Goal: Task Accomplishment & Management: Complete application form

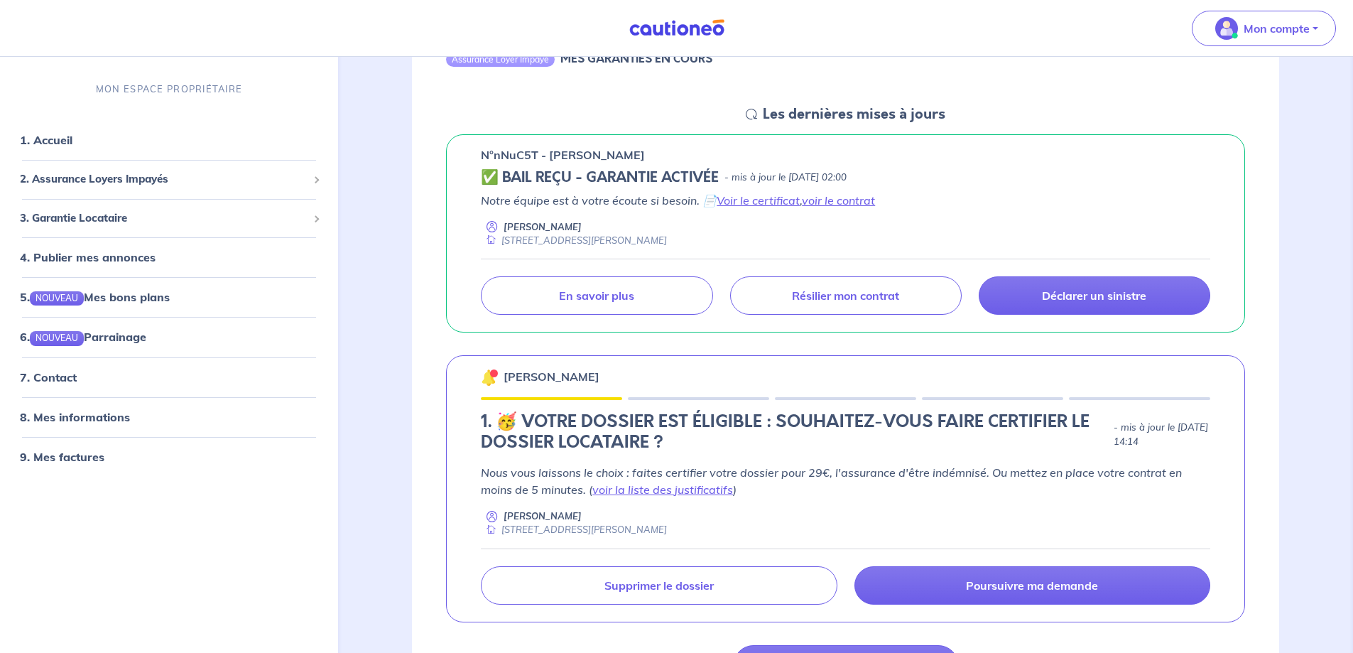
scroll to position [183, 0]
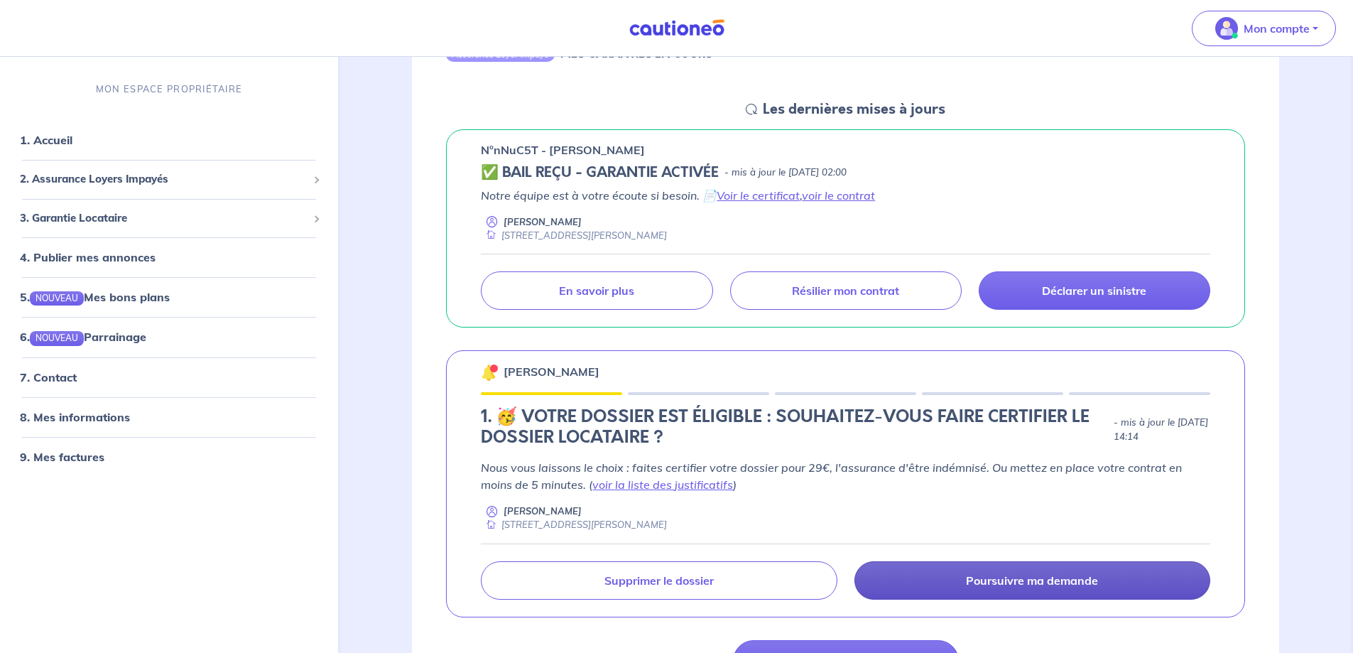
click at [940, 588] on link "Poursuivre ma demande" at bounding box center [1032, 580] width 356 height 38
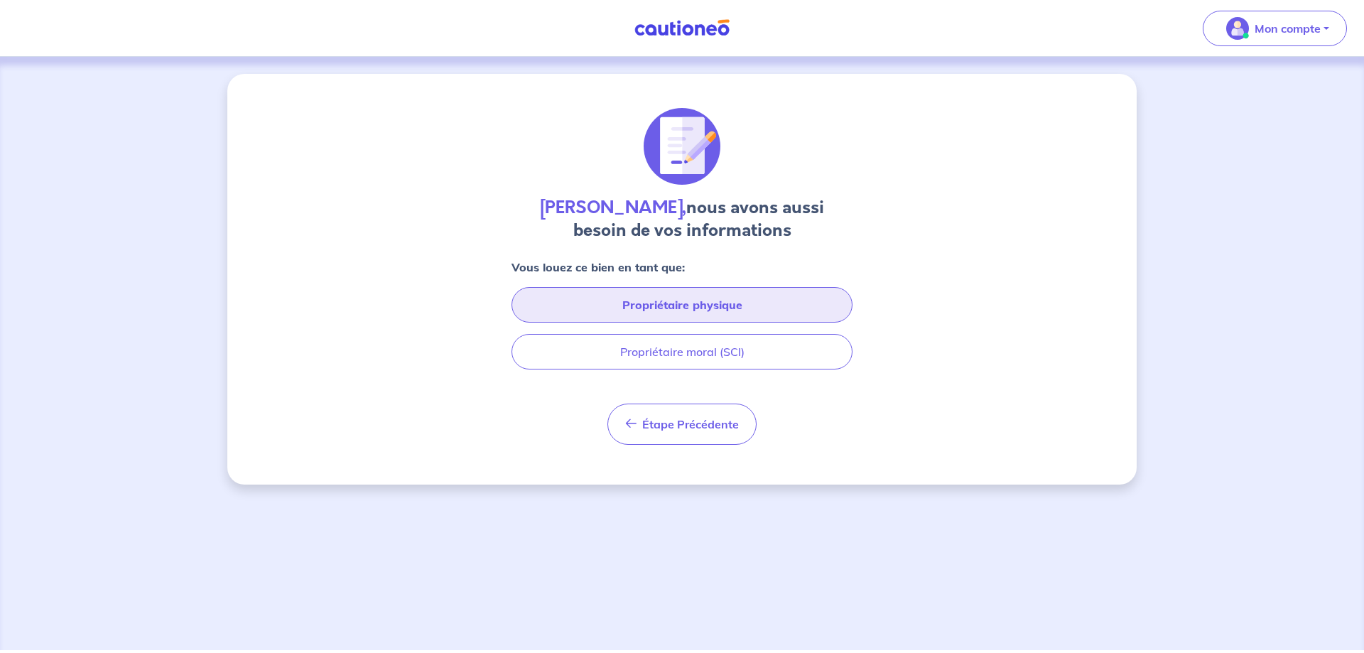
click at [671, 313] on button "Propriétaire physique" at bounding box center [681, 305] width 341 height 36
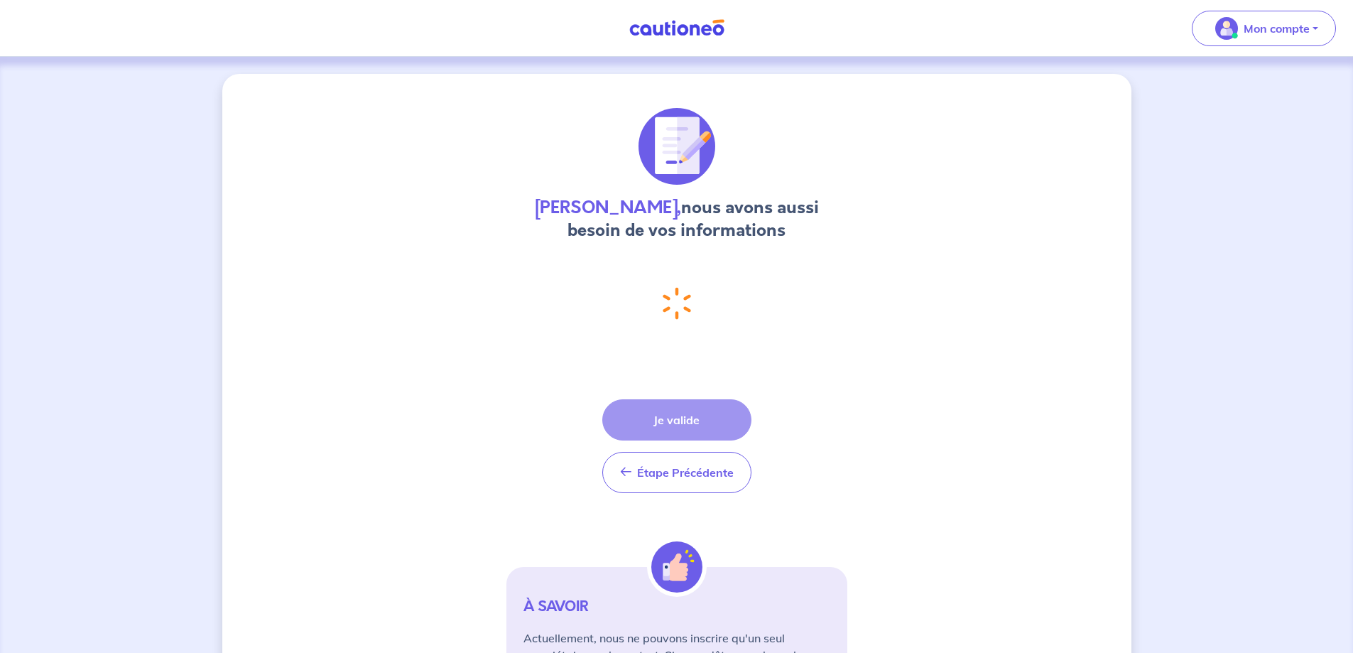
select select "FR"
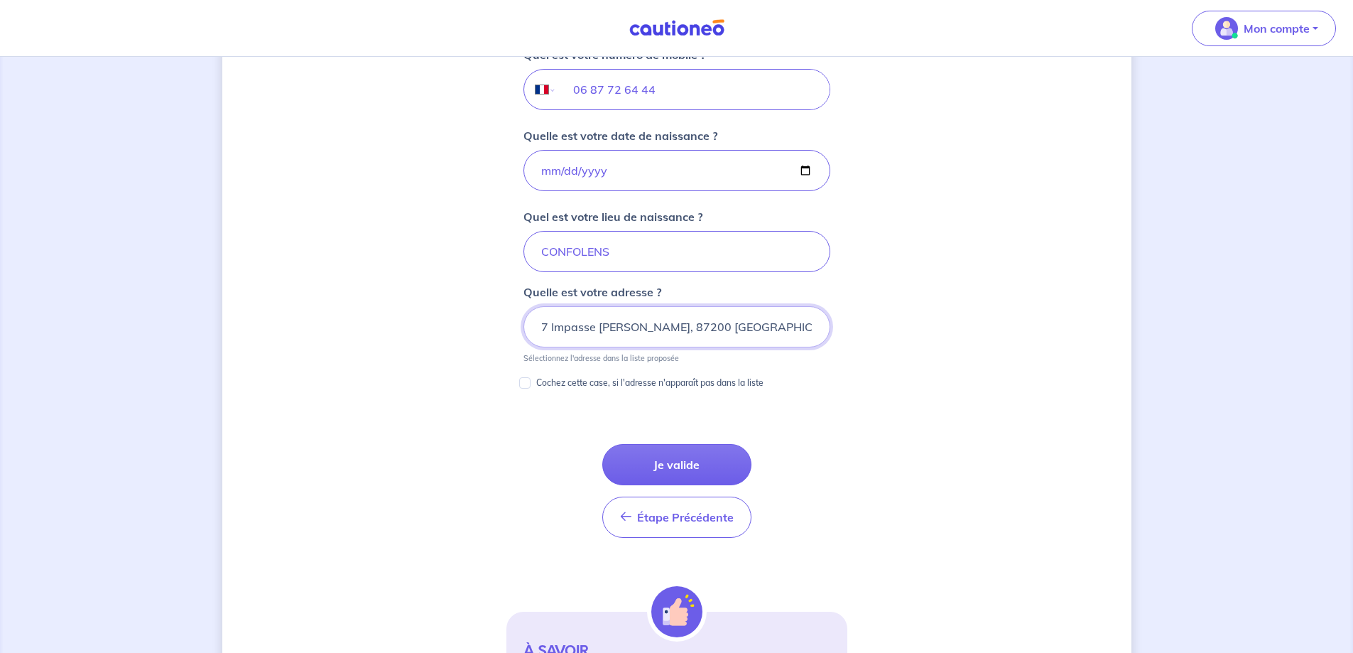
scroll to position [588, 0]
click at [663, 463] on button "Je valide" at bounding box center [676, 463] width 149 height 41
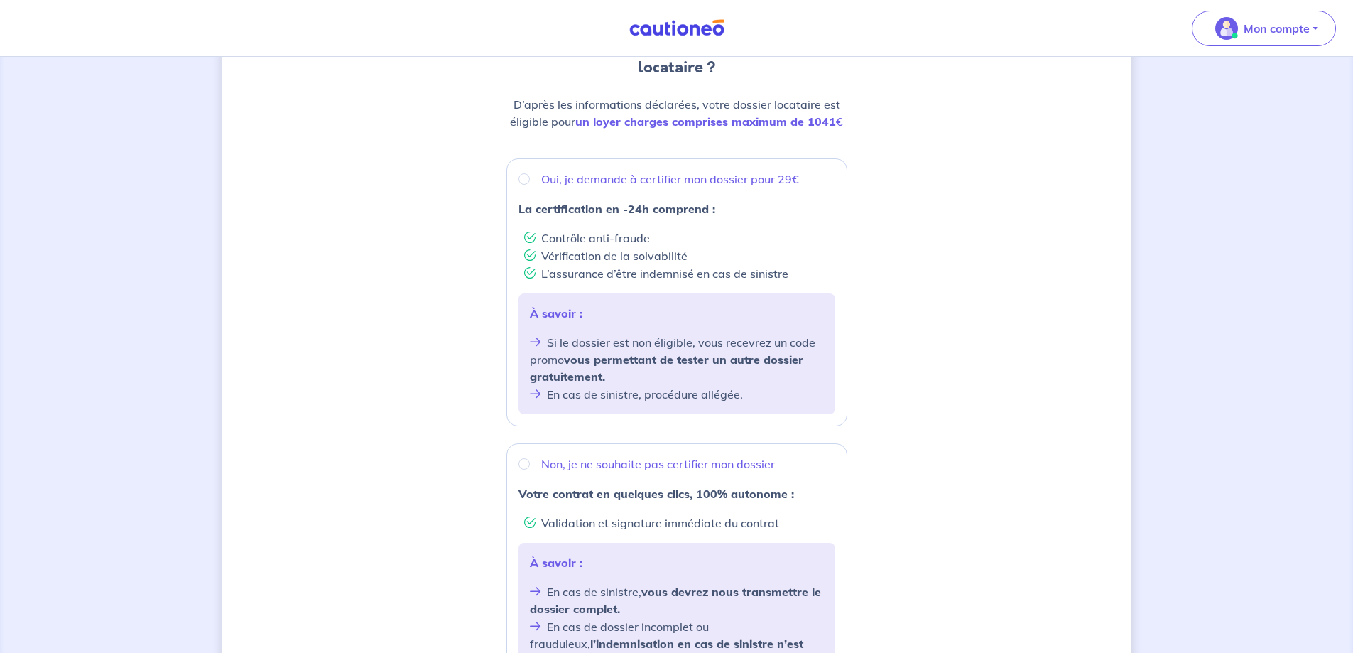
scroll to position [345, 0]
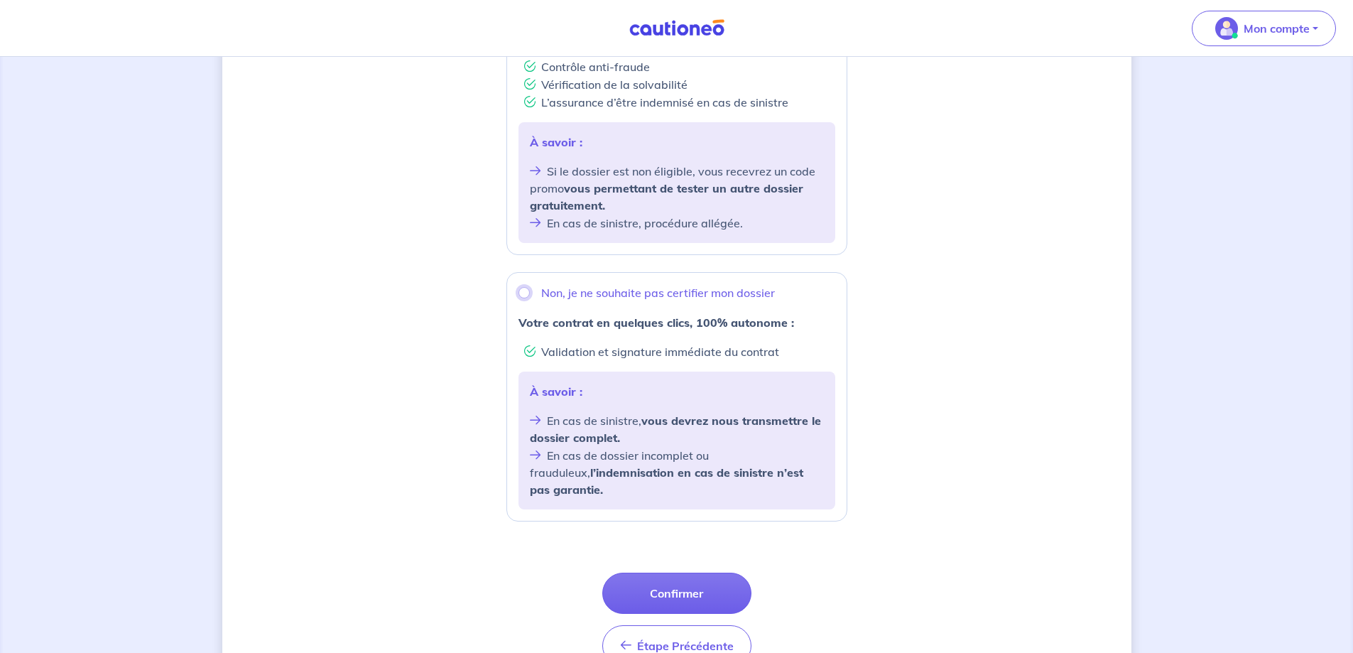
click at [523, 288] on input "Non, je ne souhaite pas certifier mon dossier" at bounding box center [523, 292] width 11 height 11
radio input "true"
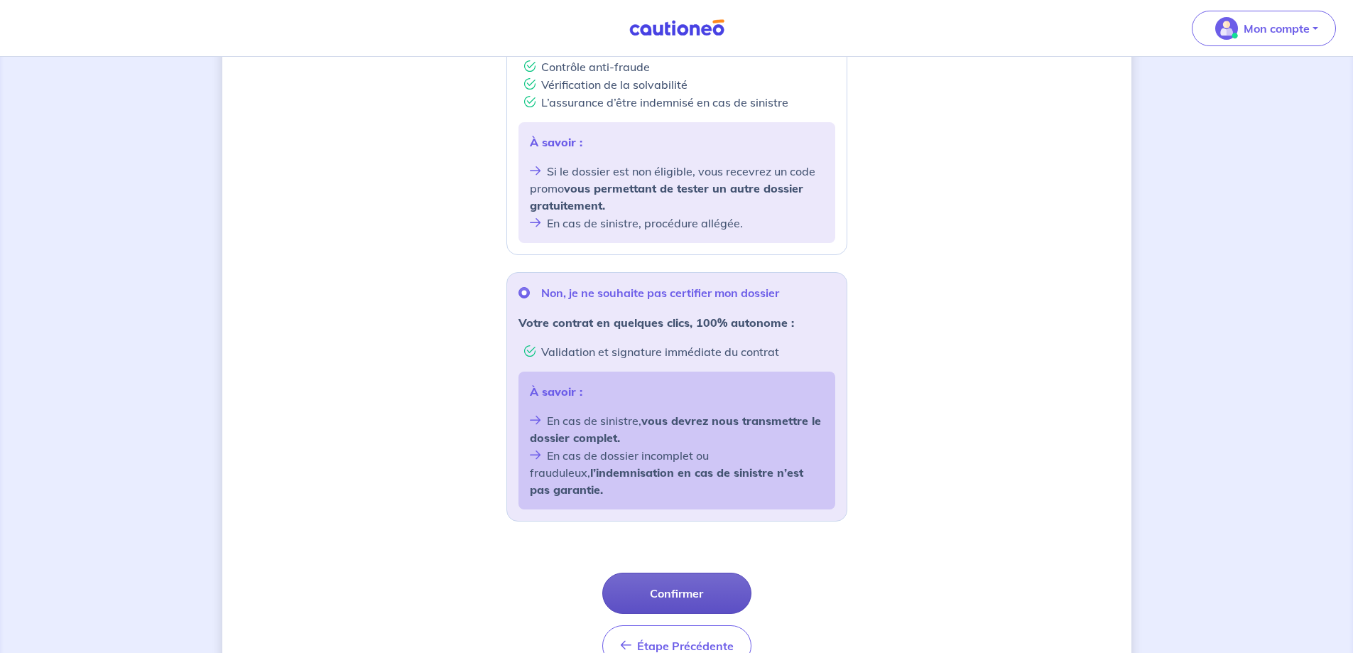
click at [687, 582] on button "Confirmer" at bounding box center [676, 592] width 149 height 41
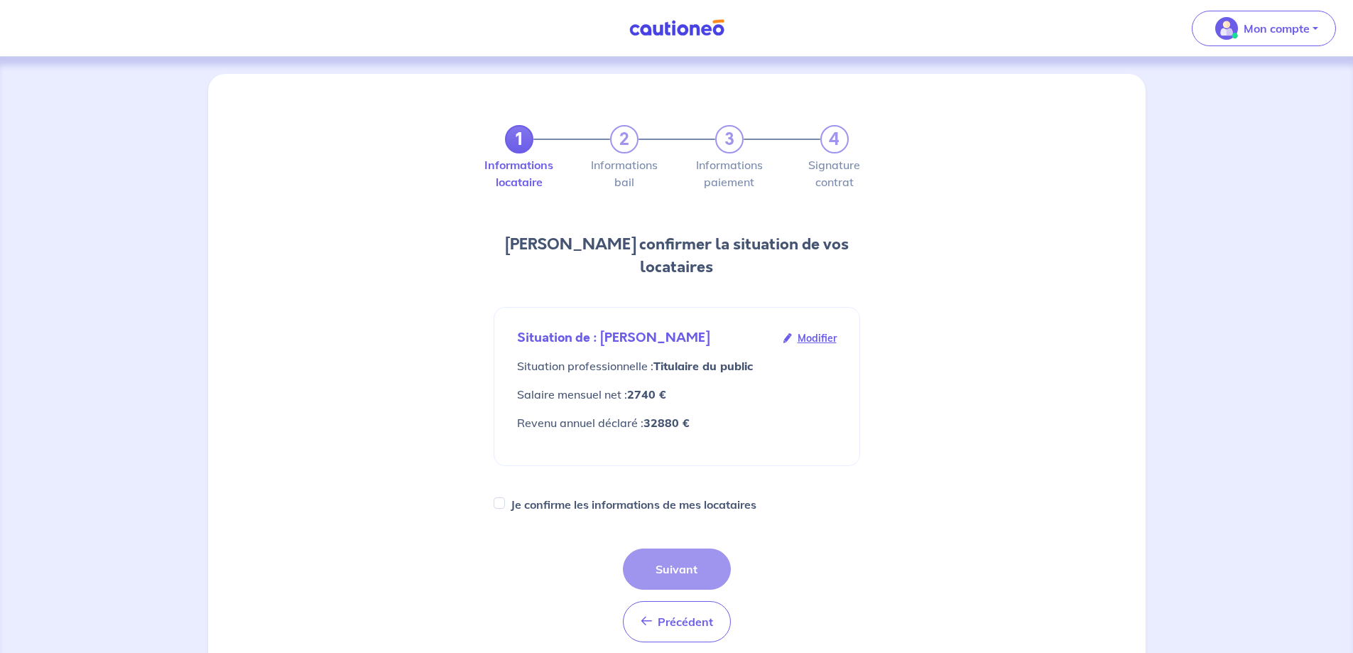
click at [579, 494] on label "Je confirme les informations de mes locataires" at bounding box center [634, 504] width 246 height 20
click at [505, 497] on input "Je confirme les informations de mes locataires" at bounding box center [499, 502] width 11 height 11
checkbox input "true"
click at [694, 548] on button "Suivant" at bounding box center [677, 568] width 108 height 41
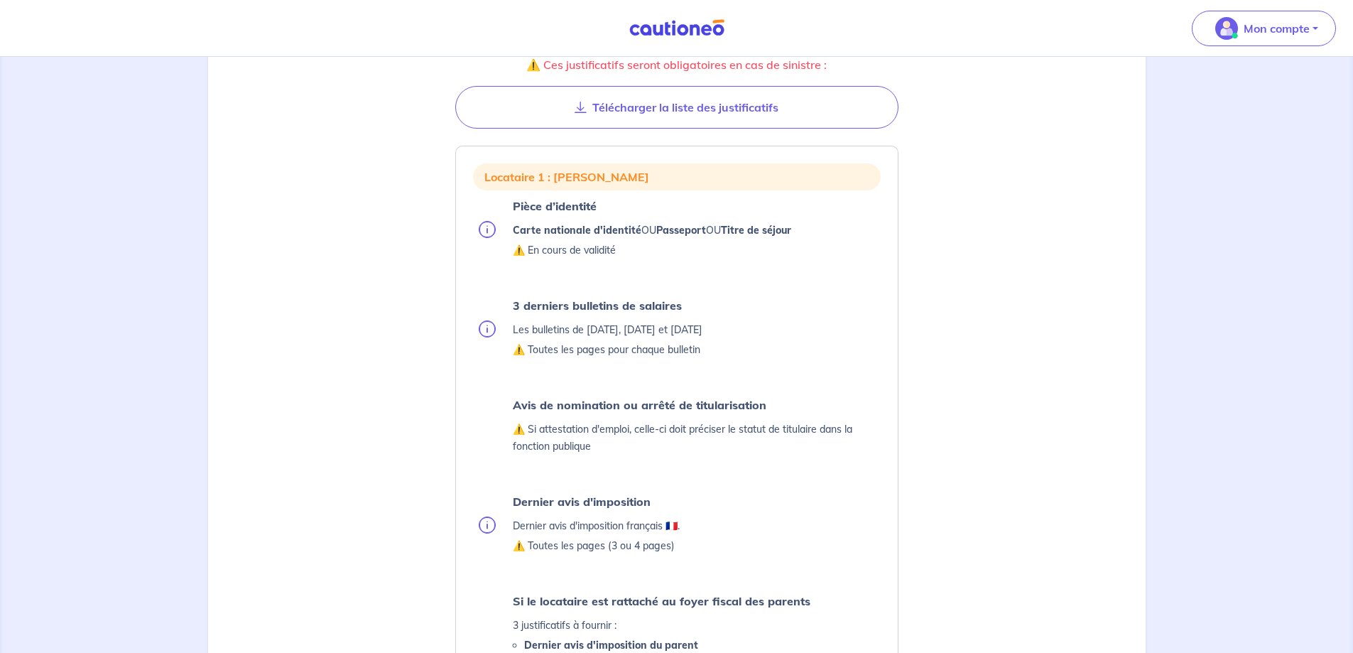
scroll to position [244, 0]
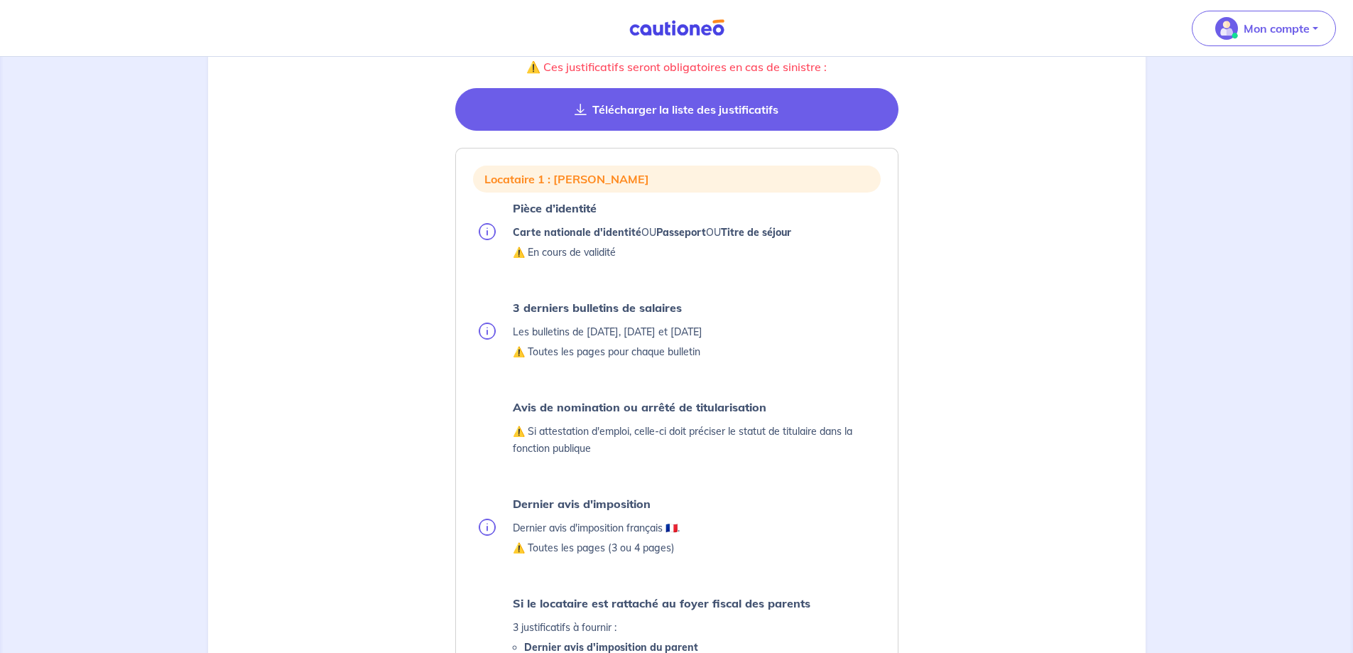
click at [720, 105] on button "Télécharger la liste des justificatifs" at bounding box center [676, 109] width 443 height 43
click at [739, 115] on button "Télécharger la liste des justificatifs" at bounding box center [676, 109] width 443 height 43
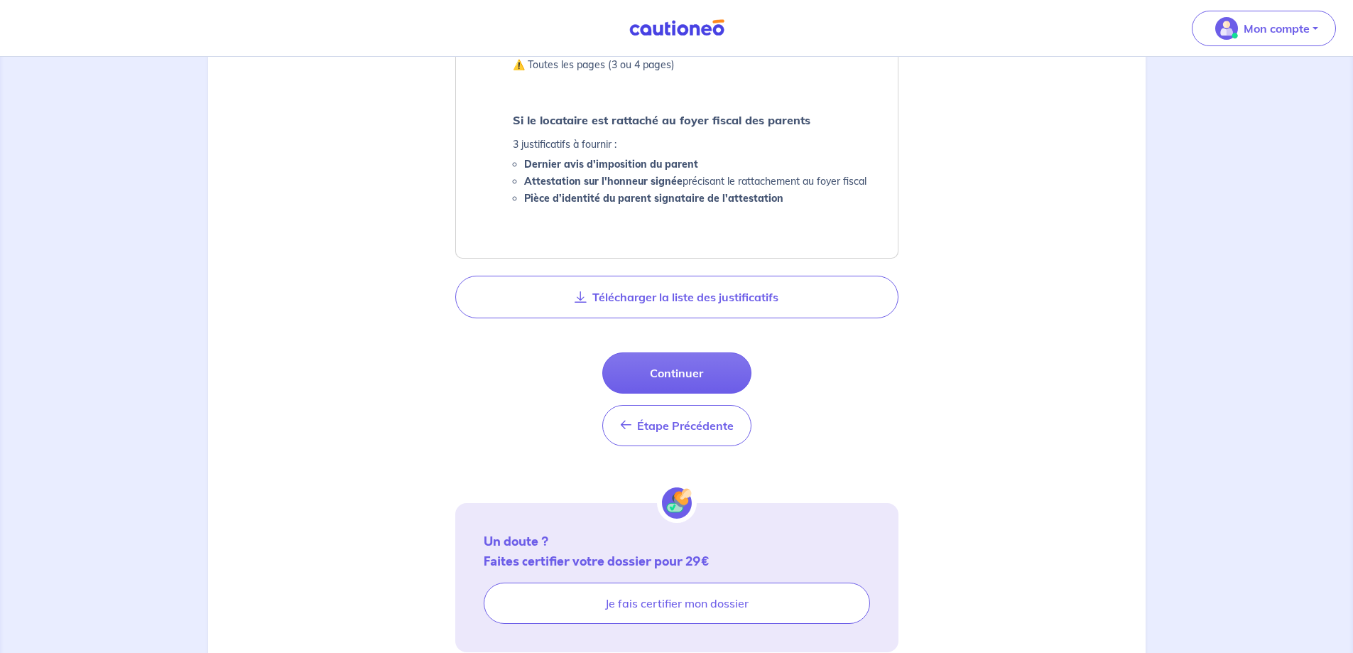
scroll to position [729, 0]
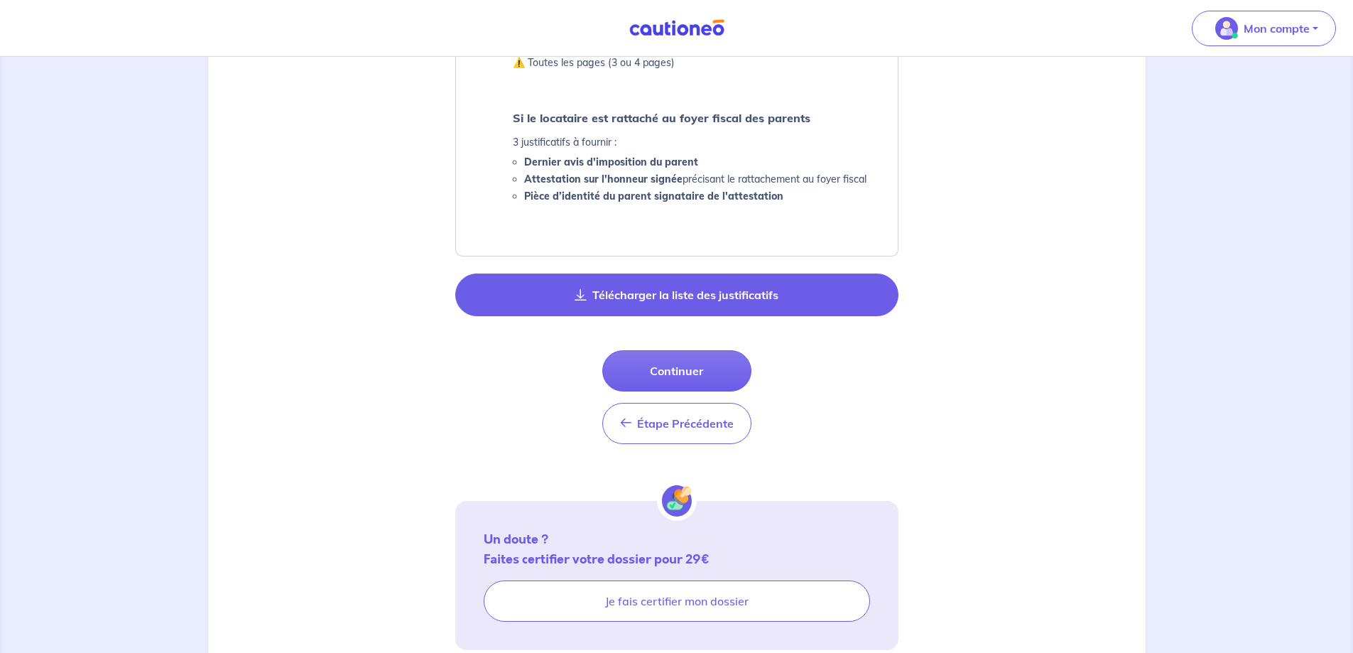
click at [629, 305] on button "Télécharger la liste des justificatifs" at bounding box center [676, 294] width 443 height 43
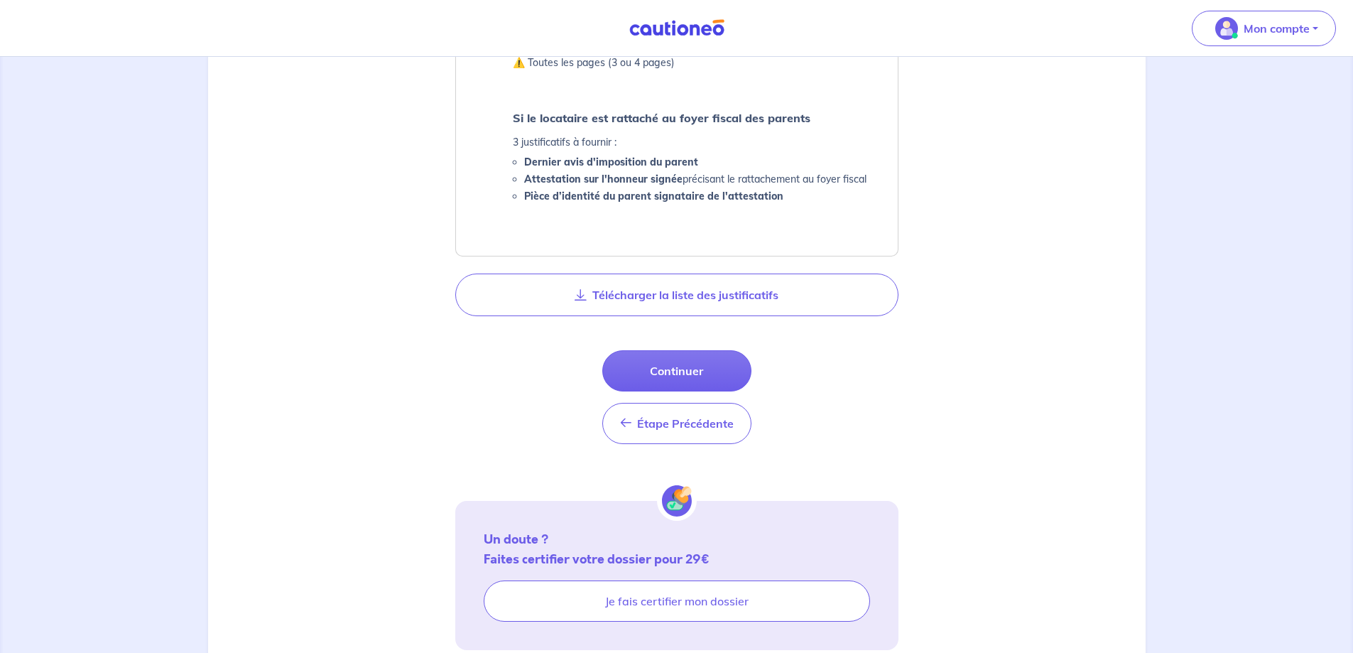
click at [798, 126] on p "Si le locataire est rattaché au foyer fiscal des parents" at bounding box center [690, 118] width 354 height 20
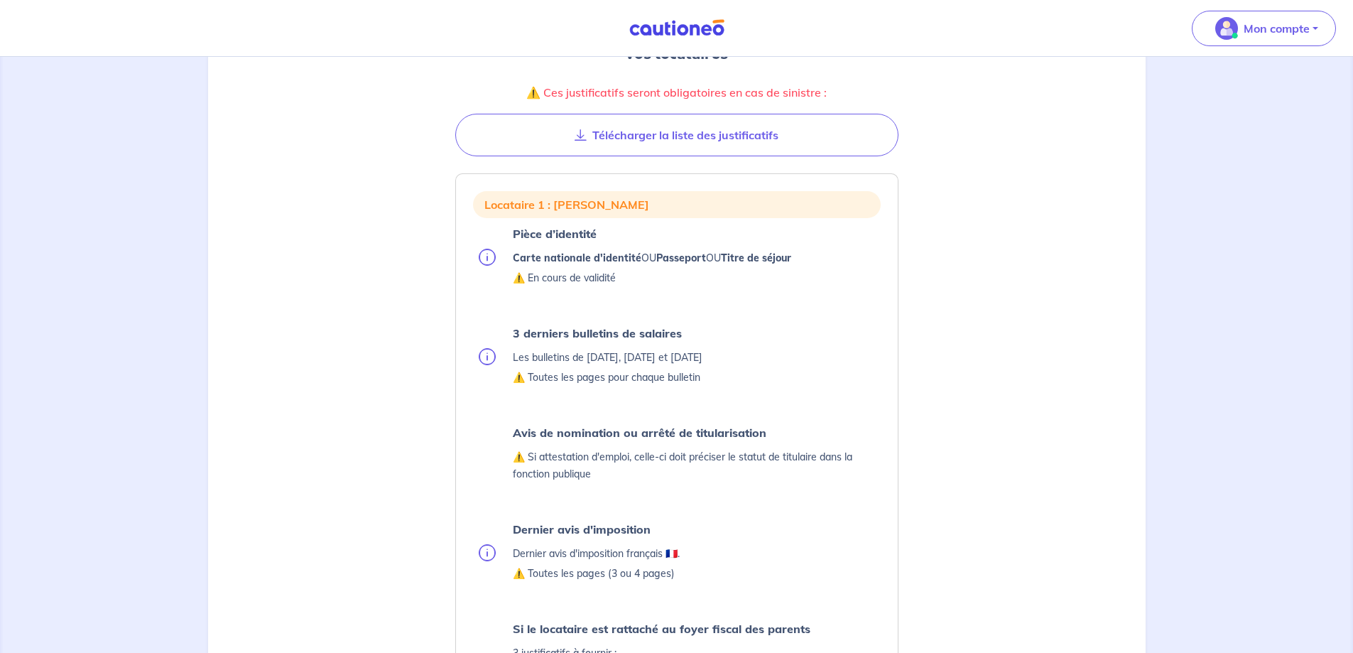
scroll to position [215, 0]
click at [702, 372] on p "⚠️ Toutes les pages pour chaque bulletin" at bounding box center [608, 380] width 190 height 17
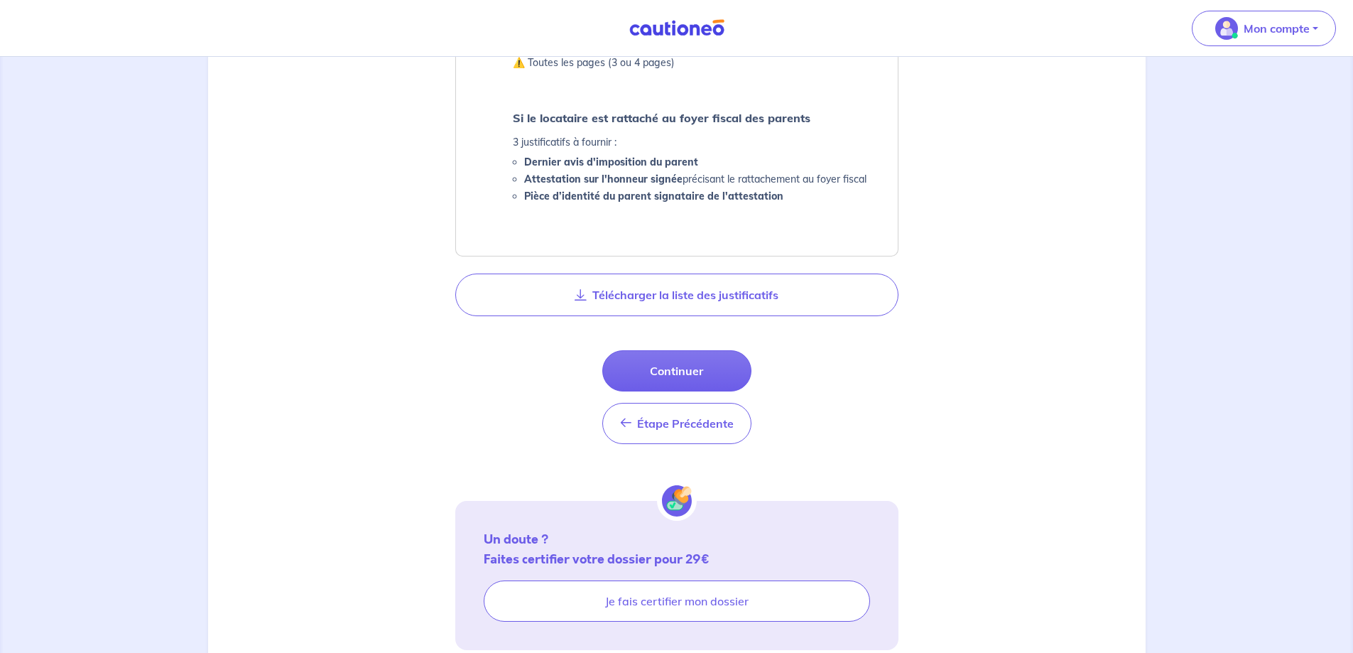
scroll to position [778, 0]
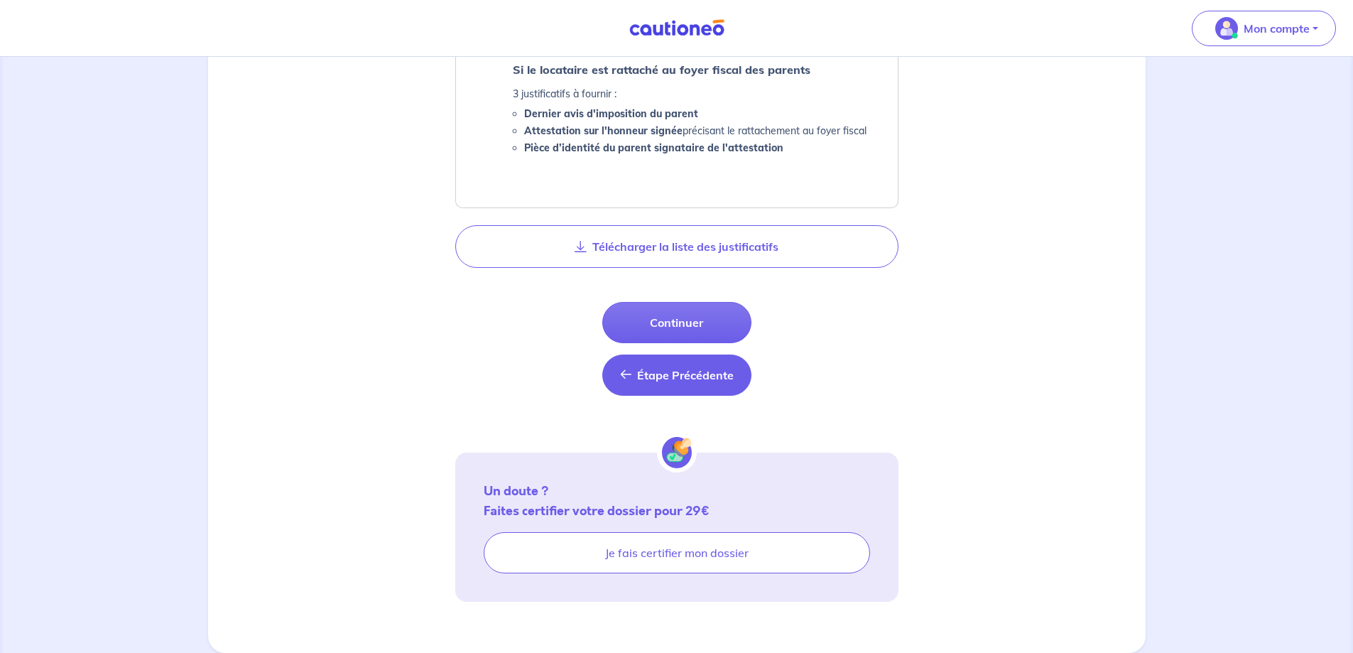
click at [721, 388] on button "Étape Précédente Étape Précédente" at bounding box center [676, 374] width 149 height 41
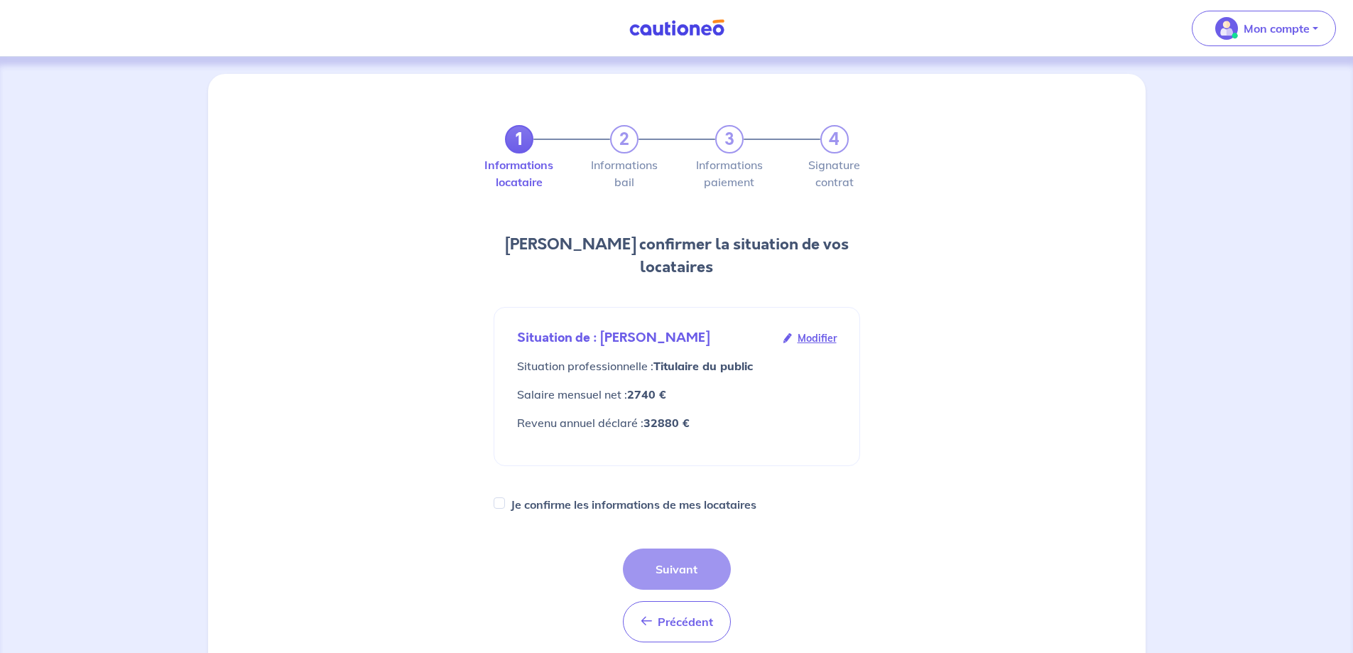
click at [582, 467] on div "1 2 3 4 Informations locataire Informations bail Informations paiement Signatur…" at bounding box center [676, 478] width 383 height 774
click at [579, 494] on label "Je confirme les informations de mes locataires" at bounding box center [634, 504] width 246 height 20
click at [505, 497] on input "Je confirme les informations de mes locataires" at bounding box center [499, 502] width 11 height 11
checkbox input "true"
click at [695, 548] on button "Suivant" at bounding box center [677, 568] width 108 height 41
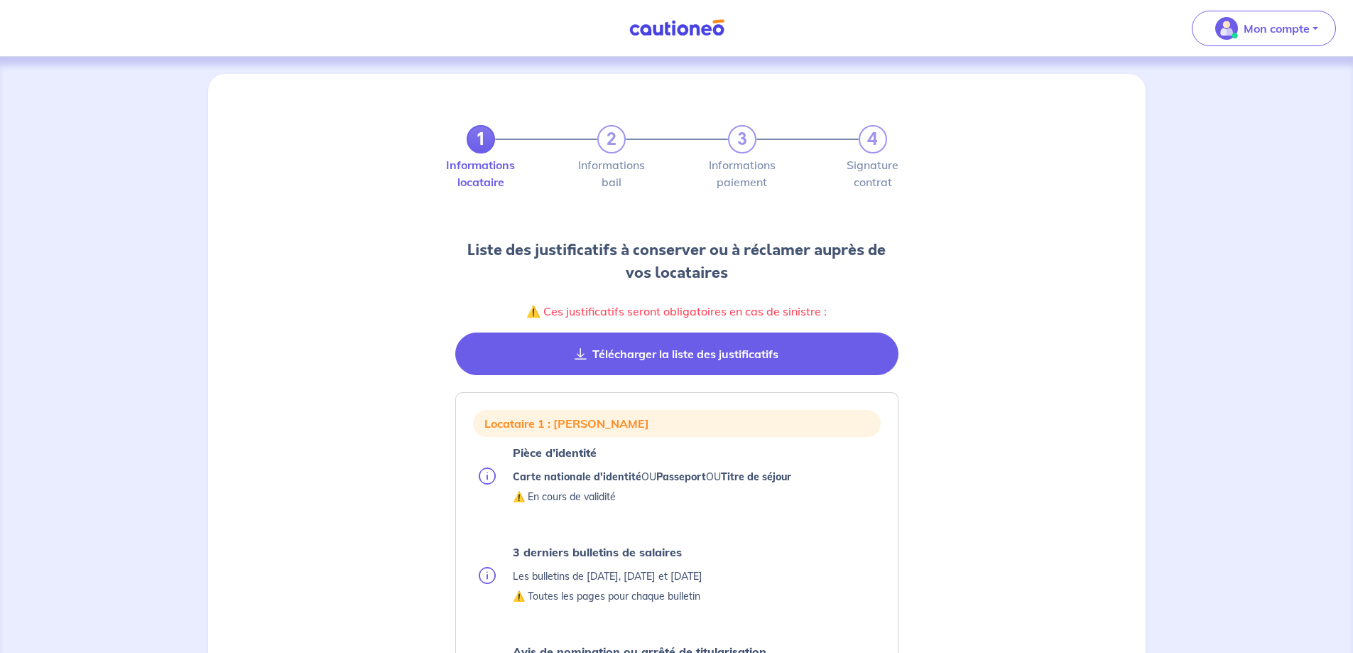
click at [699, 359] on button "Télécharger la liste des justificatifs" at bounding box center [676, 353] width 443 height 43
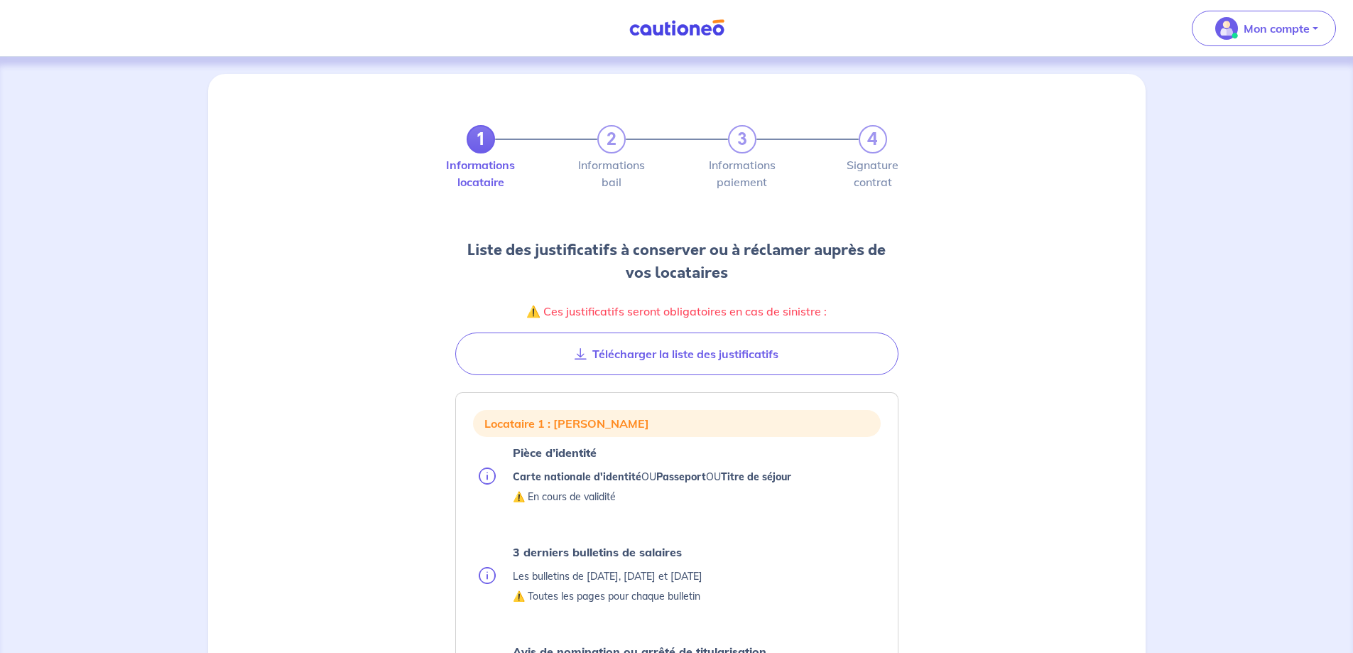
drag, startPoint x: 672, startPoint y: 347, endPoint x: 618, endPoint y: 263, distance: 99.1
click at [618, 263] on h2 "Liste des justificatifs à conserver ou à réclamer auprès de vos locataires" at bounding box center [676, 261] width 443 height 45
click at [673, 476] on strong "Passeport" at bounding box center [681, 476] width 50 height 13
click at [486, 474] on img at bounding box center [487, 475] width 17 height 17
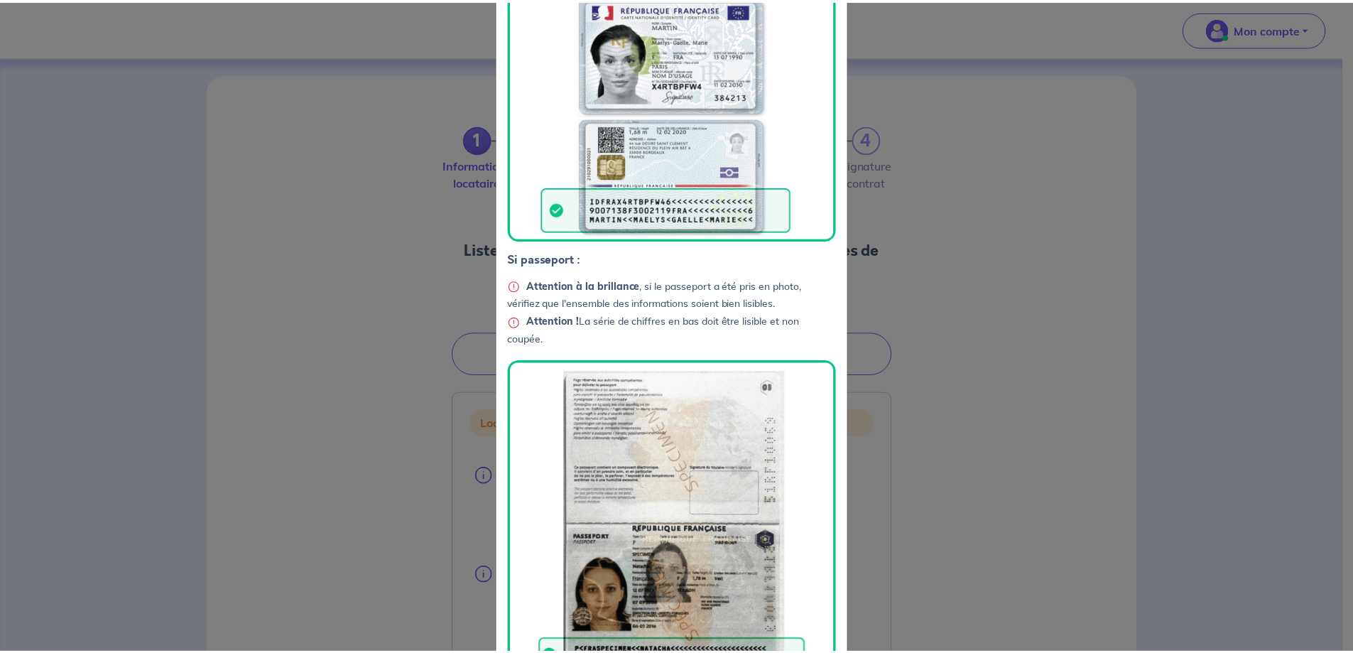
scroll to position [332, 0]
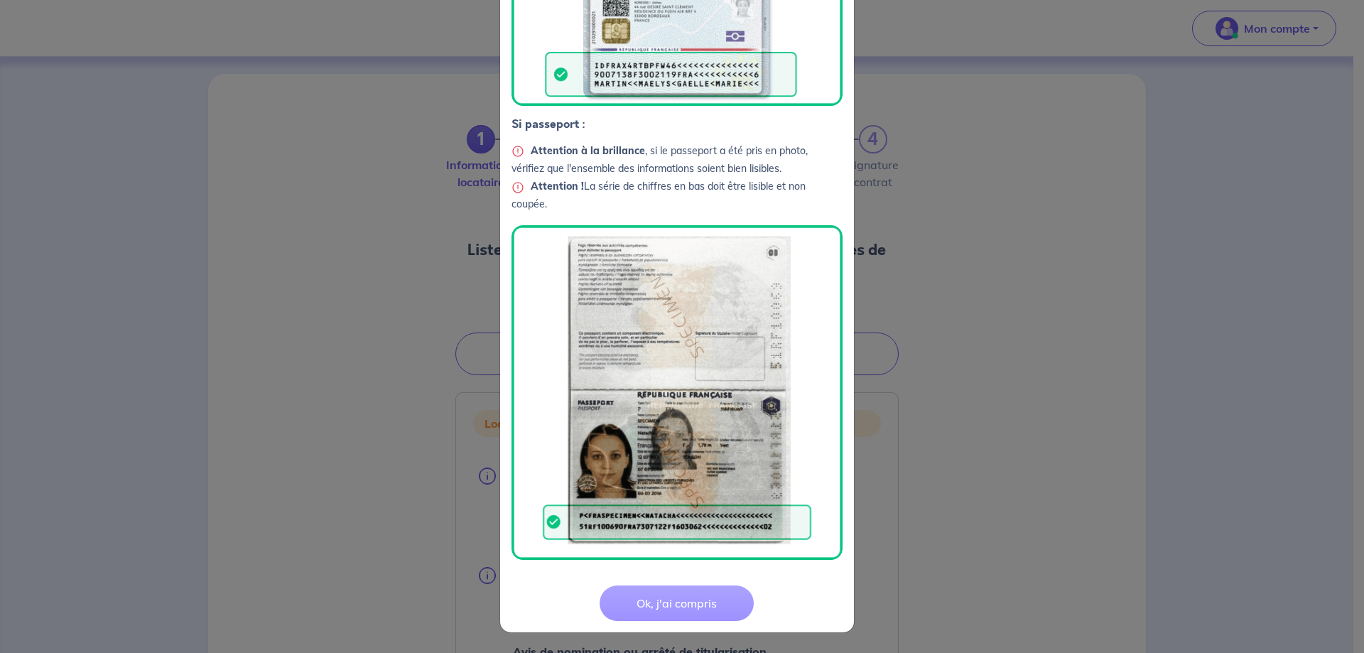
click at [644, 596] on button "Ok, j'ai compris" at bounding box center [676, 603] width 154 height 36
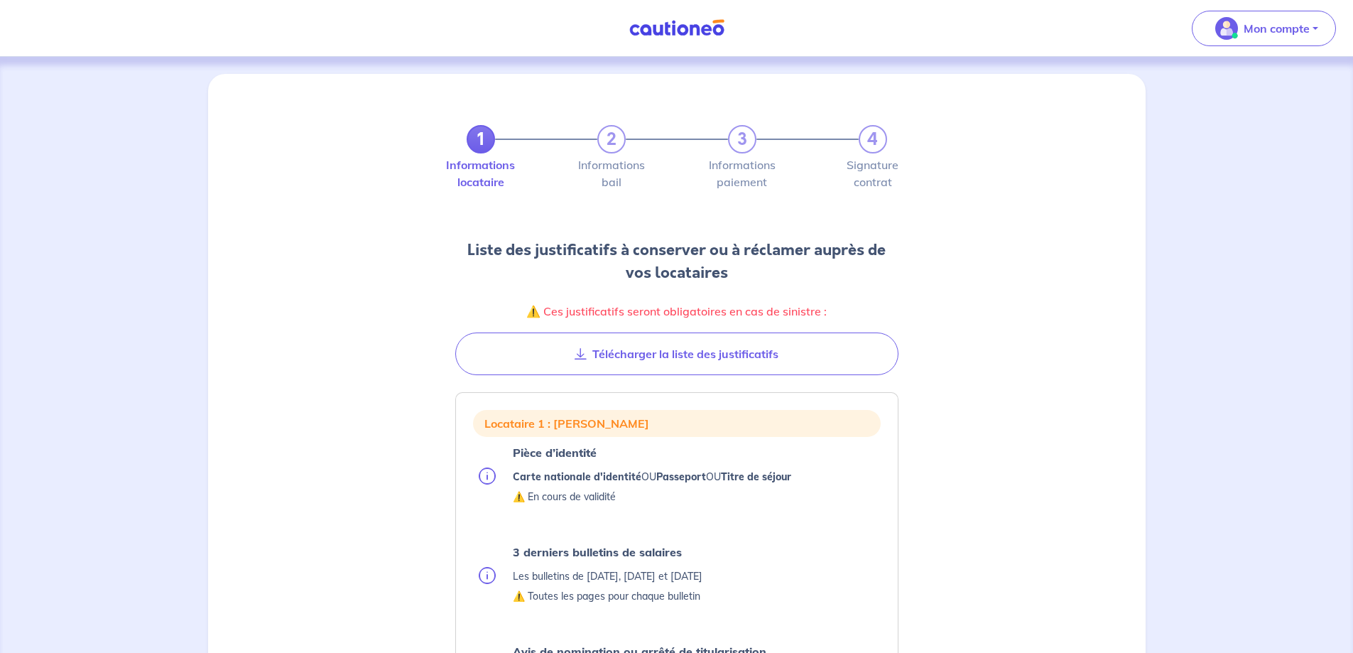
click at [559, 491] on p "⚠️ En cours de validité" at bounding box center [652, 496] width 278 height 17
click at [558, 491] on p "⚠️ En cours de validité" at bounding box center [652, 496] width 278 height 17
click at [564, 578] on p "Les bulletins de [DATE], [DATE] et [DATE]" at bounding box center [608, 575] width 190 height 17
click at [564, 577] on p "Les bulletins de [DATE], [DATE] et [DATE]" at bounding box center [608, 575] width 190 height 17
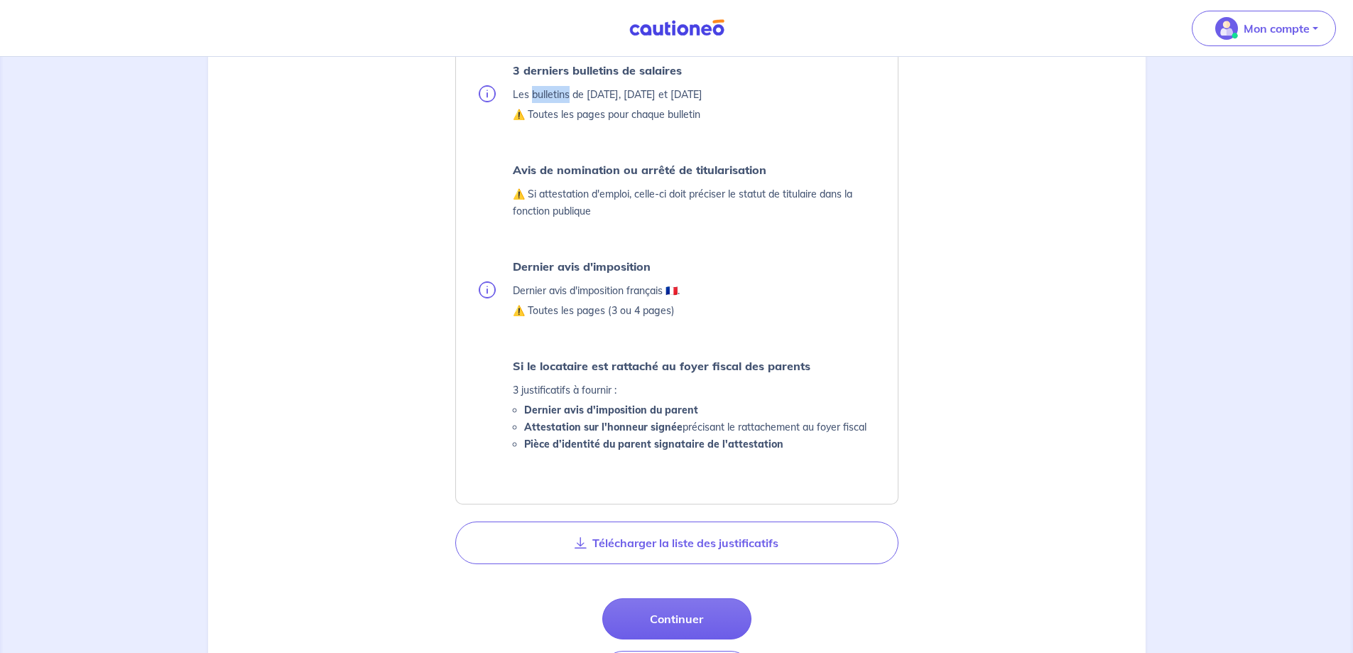
scroll to position [479, 0]
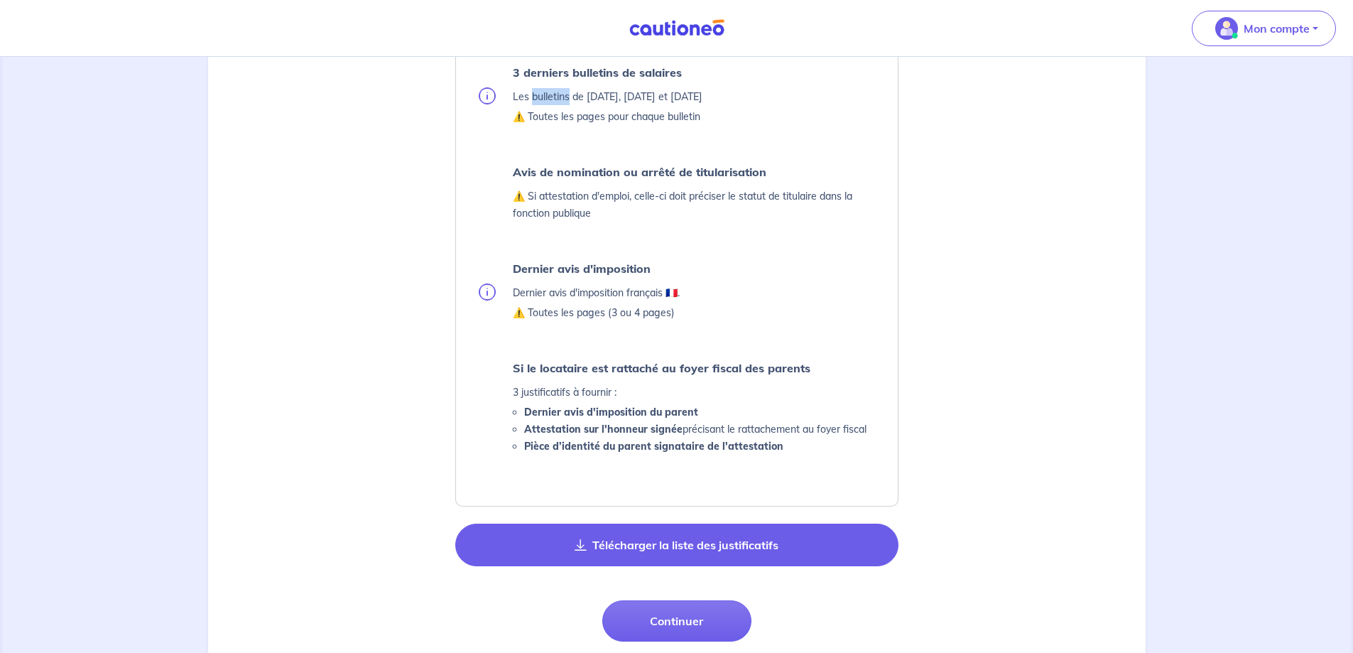
click at [748, 536] on button "Télécharger la liste des justificatifs" at bounding box center [676, 544] width 443 height 43
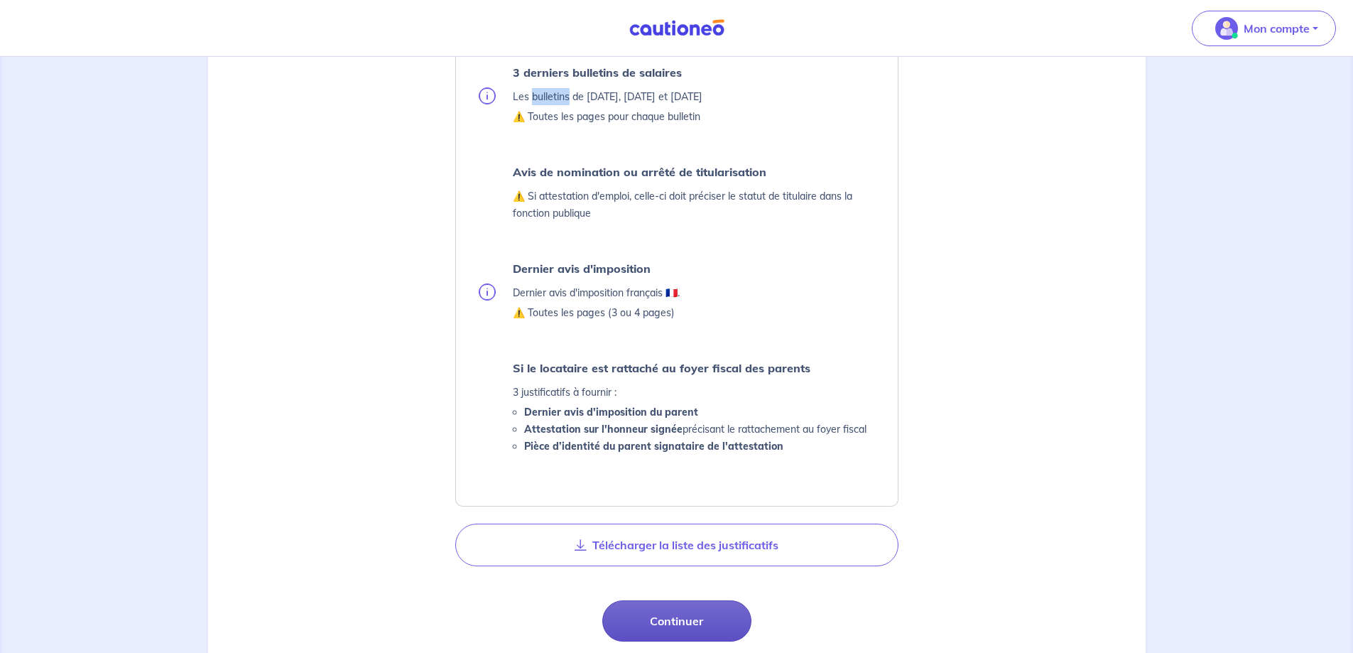
click at [704, 612] on button "Continuer" at bounding box center [676, 620] width 149 height 41
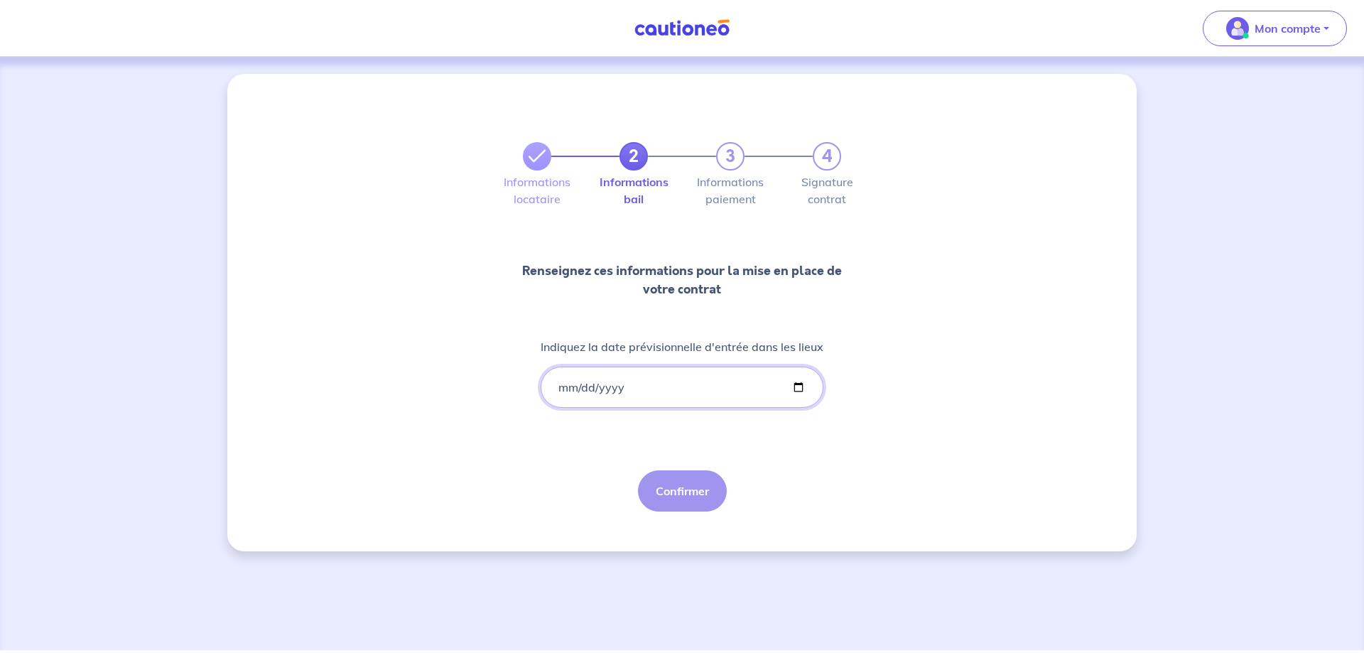
click at [684, 394] on input "Indiquez la date prévisionnelle d'entrée dans les lieux" at bounding box center [681, 386] width 283 height 41
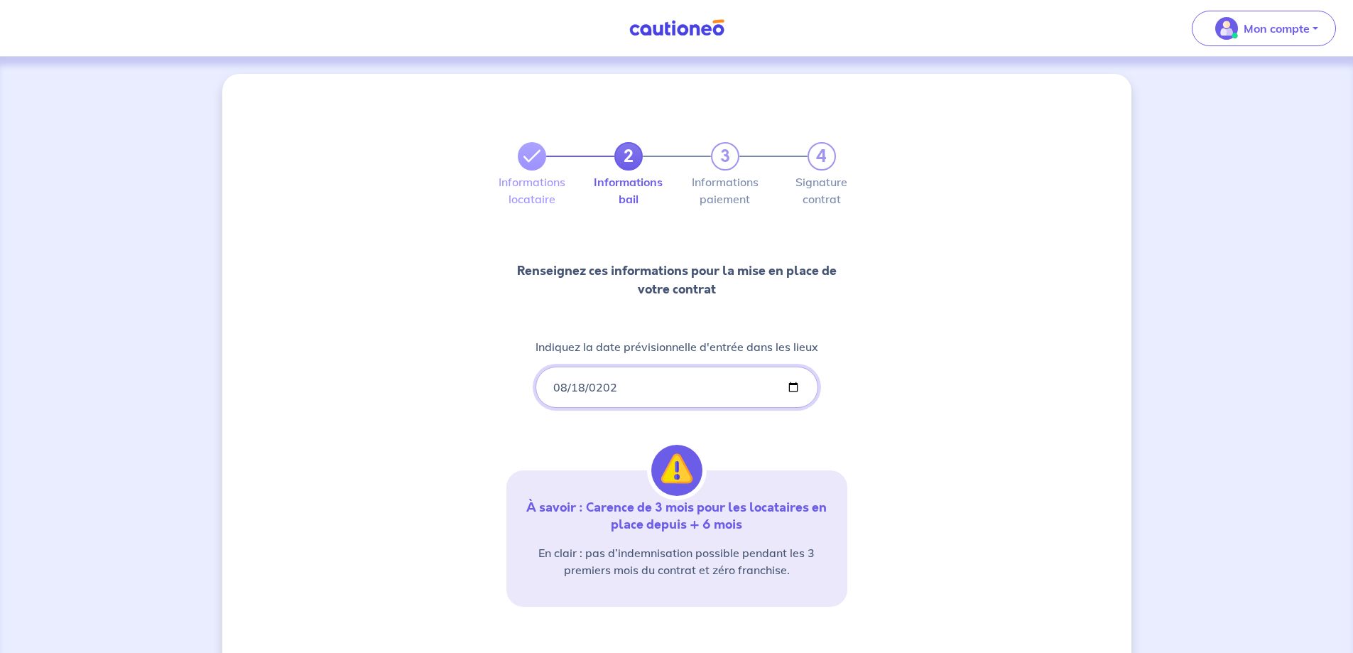
type input "[DATE]"
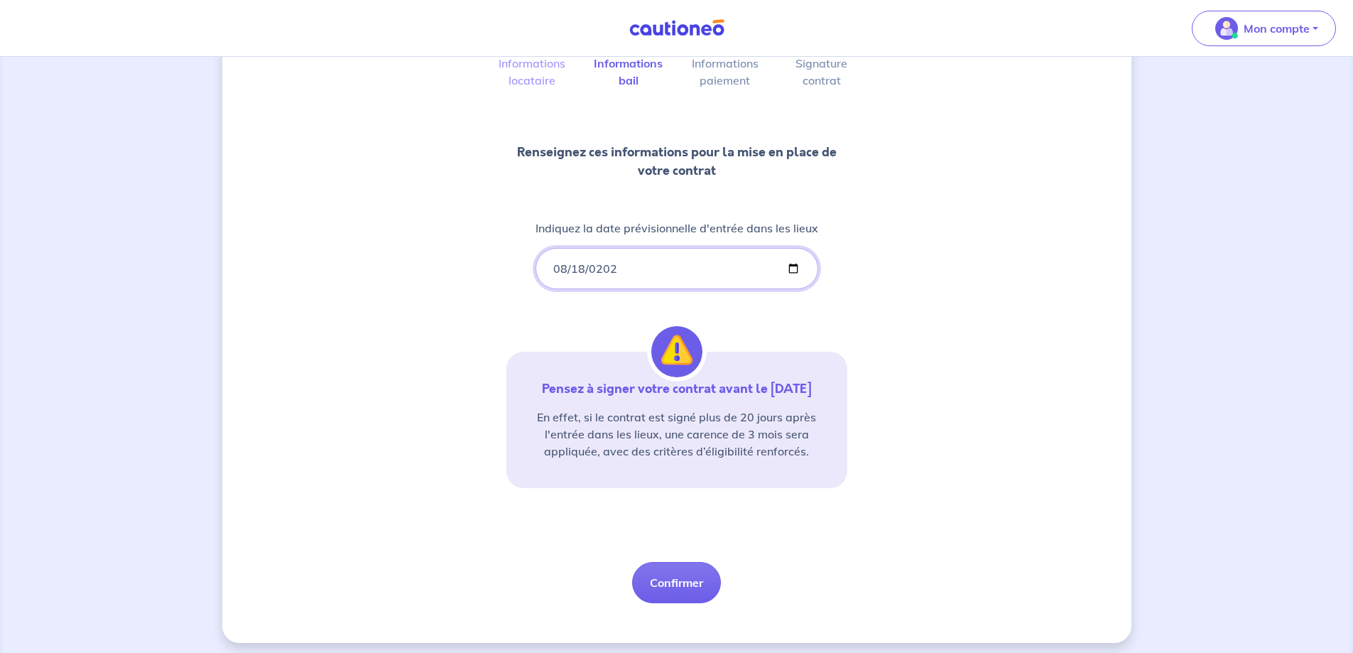
scroll to position [143, 0]
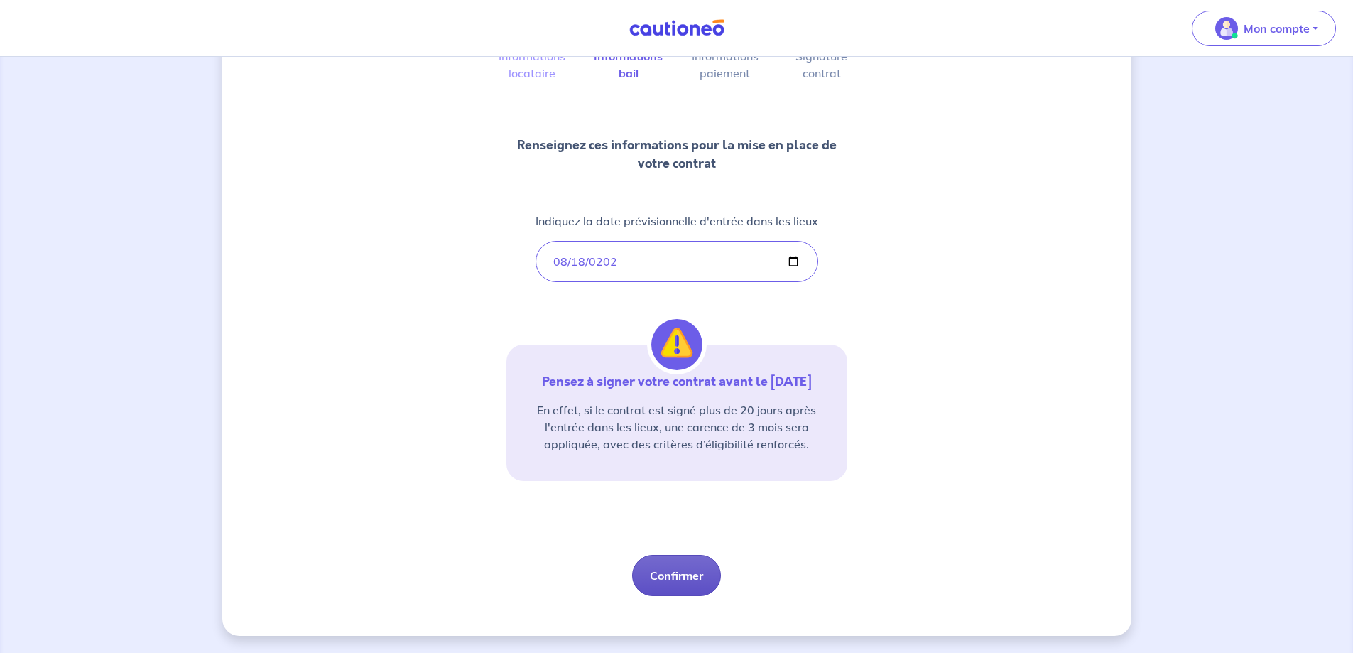
click at [670, 579] on button "Confirmer" at bounding box center [676, 575] width 89 height 41
select select "FR"
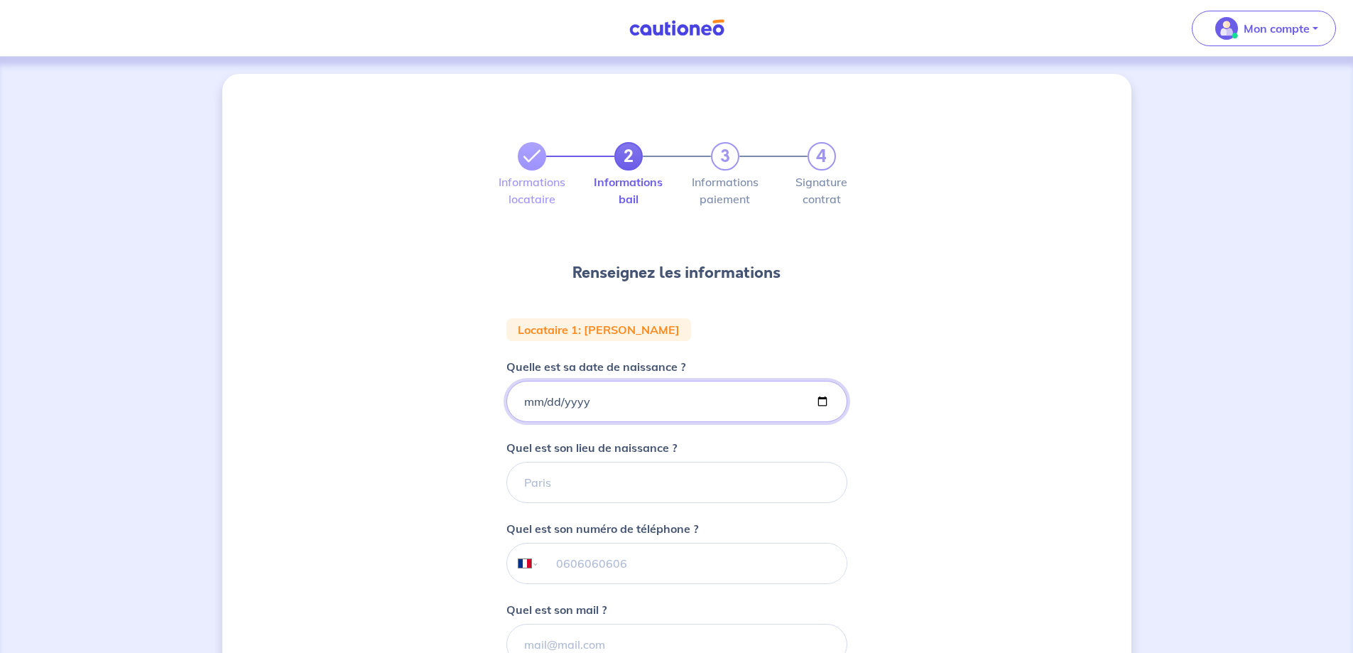
click at [642, 400] on input "Quelle est sa date de naissance ?" at bounding box center [676, 401] width 341 height 41
type input "0003-02-18"
click at [548, 398] on input "Quelle est sa date de naissance ?" at bounding box center [676, 401] width 341 height 41
type input "[DATE]"
click at [562, 489] on input "Quel est son lieu de naissance ?" at bounding box center [676, 482] width 341 height 41
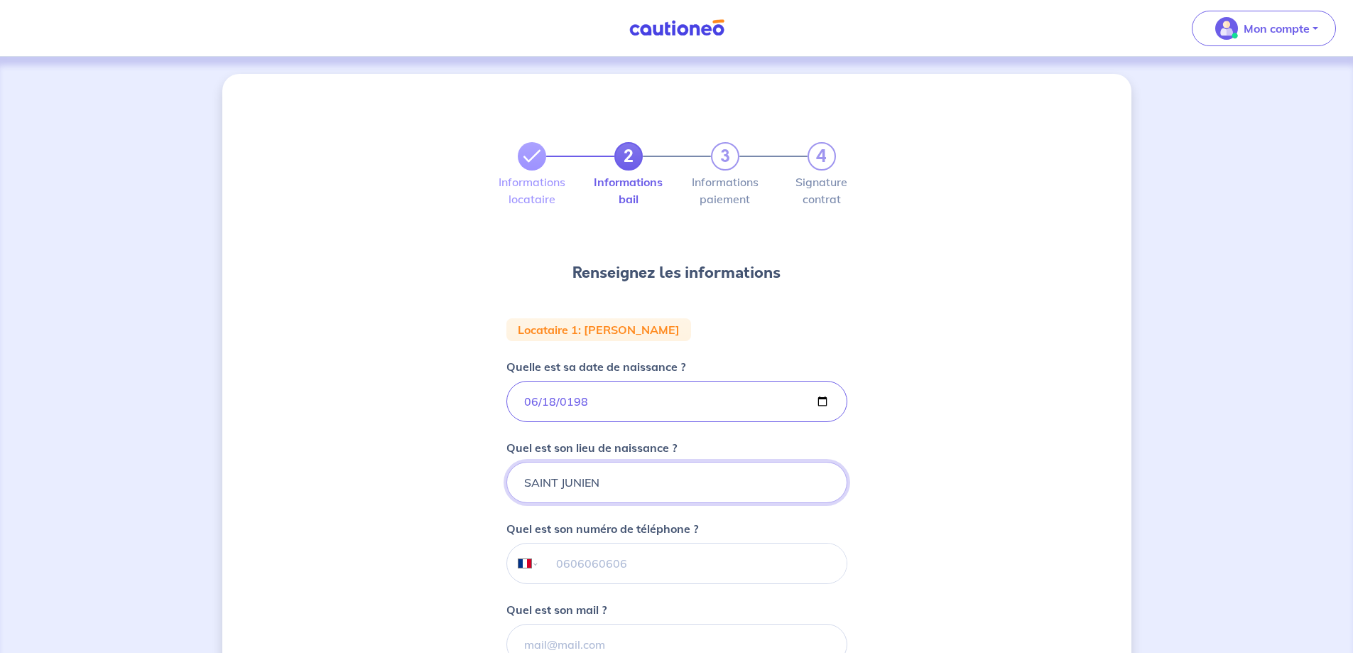
type input "SAINT JUNIEN"
click at [594, 572] on input "tel" at bounding box center [692, 563] width 307 height 40
type input "06 37 39 64 59"
click at [1025, 515] on div "2 3 4 Informations locataire Informations bail Informations paiement Signature …" at bounding box center [676, 467] width 909 height 787
click at [758, 630] on input "Quel est son mail ?" at bounding box center [676, 644] width 341 height 41
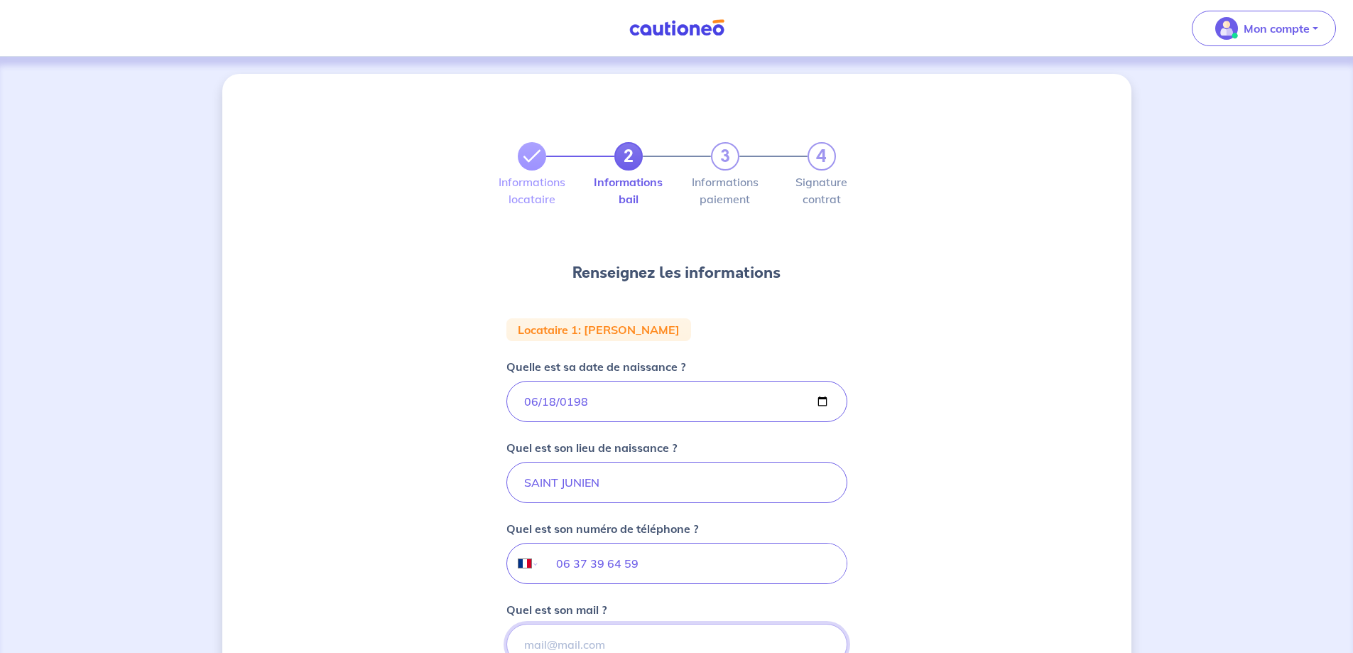
click at [542, 633] on input "Quel est son mail ?" at bounding box center [676, 644] width 341 height 41
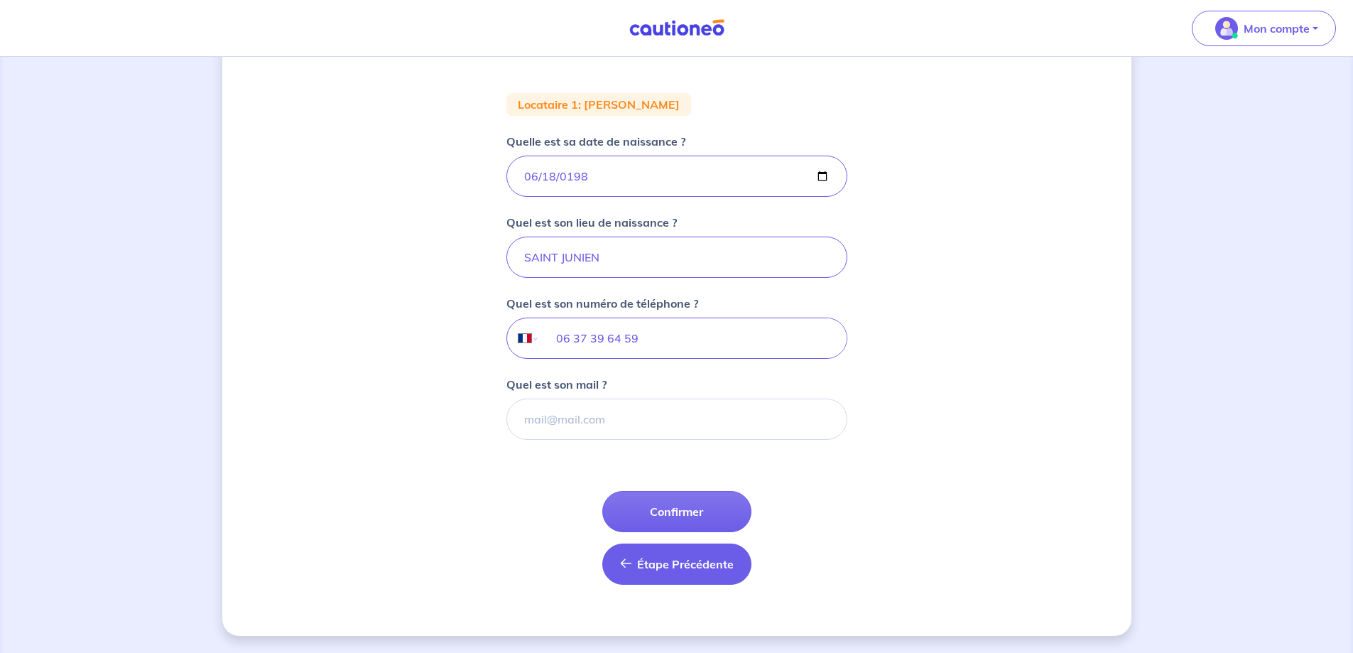
click at [679, 564] on span "Étape Précédente" at bounding box center [685, 564] width 97 height 14
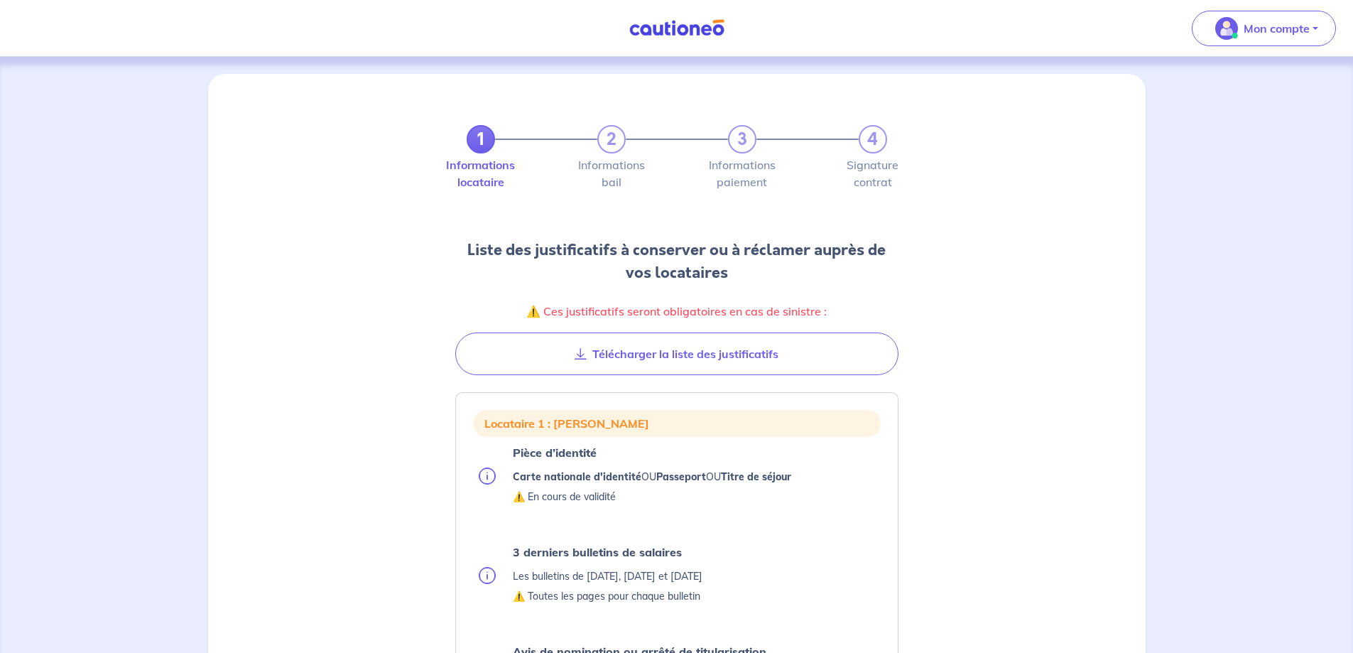
scroll to position [571, 0]
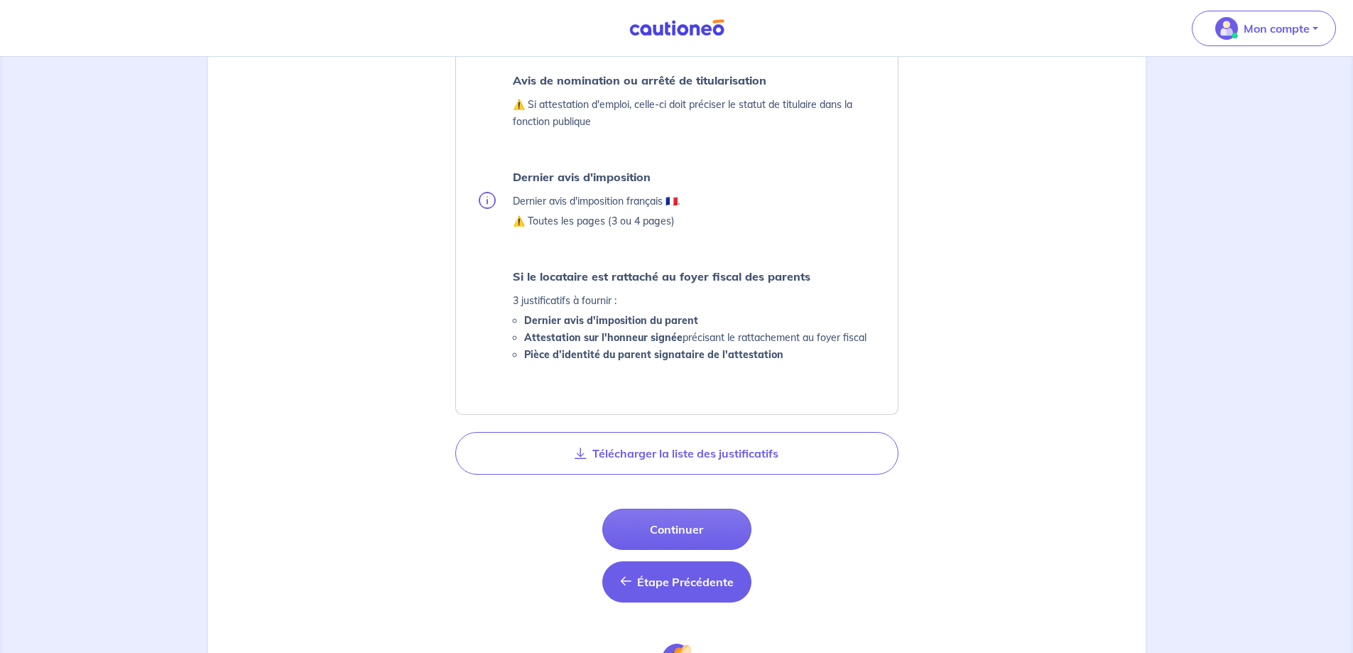
click at [705, 584] on span "Étape Précédente" at bounding box center [685, 582] width 97 height 14
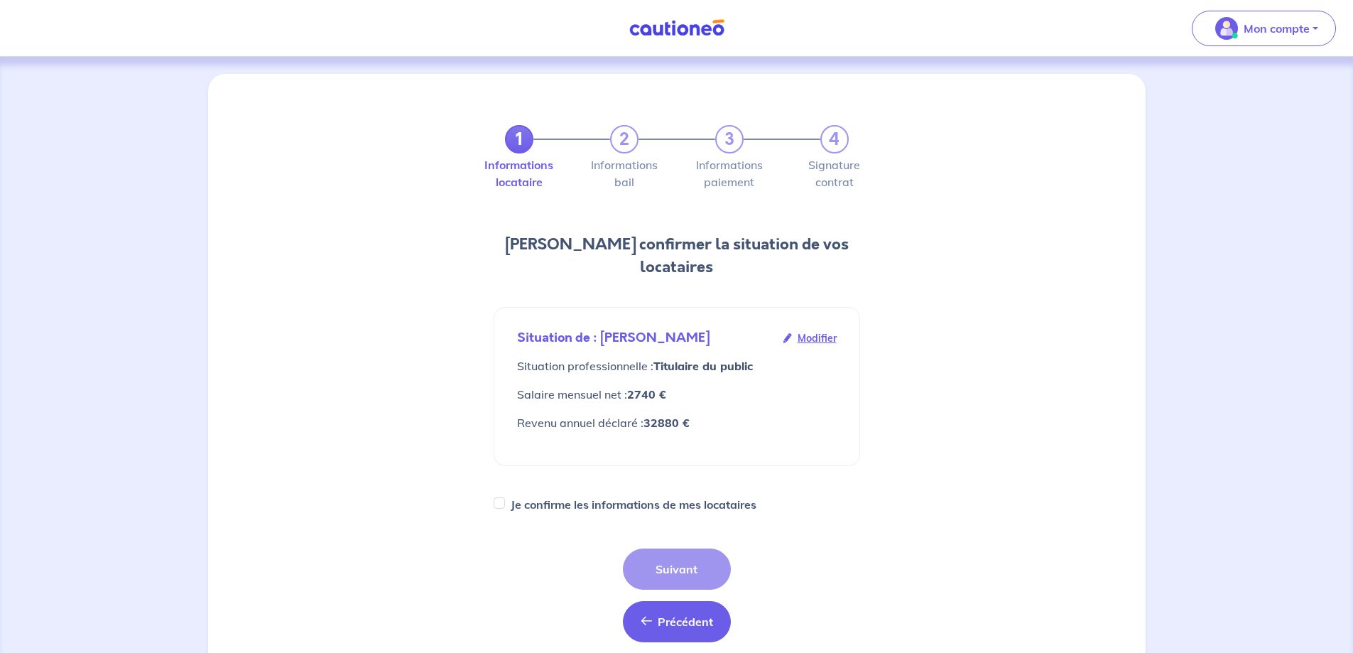
click at [654, 601] on button "Précédent Précédent" at bounding box center [677, 621] width 108 height 41
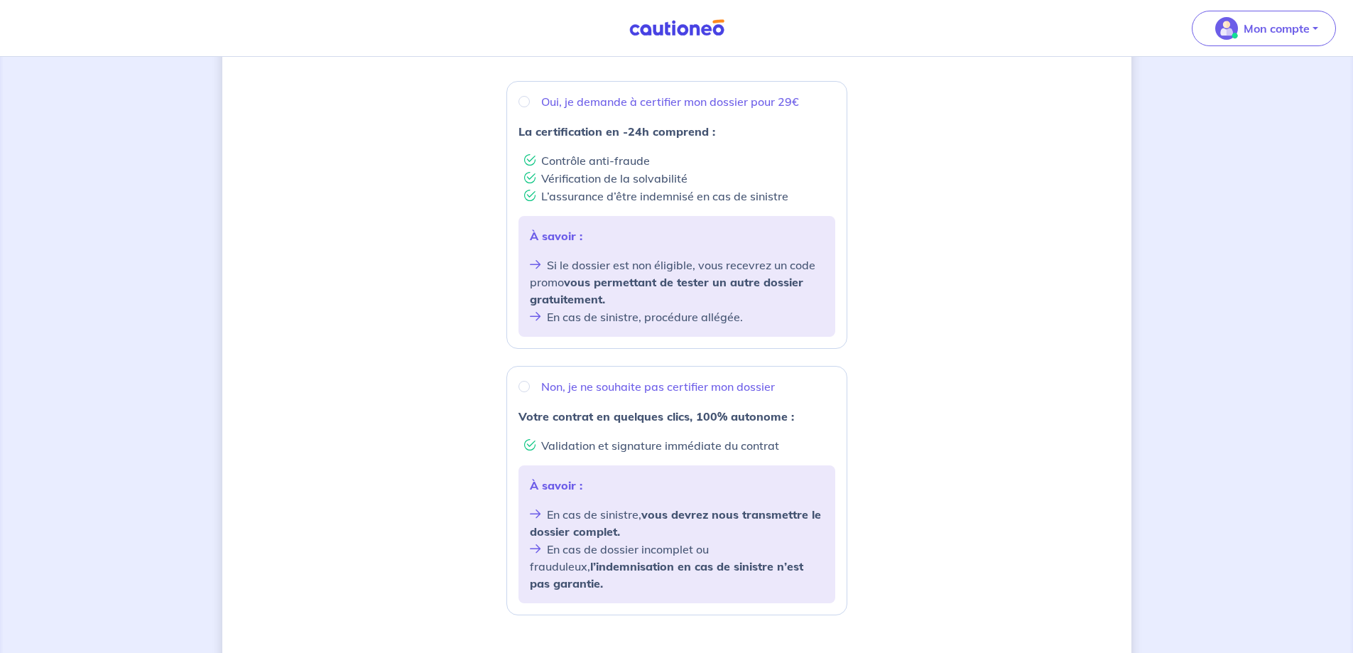
scroll to position [410, 0]
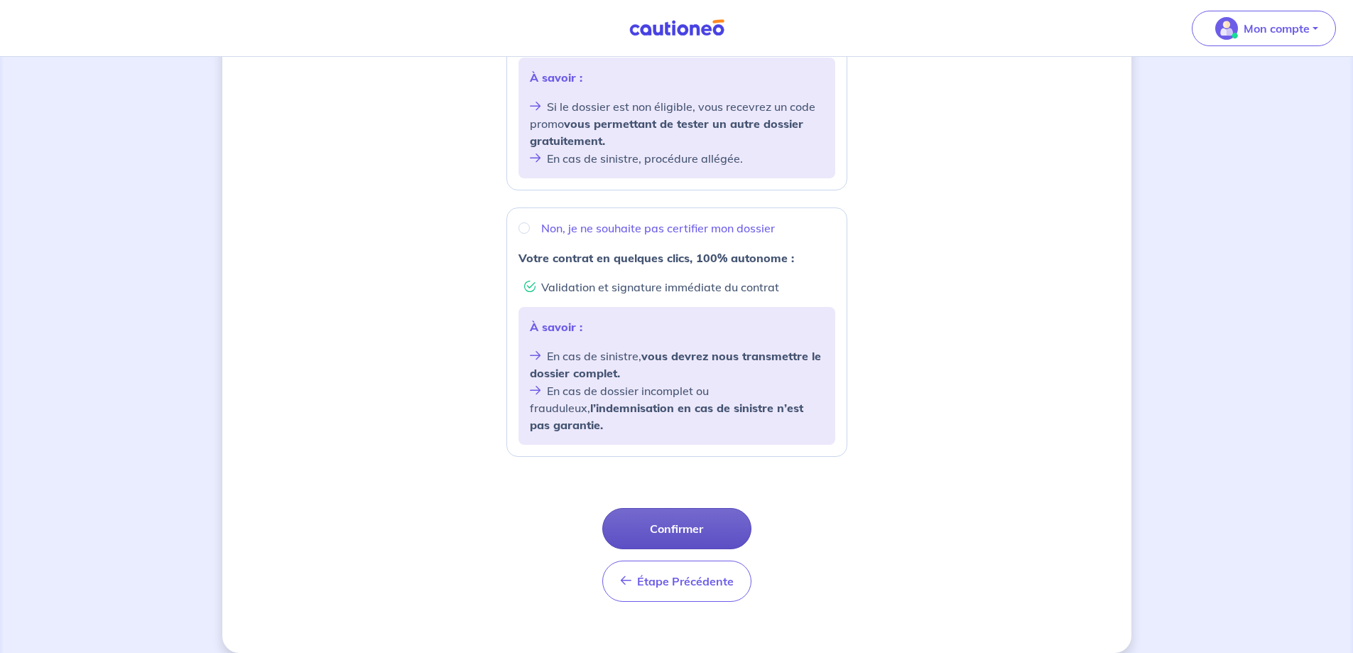
click at [690, 508] on button "Confirmer" at bounding box center [676, 528] width 149 height 41
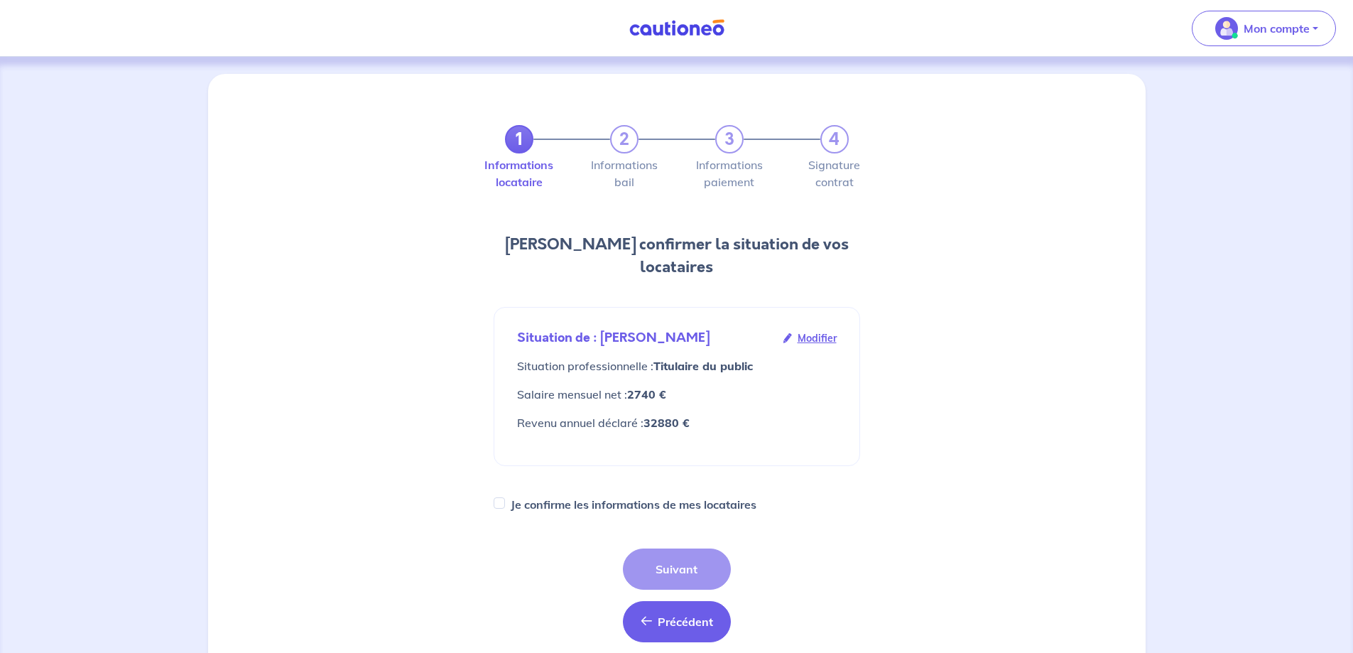
click at [660, 606] on button "Précédent Précédent" at bounding box center [677, 621] width 108 height 41
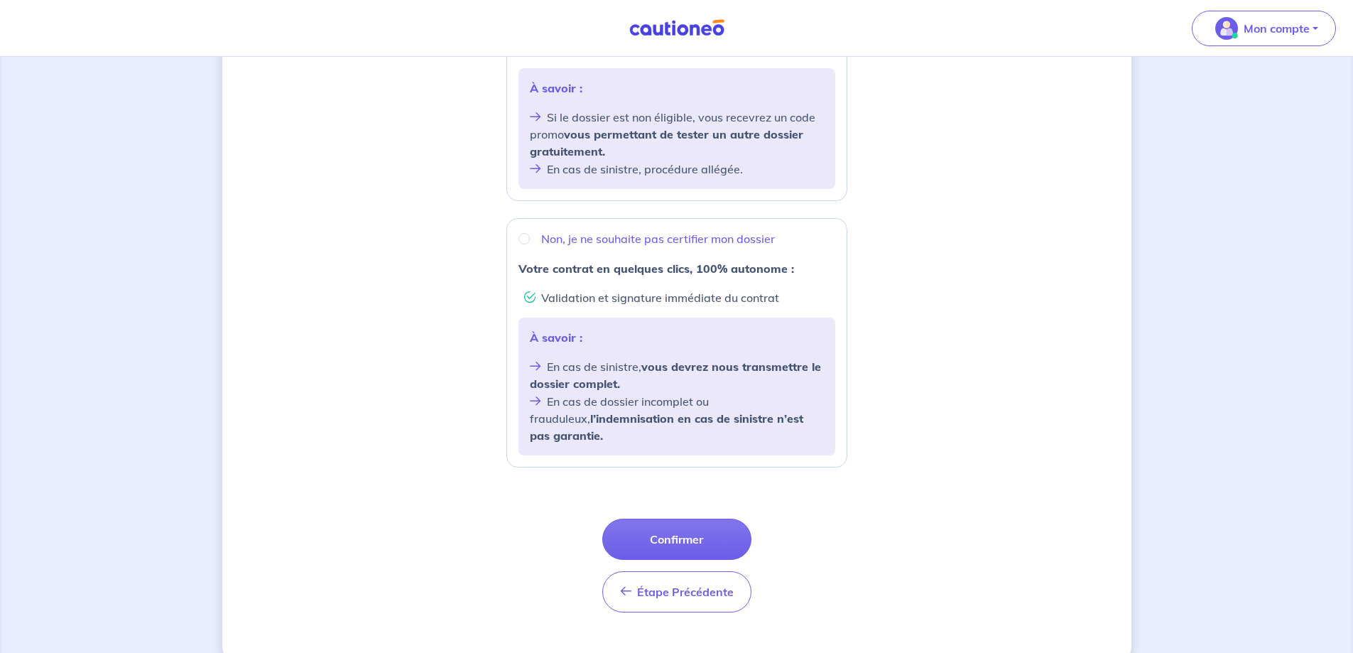
scroll to position [410, 0]
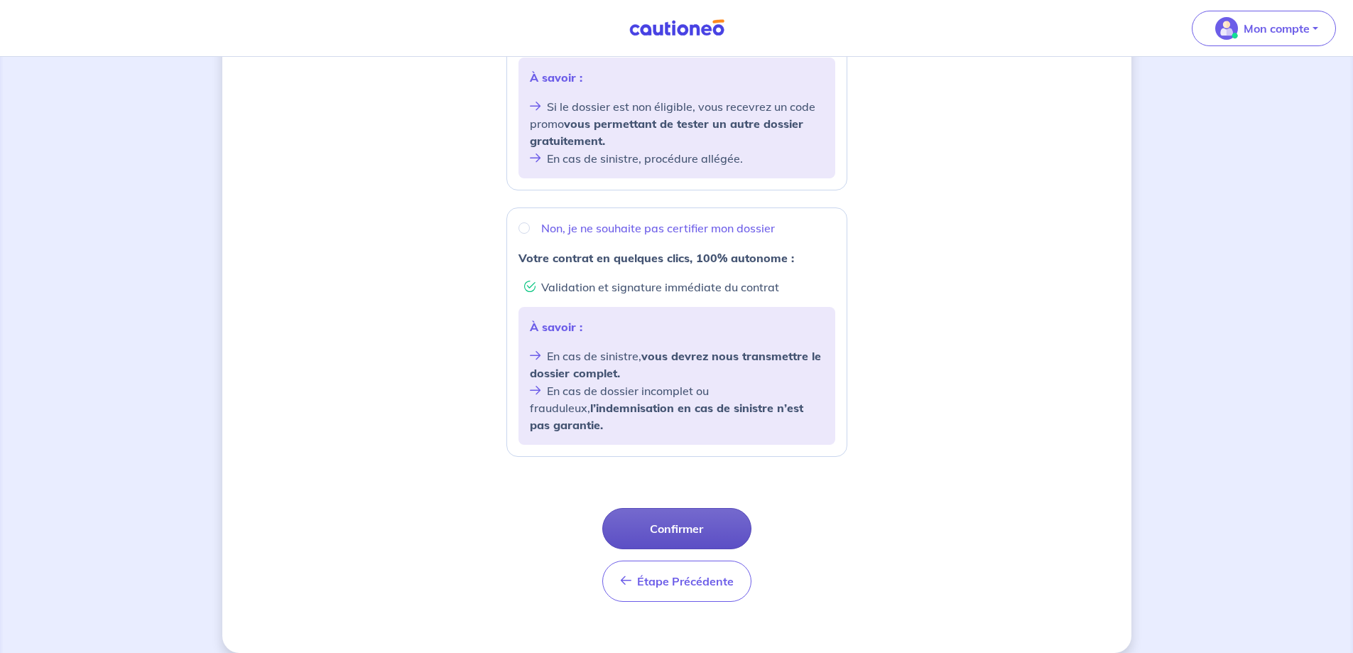
click at [708, 515] on button "Confirmer" at bounding box center [676, 528] width 149 height 41
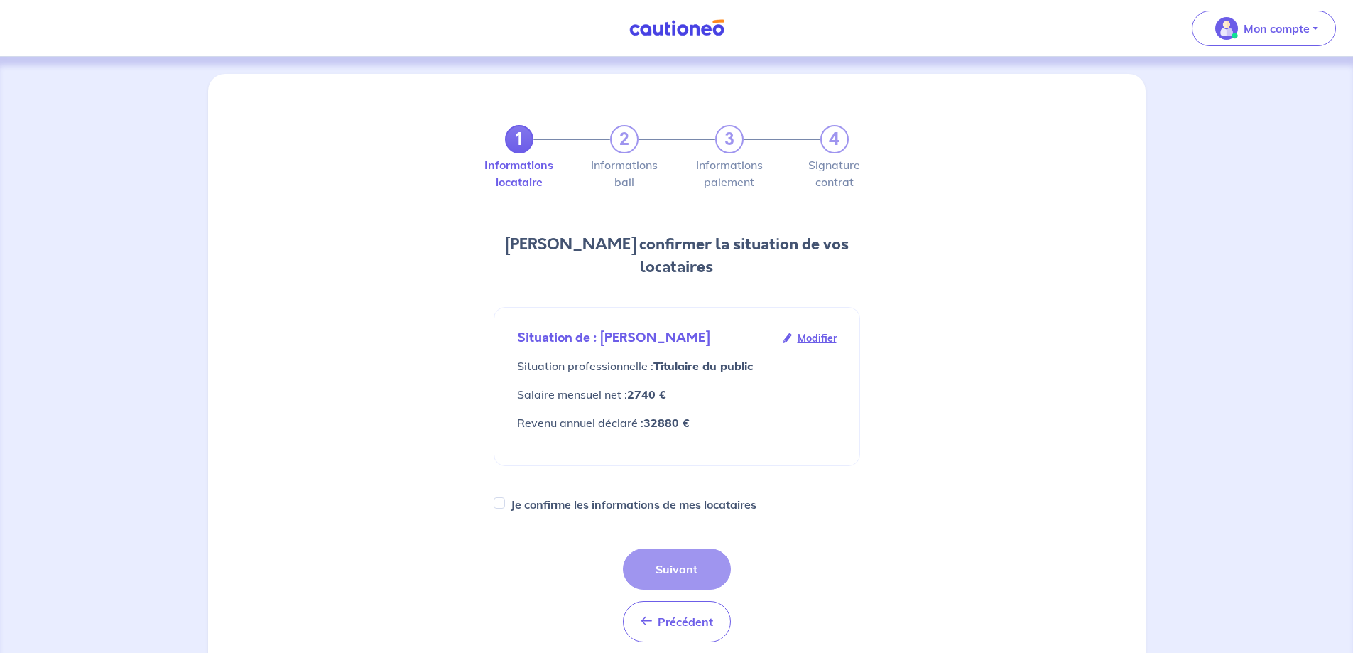
click at [513, 494] on label "Je confirme les informations de mes locataires" at bounding box center [634, 504] width 246 height 20
click at [505, 497] on input "Je confirme les informations de mes locataires" at bounding box center [499, 502] width 11 height 11
checkbox input "true"
click at [673, 548] on button "Suivant" at bounding box center [677, 568] width 108 height 41
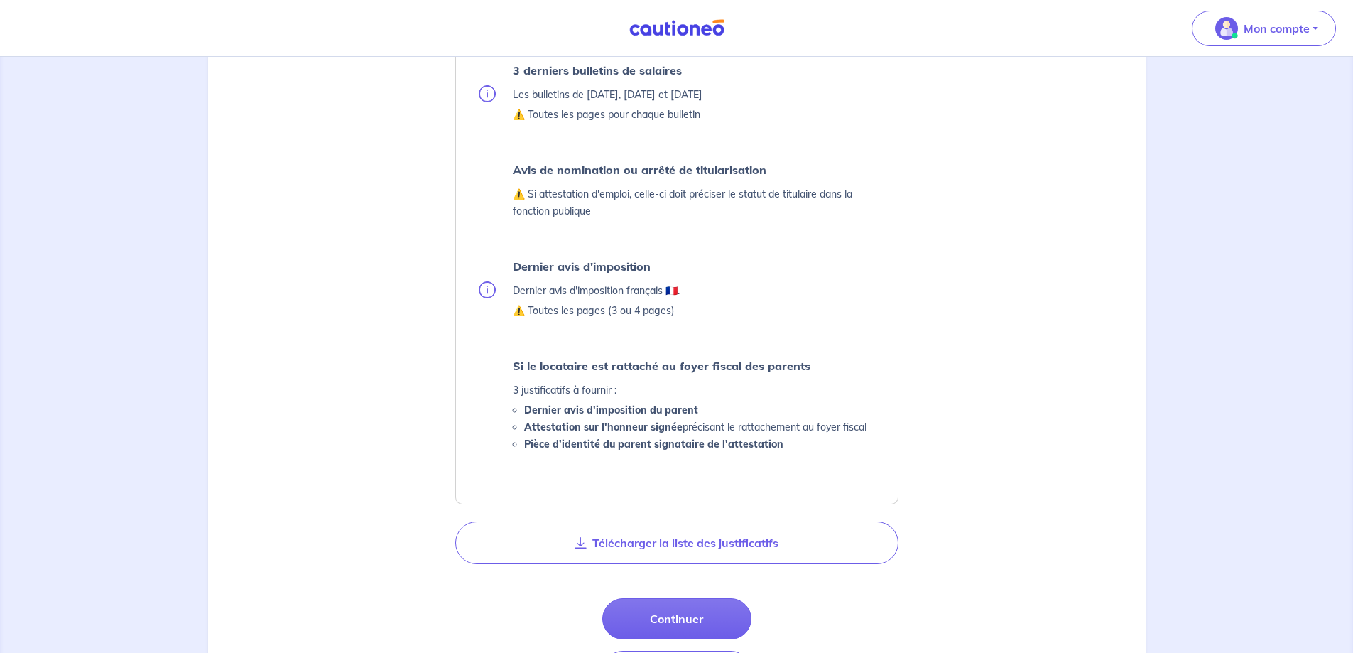
scroll to position [520, 0]
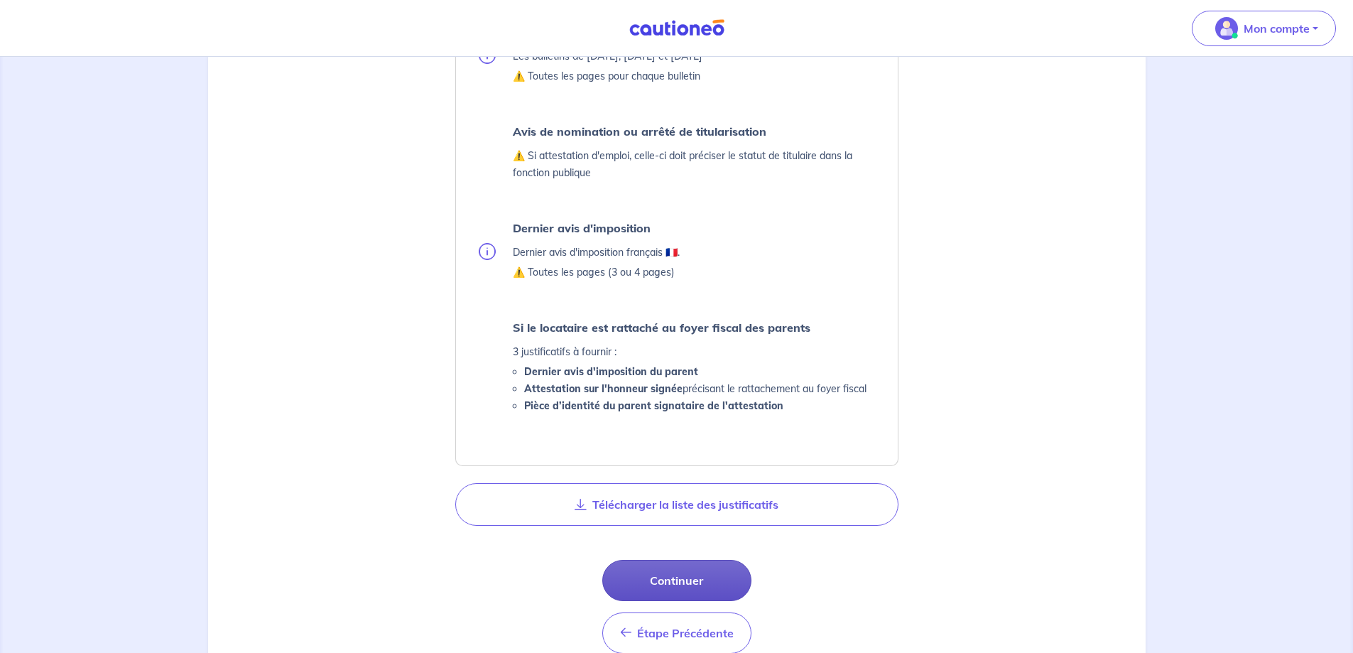
click at [633, 565] on button "Continuer" at bounding box center [676, 580] width 149 height 41
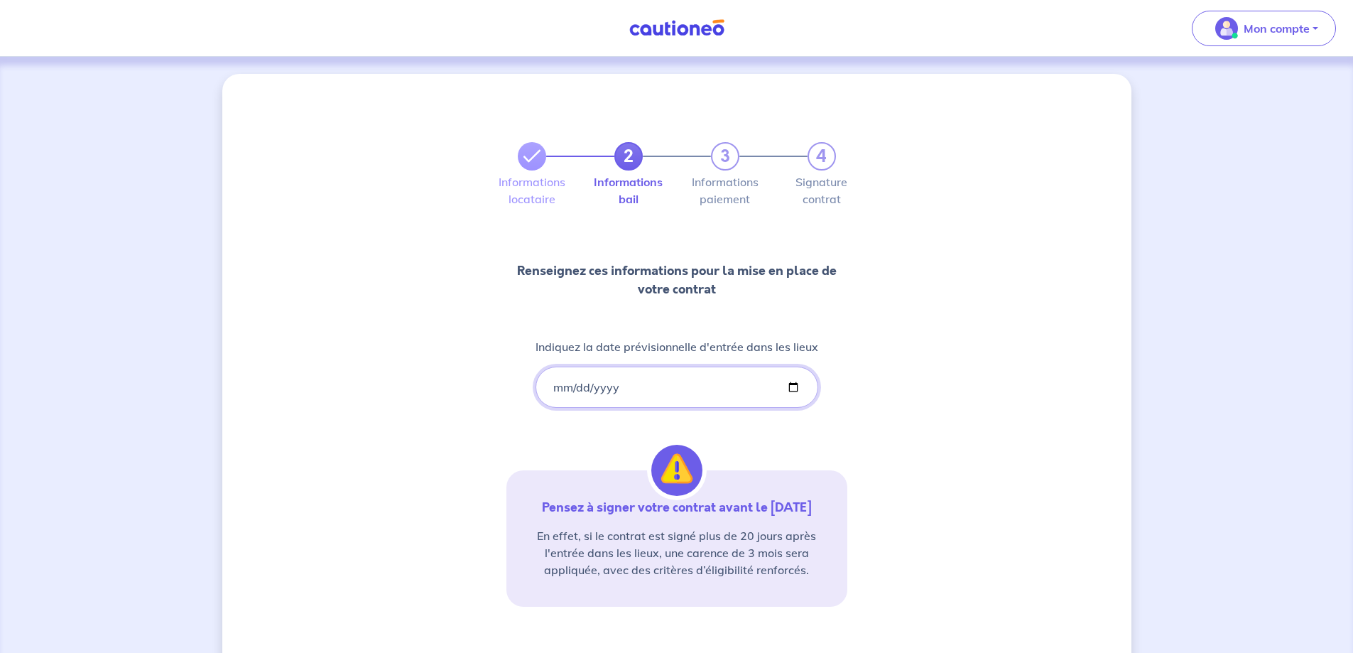
click at [567, 381] on input "[DATE]" at bounding box center [676, 386] width 283 height 41
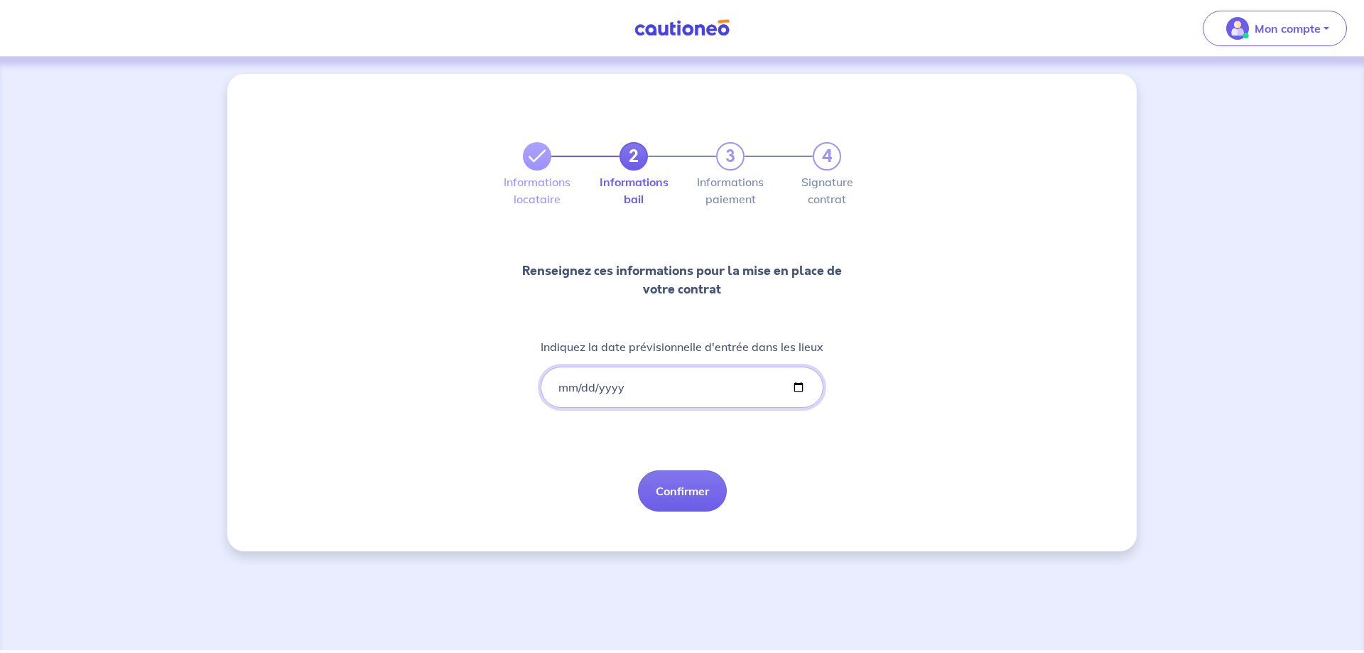
type input "[DATE]"
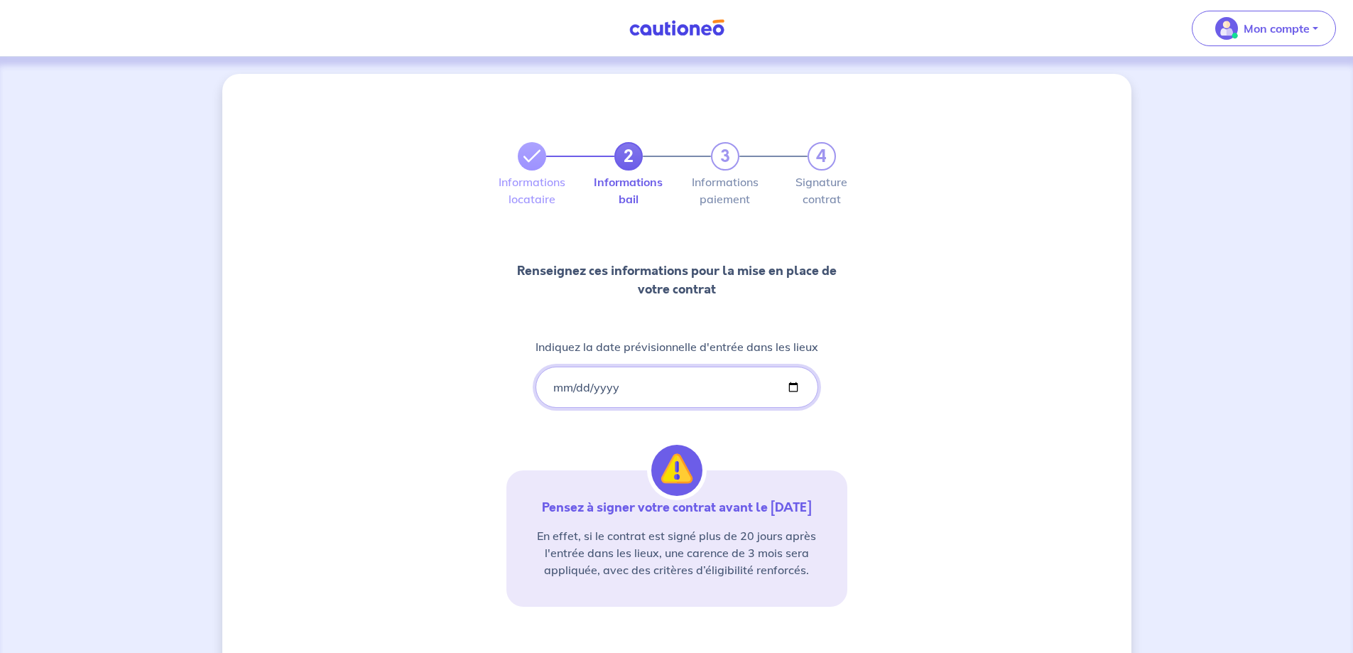
click at [565, 386] on input "[DATE]" at bounding box center [676, 386] width 283 height 41
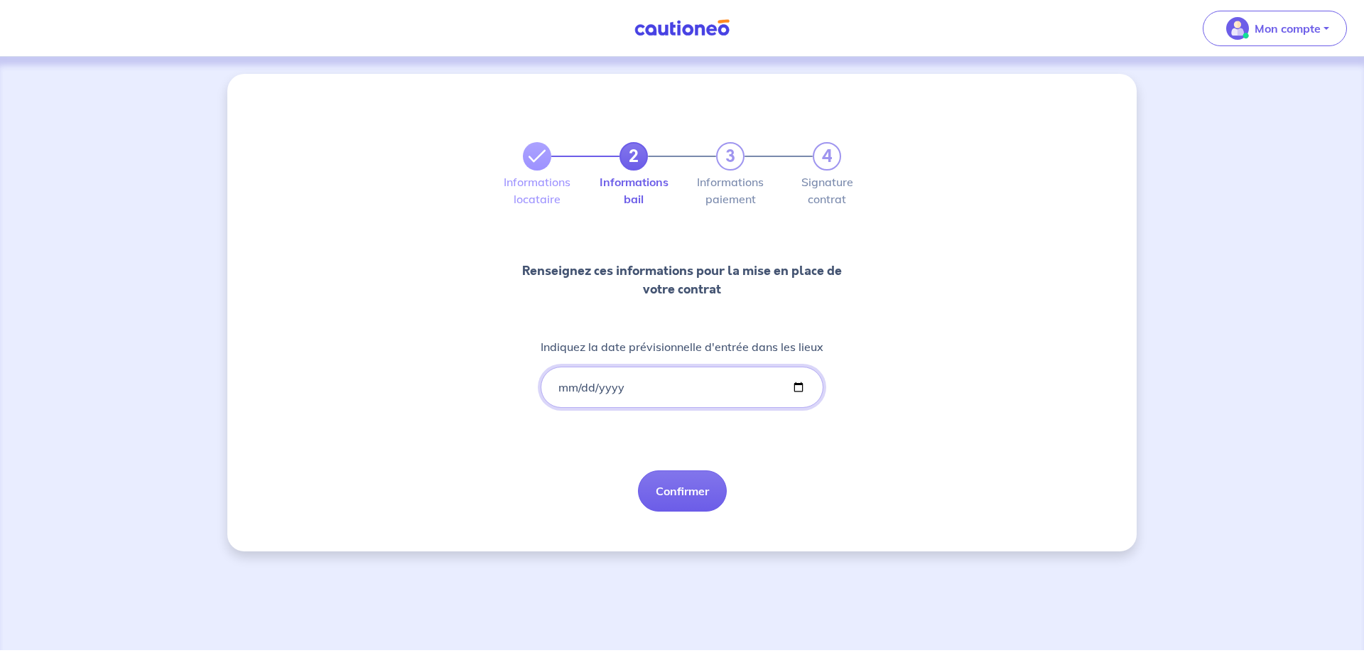
type input "[DATE]"
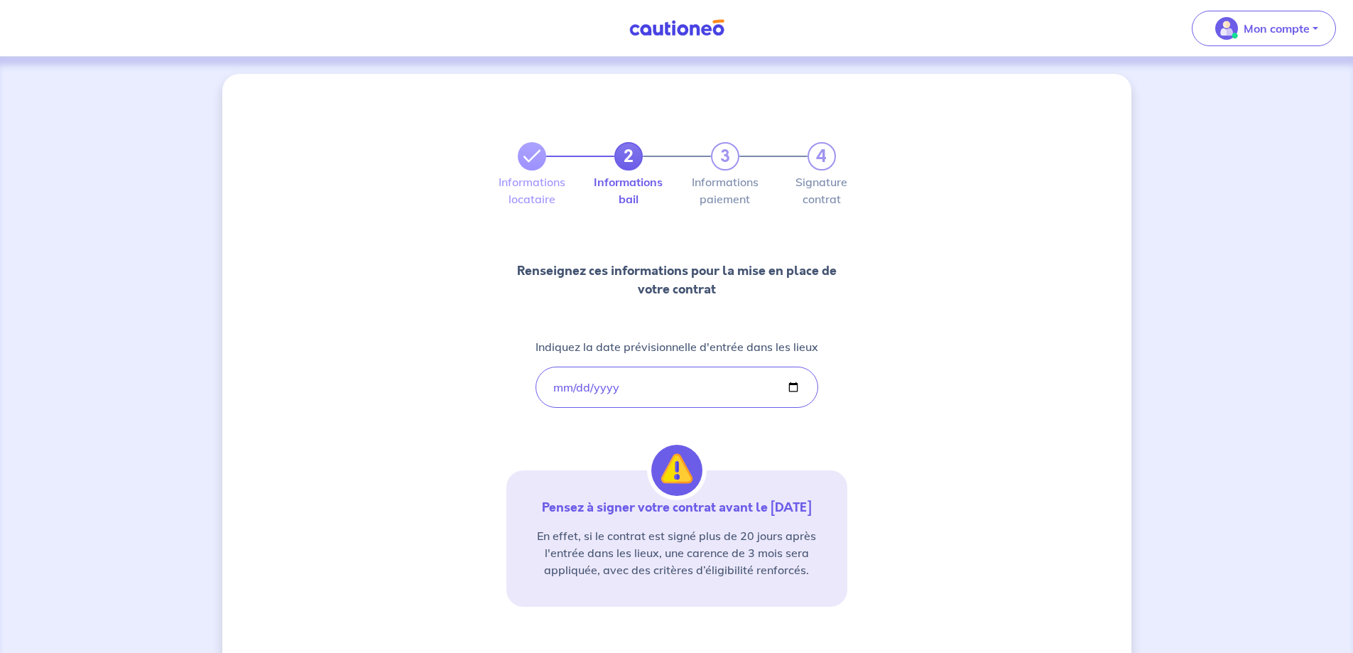
click at [739, 505] on p "Pensez à signer votre contrat avant le [DATE]" at bounding box center [676, 507] width 307 height 17
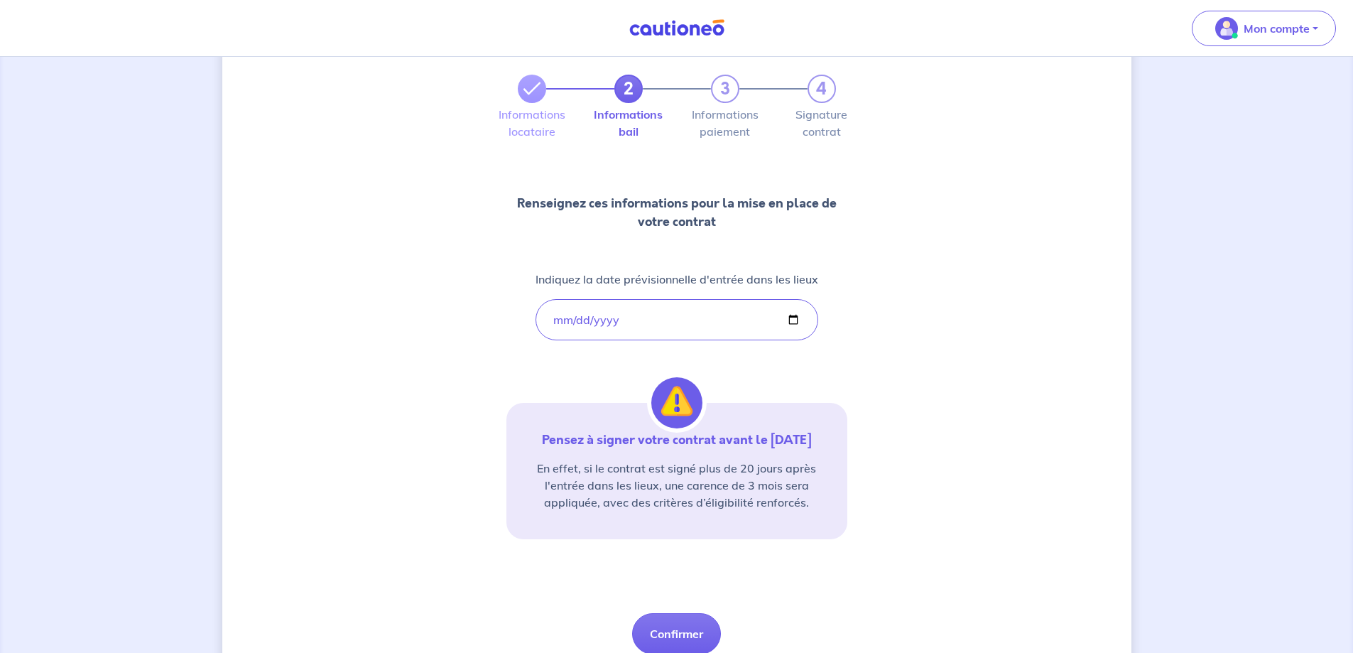
scroll to position [116, 0]
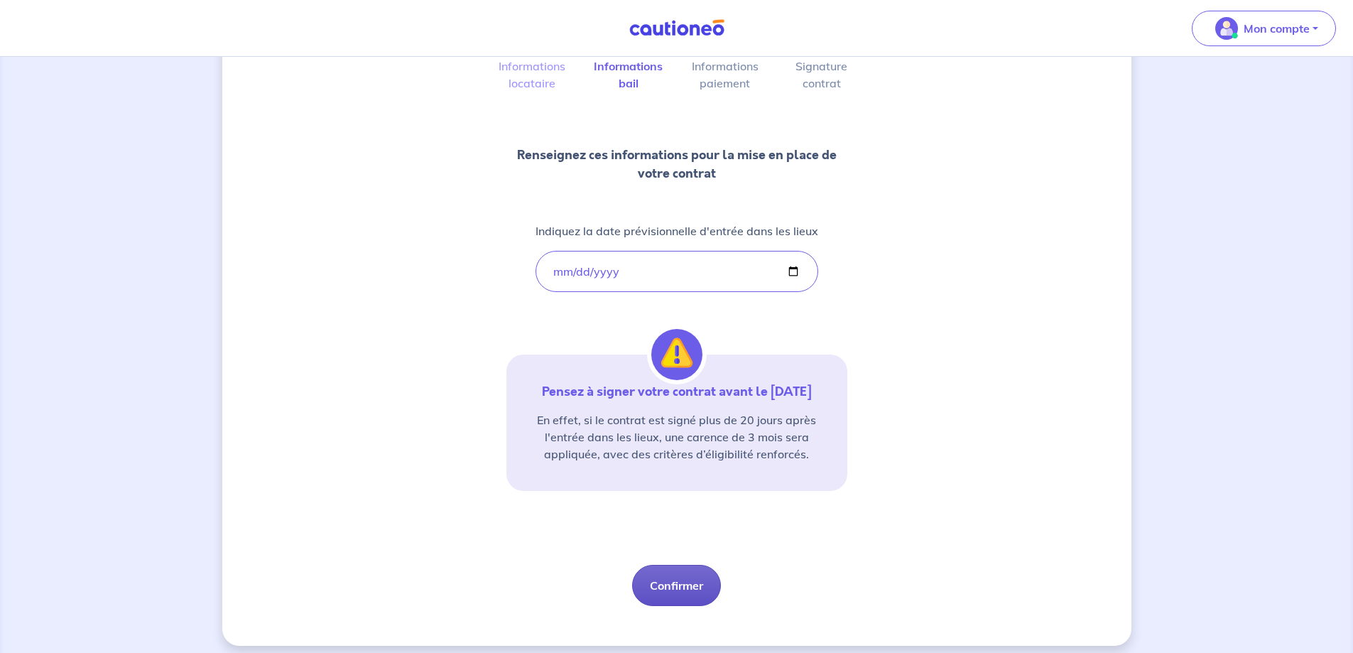
click at [679, 579] on button "Confirmer" at bounding box center [676, 585] width 89 height 41
select select "FR"
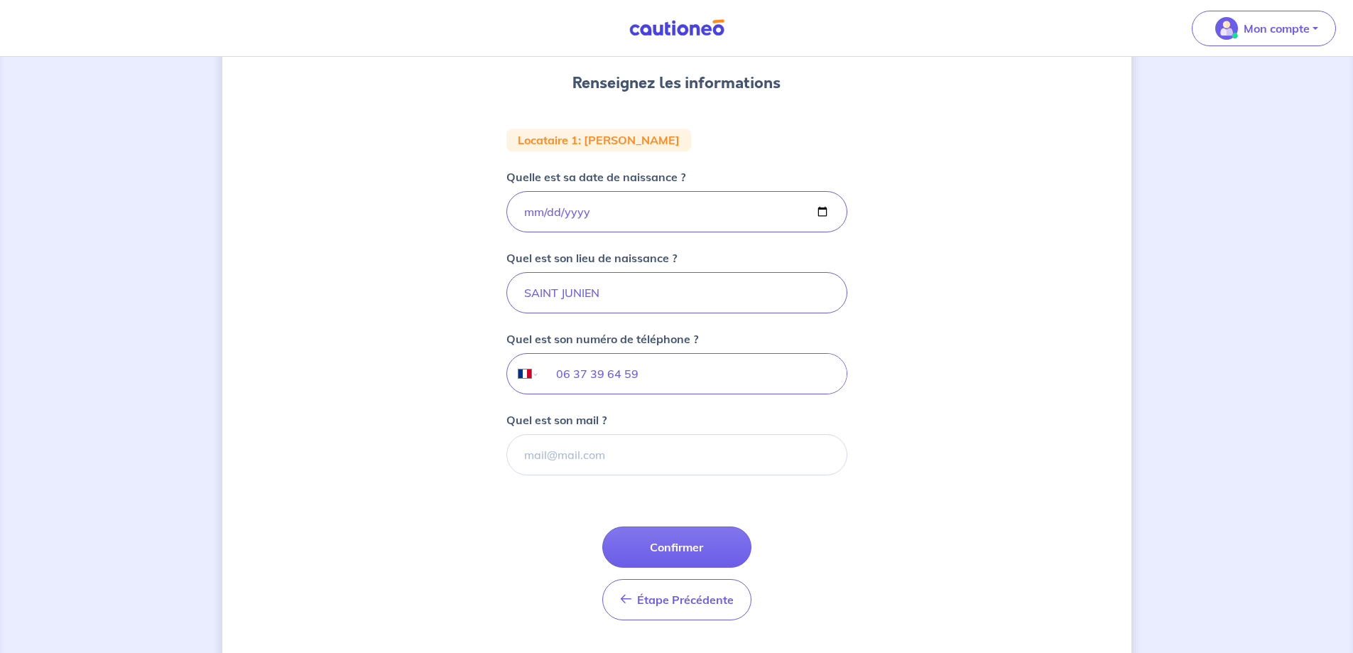
scroll to position [214, 0]
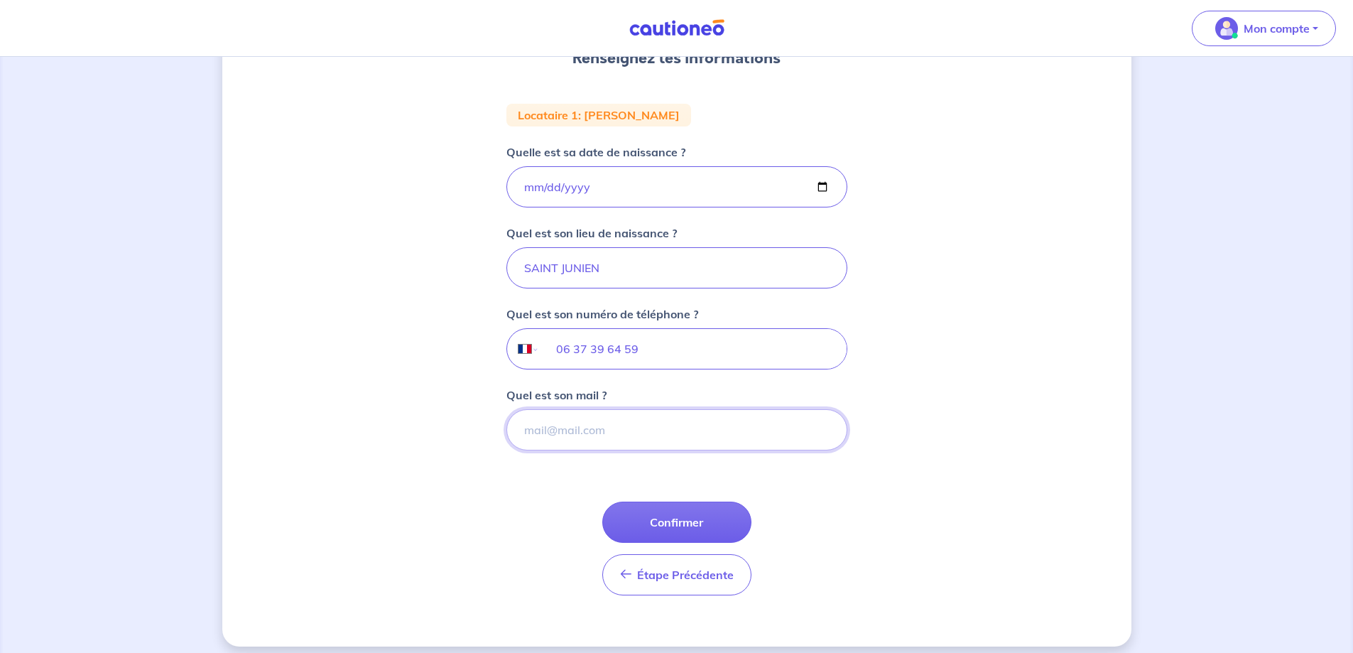
click at [690, 442] on input "Quel est son mail ?" at bounding box center [676, 429] width 341 height 41
paste input "[EMAIL_ADDRESS][DOMAIN_NAME]"
type input "[EMAIL_ADDRESS][DOMAIN_NAME]"
click at [646, 542] on div "Étape Précédente Précédent Confirmer Confirmer" at bounding box center [676, 548] width 149 height 94
click at [646, 534] on button "Confirmer" at bounding box center [676, 521] width 149 height 41
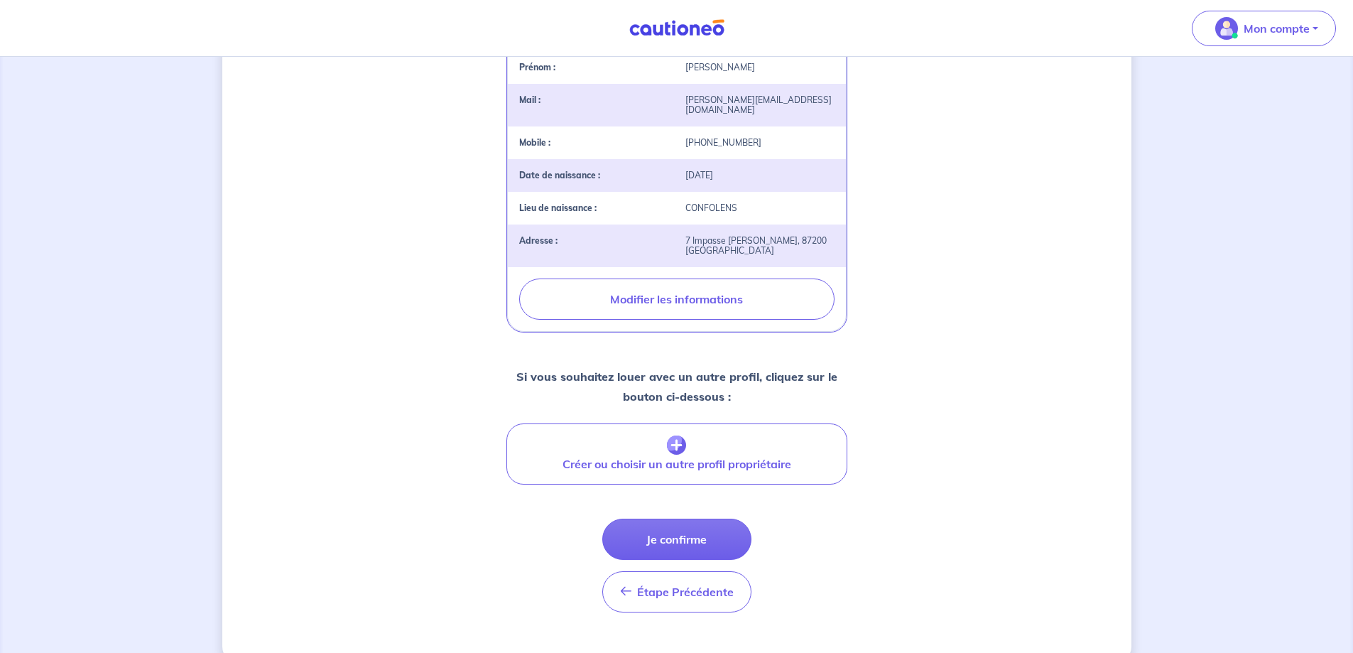
scroll to position [364, 0]
click at [656, 530] on button "Je confirme" at bounding box center [676, 539] width 149 height 41
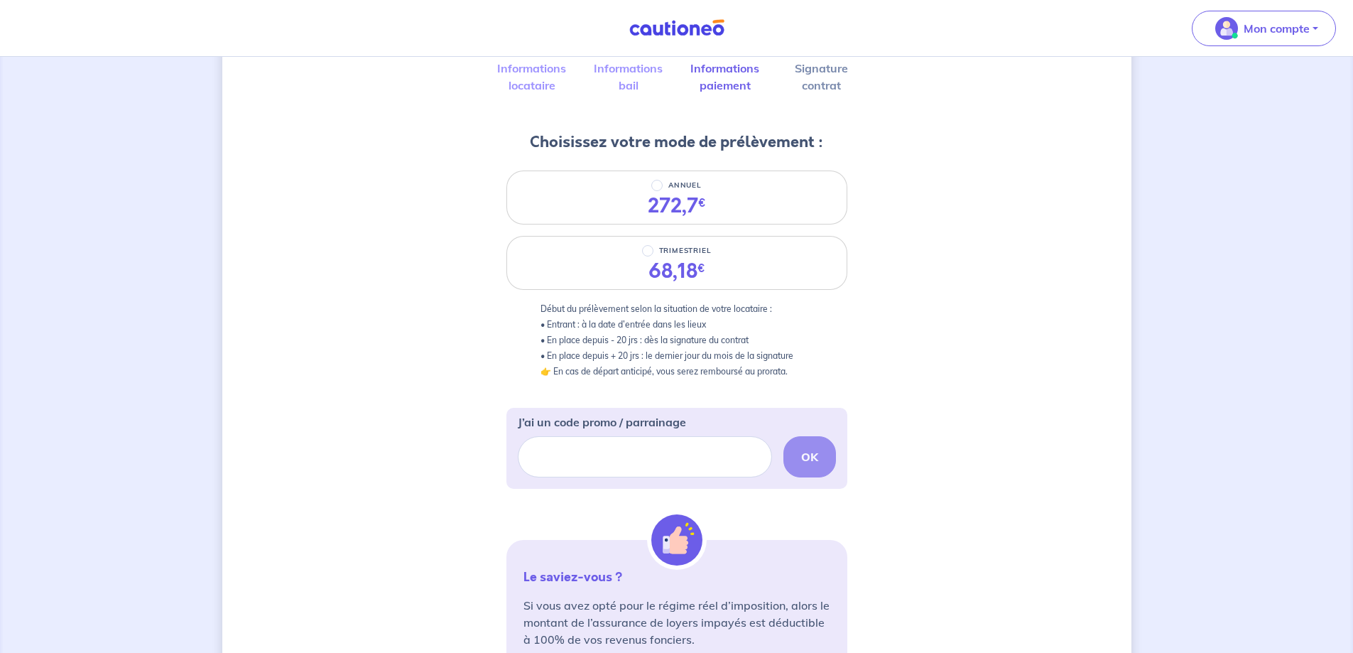
scroll to position [84, 0]
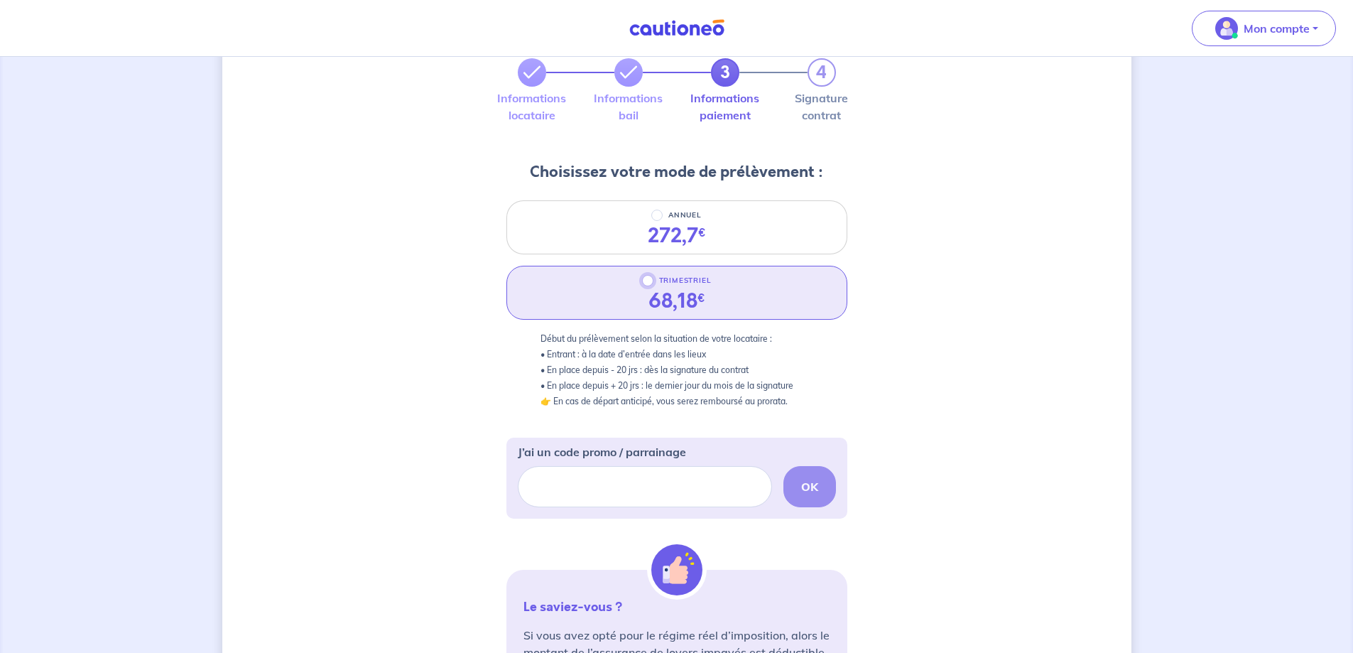
click at [651, 280] on input "TRIMESTRIEL" at bounding box center [647, 280] width 11 height 11
radio input "true"
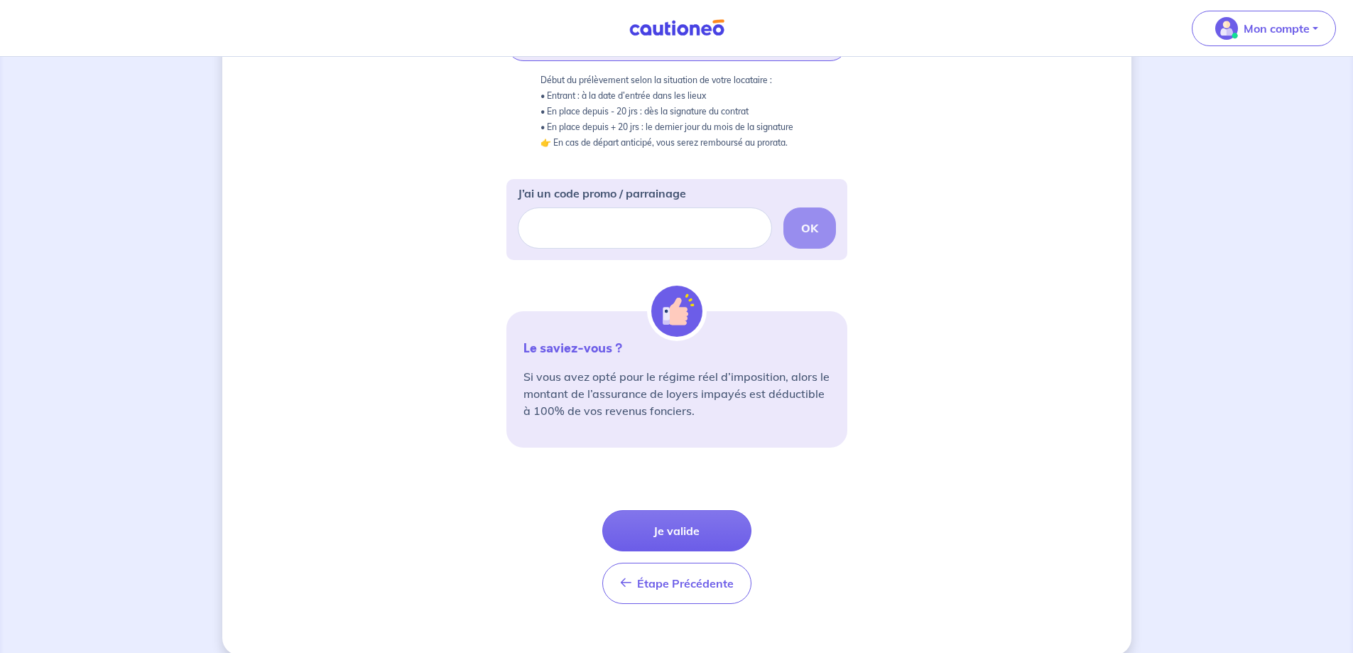
scroll to position [347, 0]
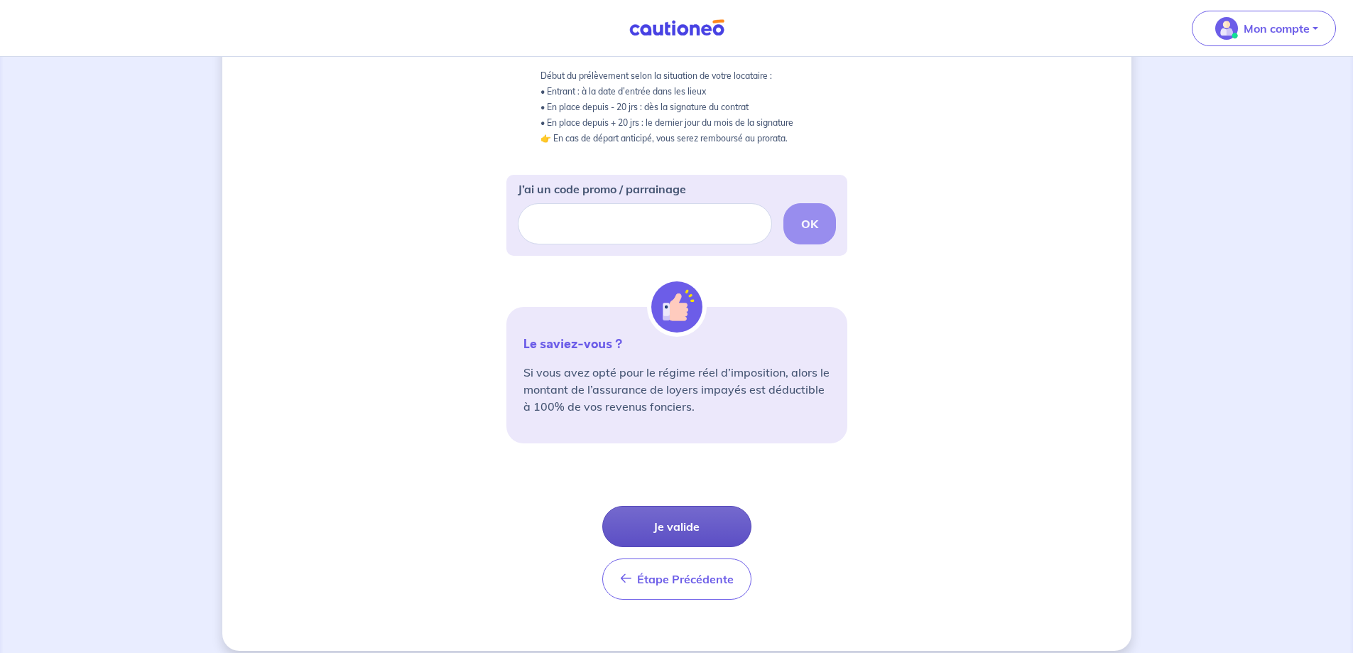
click at [646, 530] on button "Je valide" at bounding box center [676, 526] width 149 height 41
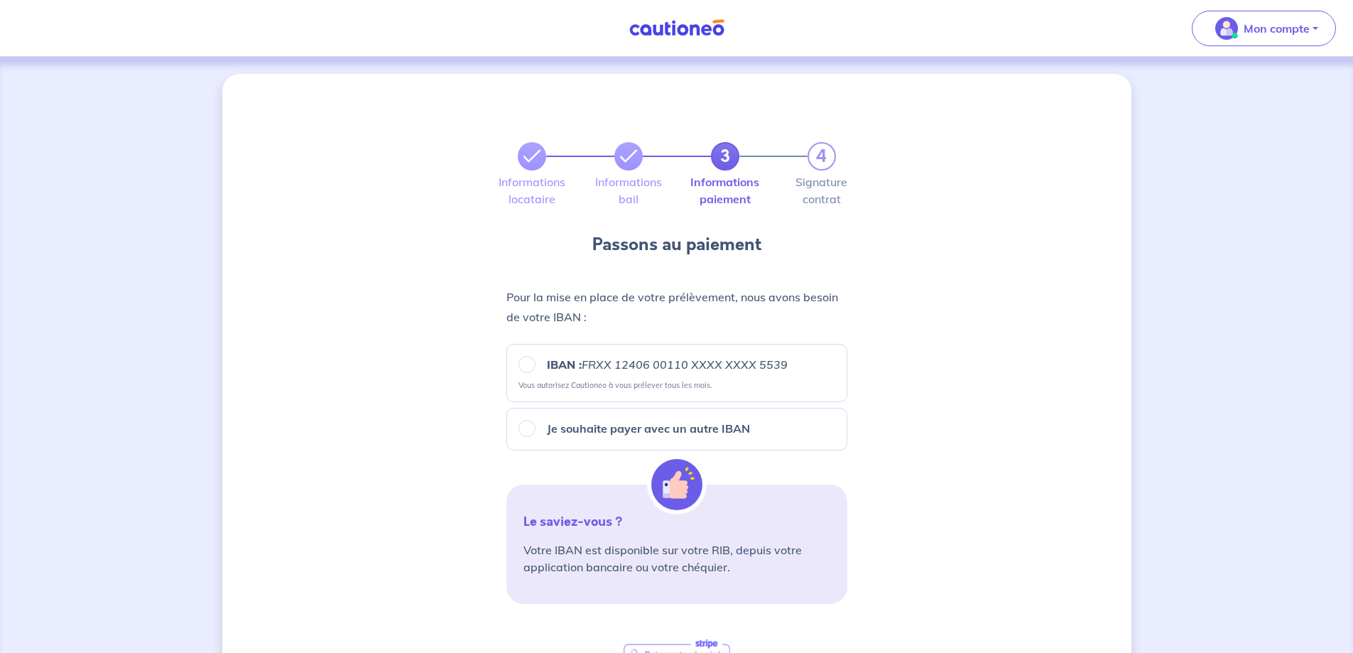
click at [621, 366] on em "FRXX 12406 00110 XXXX XXXX 5539" at bounding box center [685, 364] width 206 height 14
click at [535, 366] on input "IBAN : FRXX [FINANCIAL_ID] XXXX XXXX 5539" at bounding box center [526, 364] width 17 height 17
radio input "true"
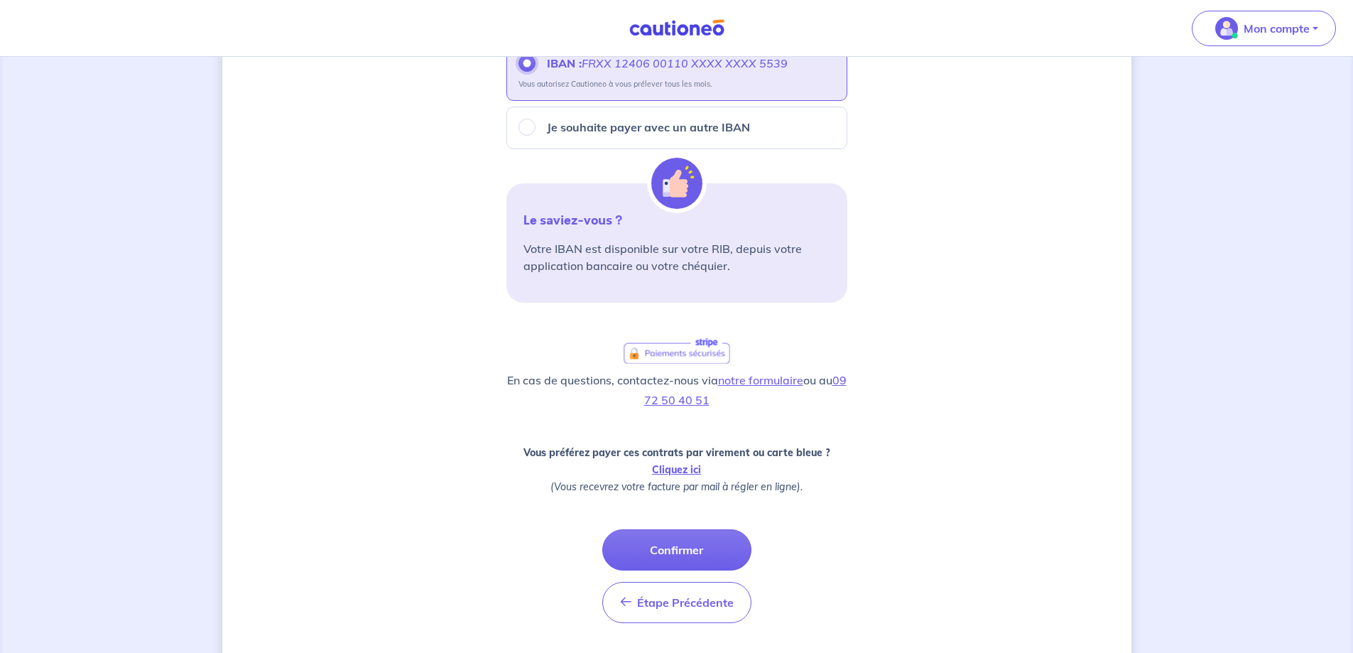
scroll to position [322, 0]
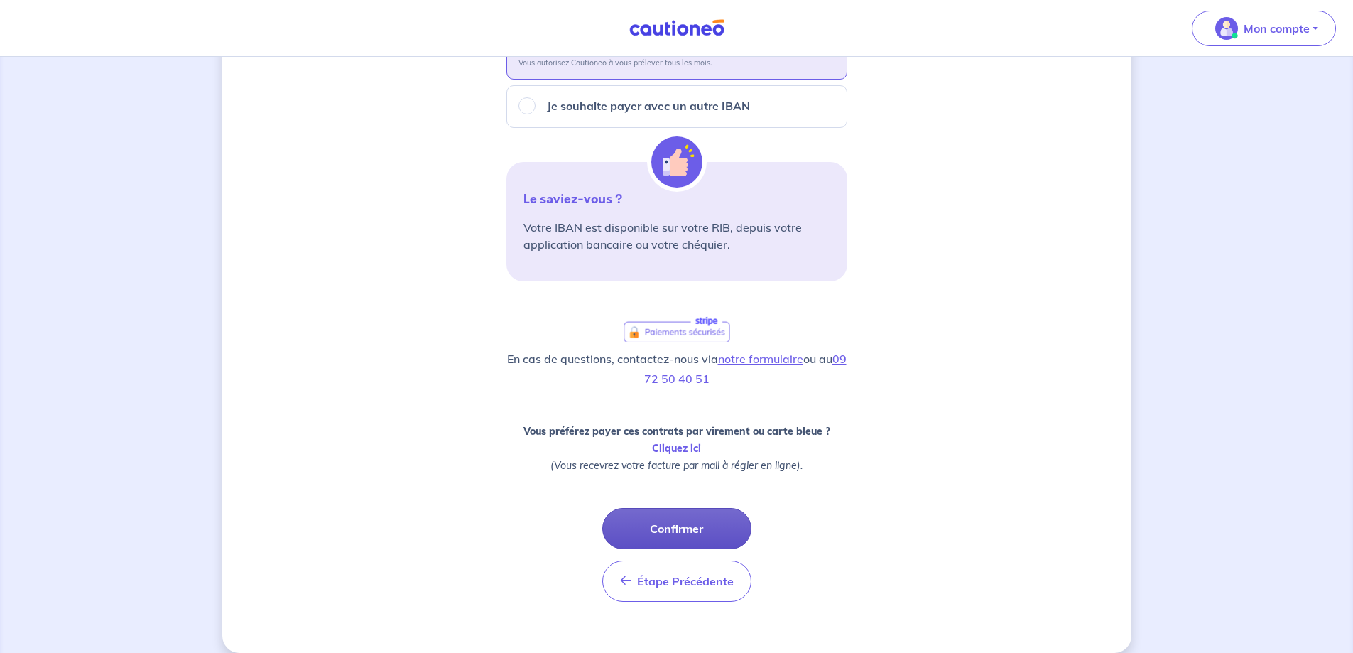
click at [675, 533] on button "Confirmer" at bounding box center [676, 528] width 149 height 41
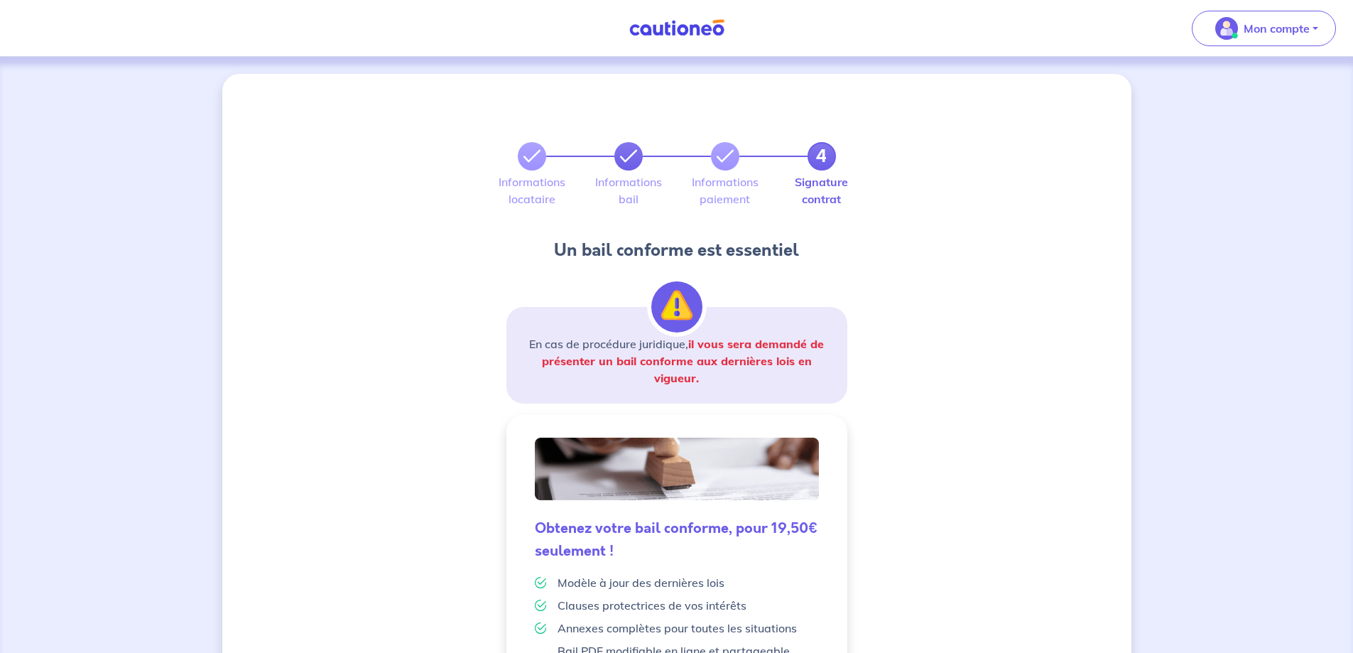
click at [632, 167] on link at bounding box center [628, 156] width 28 height 28
click at [1312, 37] on button "Mon compte" at bounding box center [1264, 29] width 144 height 36
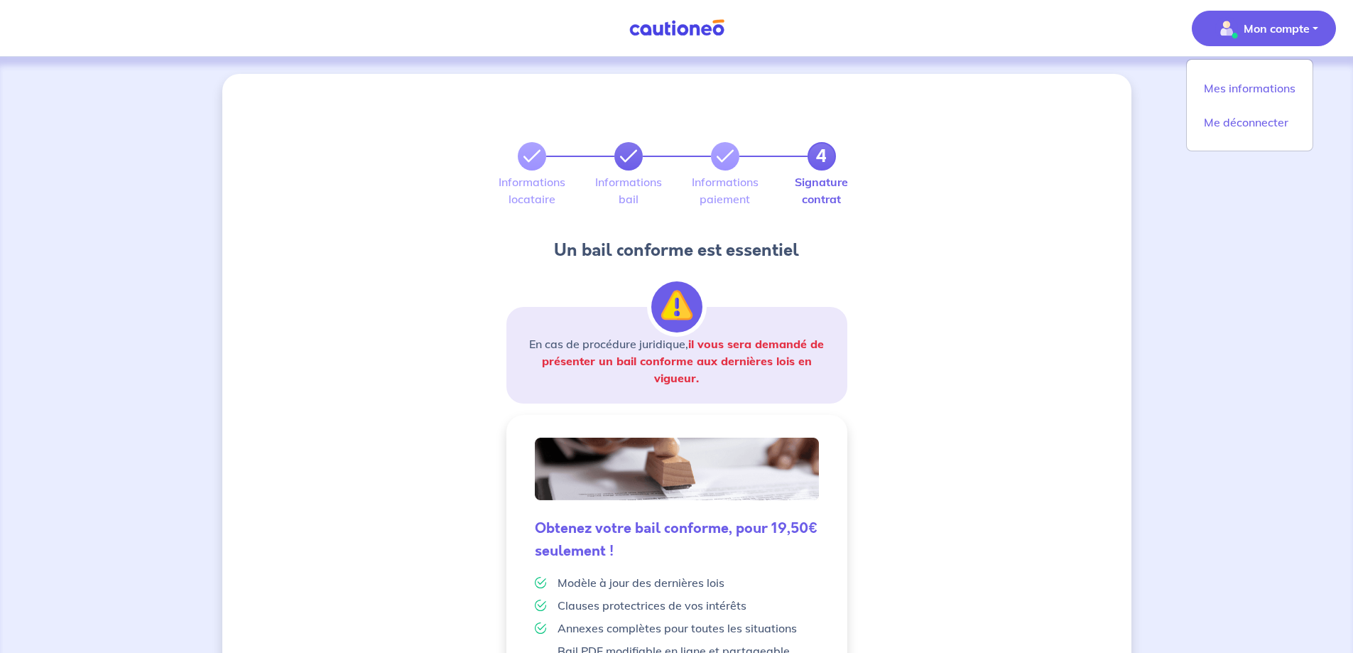
click at [638, 166] on link at bounding box center [628, 156] width 28 height 28
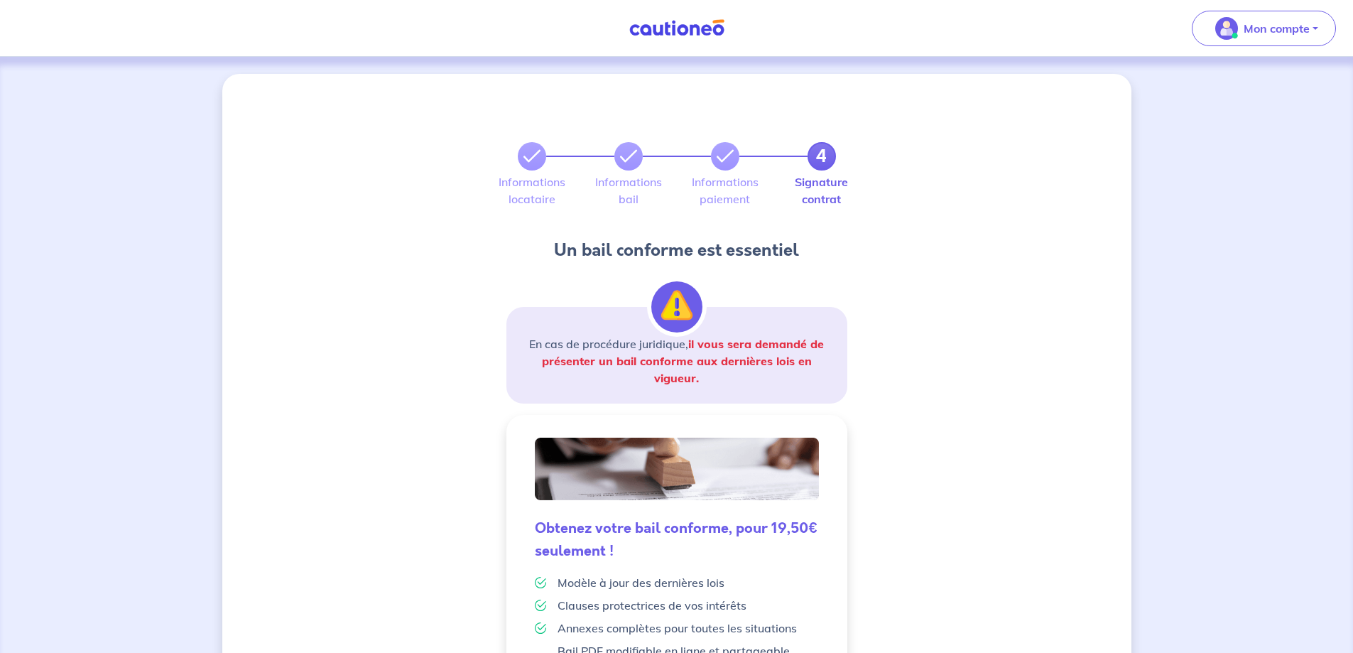
click at [639, 166] on div "4" at bounding box center [677, 156] width 318 height 28
click at [711, 165] on div "4" at bounding box center [677, 156] width 318 height 28
click at [643, 46] on nav "Mon compte Mes informations Me déconnecter Me déconnecter" at bounding box center [676, 28] width 1353 height 57
click at [658, 24] on img at bounding box center [677, 28] width 107 height 18
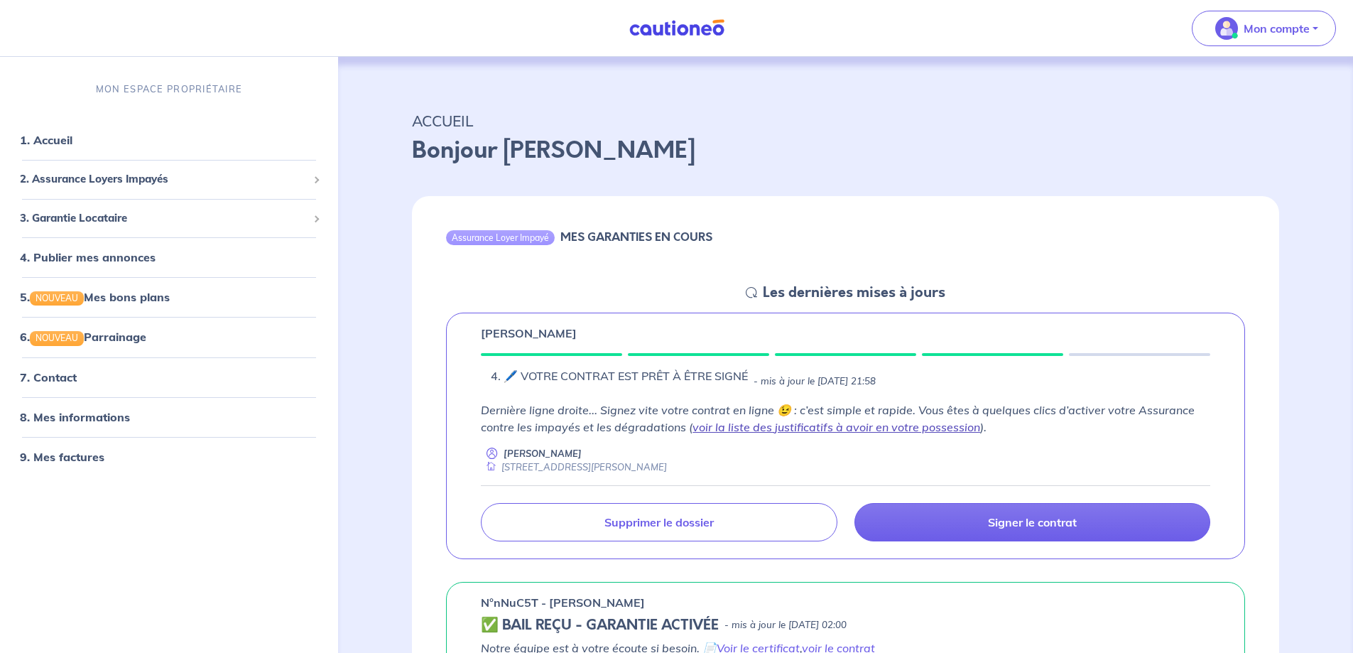
click at [844, 428] on link "voir la liste des justificatifs à avoir en votre possession" at bounding box center [836, 427] width 288 height 14
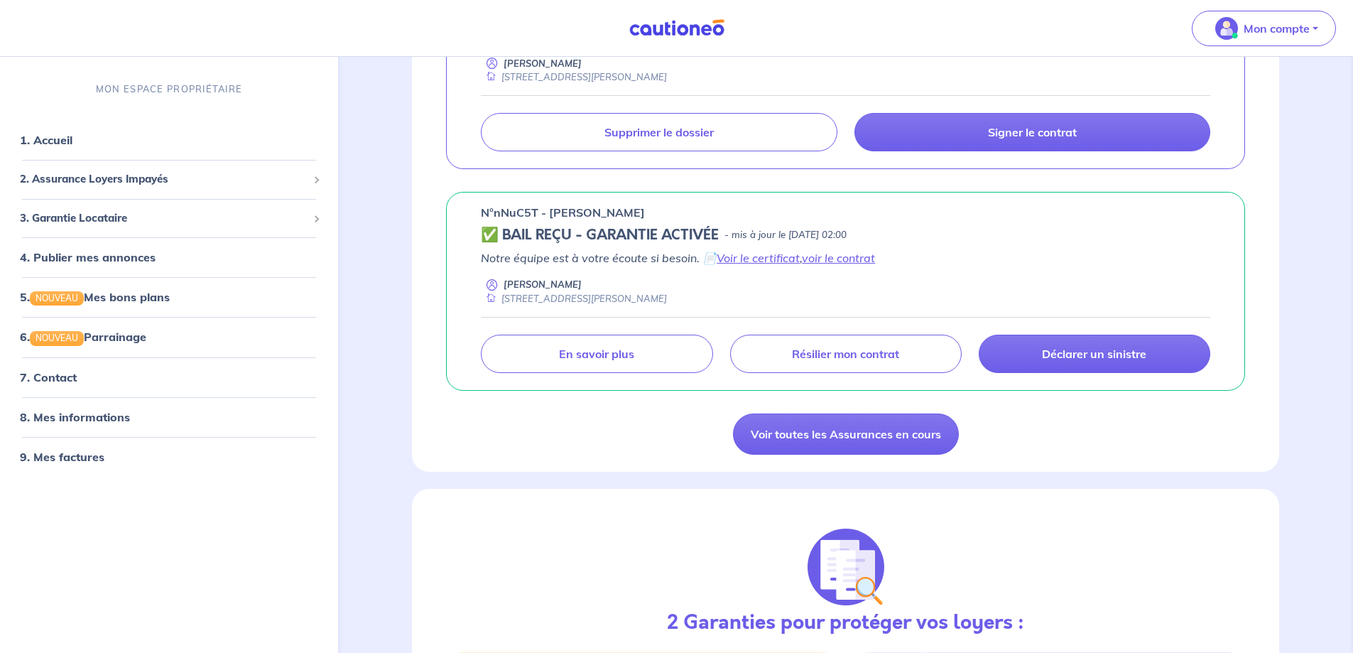
scroll to position [395, 0]
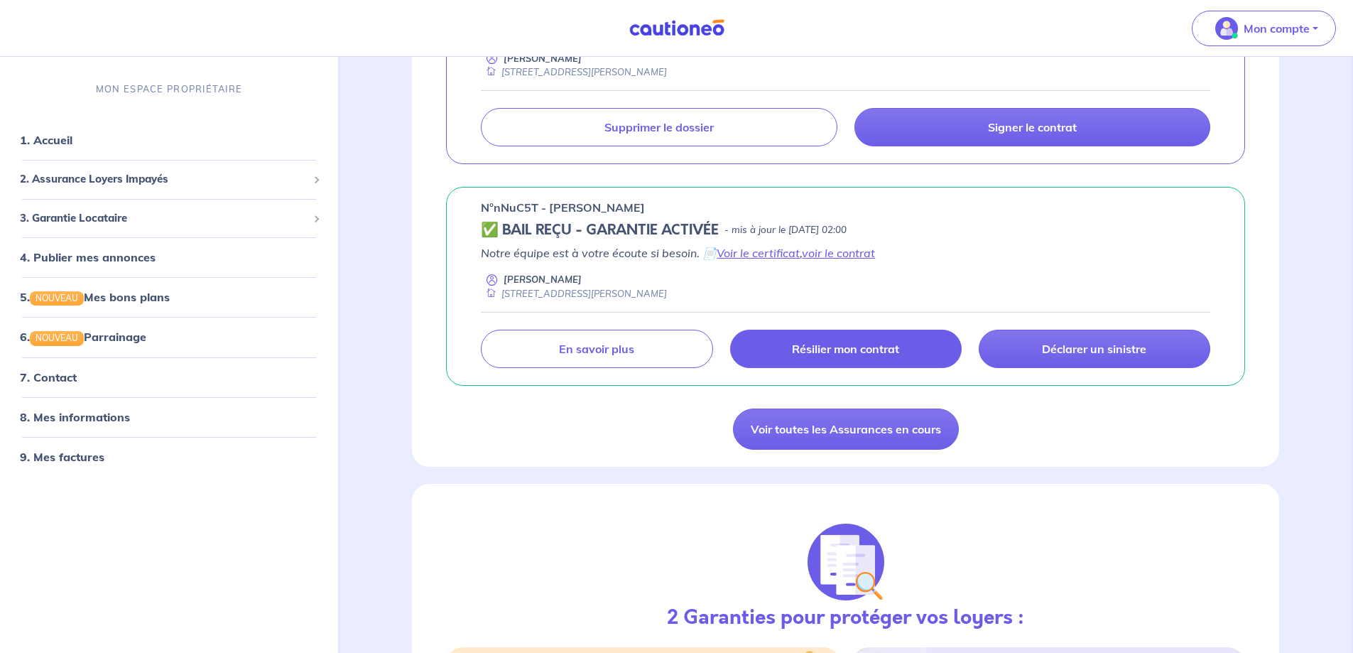
click at [886, 361] on link "Résilier mon contrat" at bounding box center [846, 349] width 232 height 38
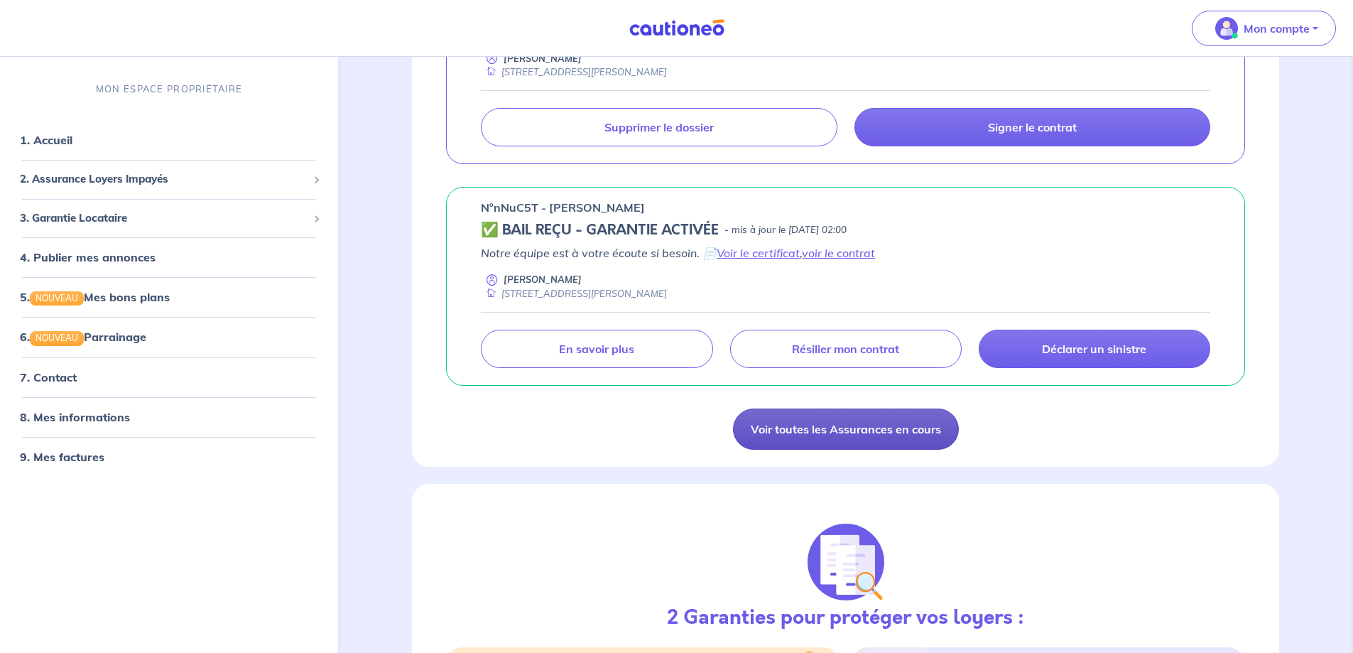
click at [792, 431] on link "Voir toutes les Assurances en cours" at bounding box center [846, 428] width 226 height 41
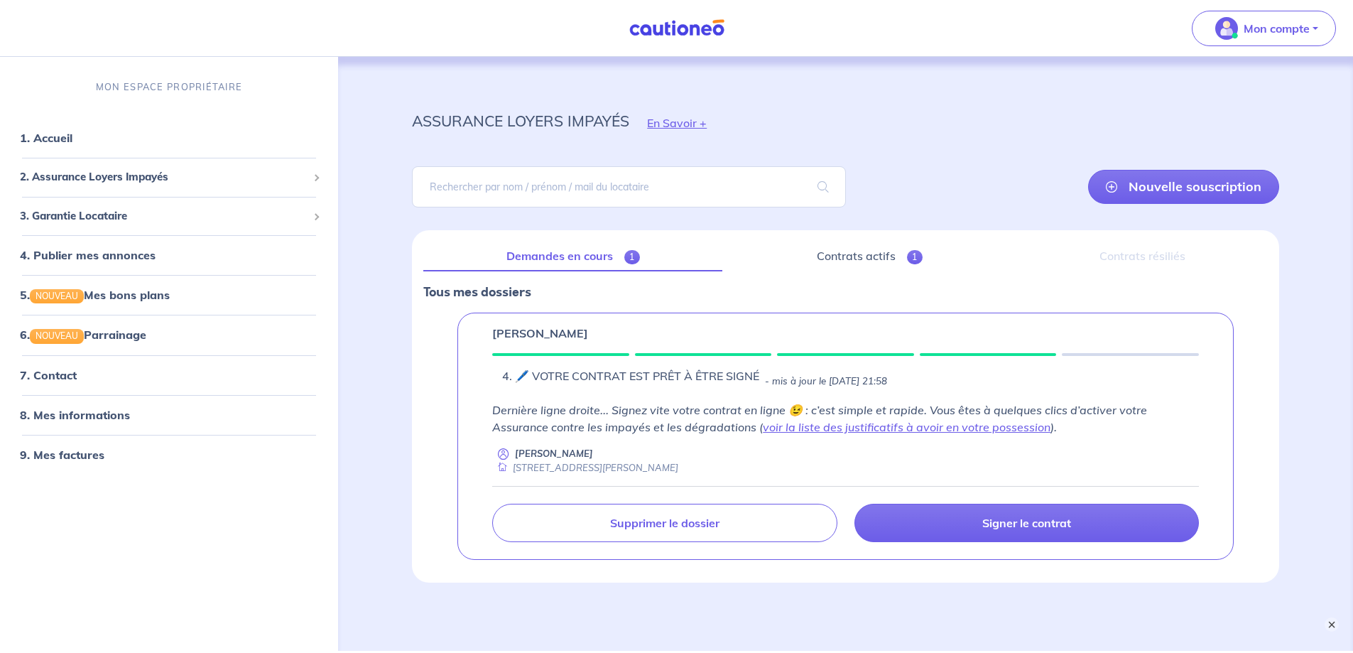
click at [1333, 625] on button "×" at bounding box center [1331, 624] width 14 height 14
drag, startPoint x: 1363, startPoint y: 452, endPoint x: 1349, endPoint y: 585, distance: 134.3
click at [1349, 585] on div "assurance loyers impayés En Savoir + Nouvelle souscription Fermer Valider un lo…" at bounding box center [852, 354] width 1023 height 594
click at [835, 249] on link "Contrats actifs 1" at bounding box center [876, 256] width 274 height 30
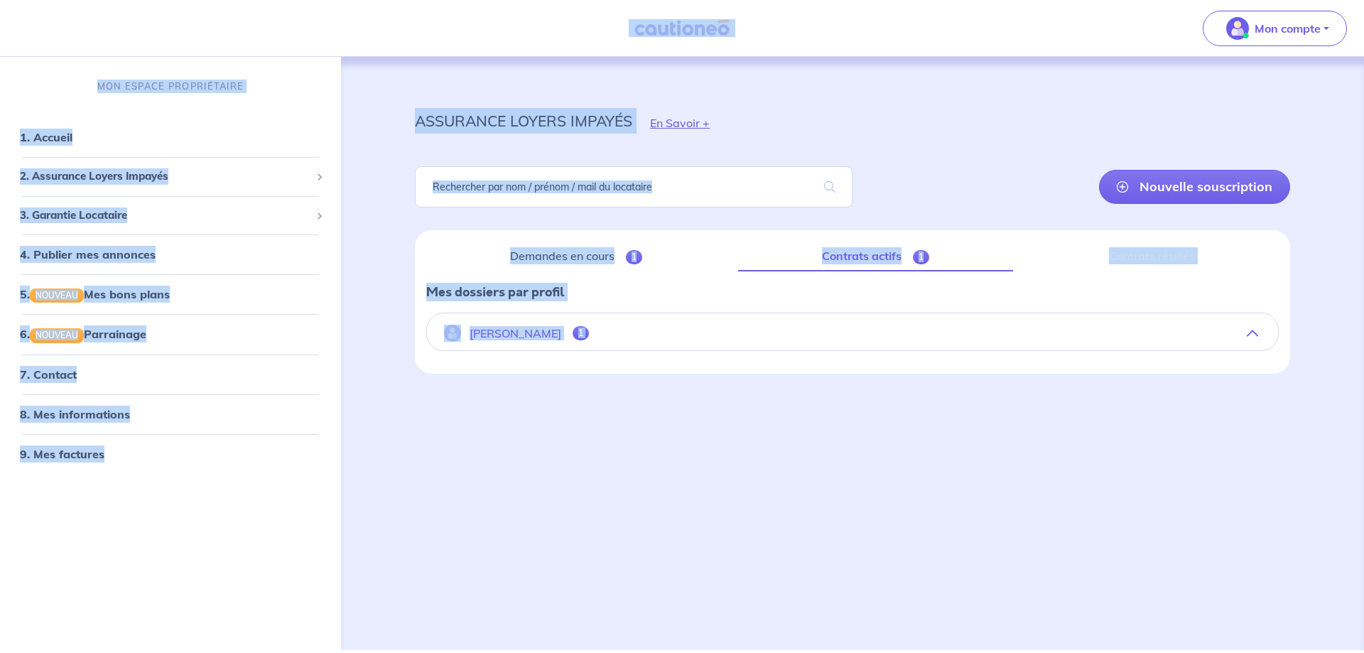
click at [750, 251] on link "Contrats actifs 1" at bounding box center [876, 256] width 276 height 30
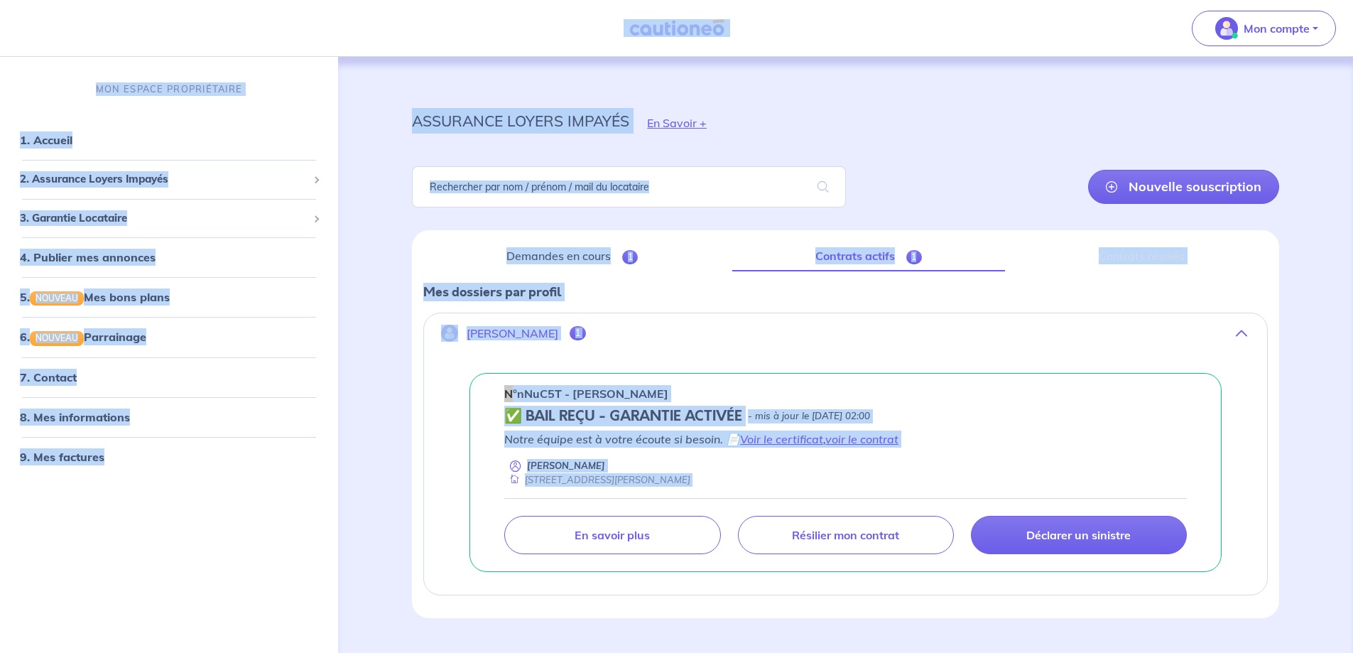
click at [922, 151] on div "assurance loyers impayés En Savoir +" at bounding box center [845, 123] width 935 height 64
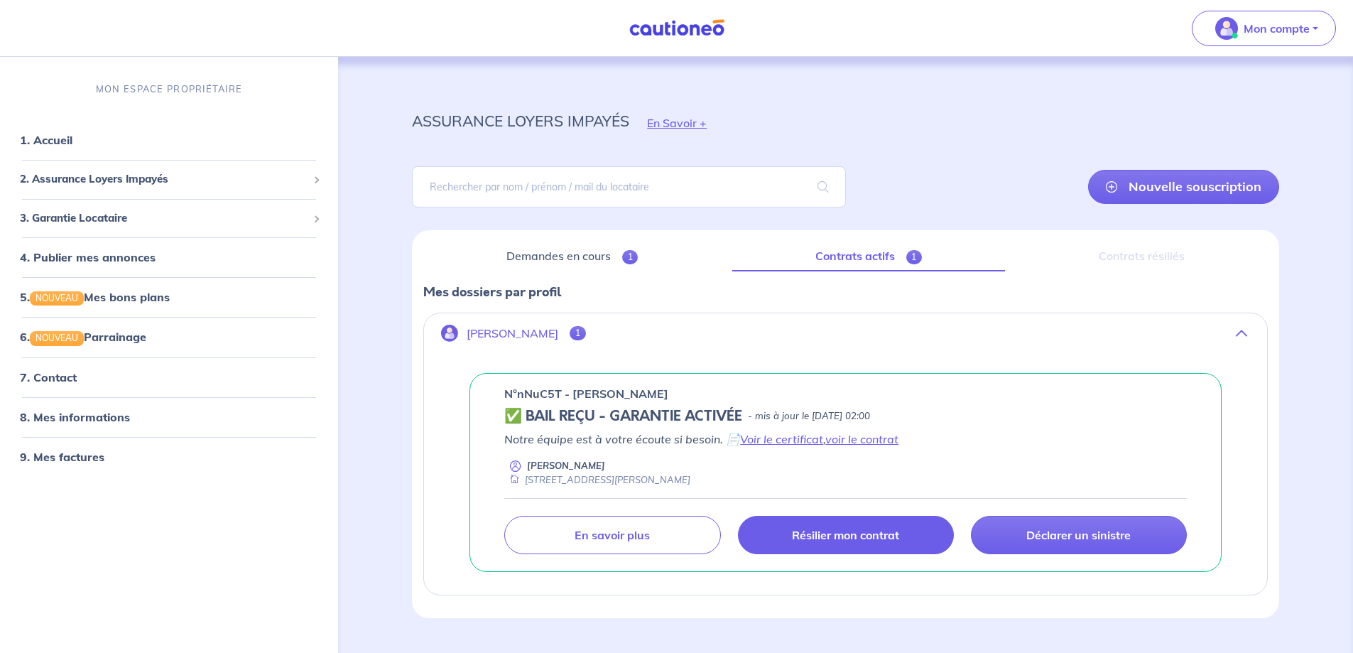
click at [898, 537] on p "Résilier mon contrat" at bounding box center [845, 535] width 107 height 14
click at [576, 334] on span "1" at bounding box center [578, 333] width 16 height 14
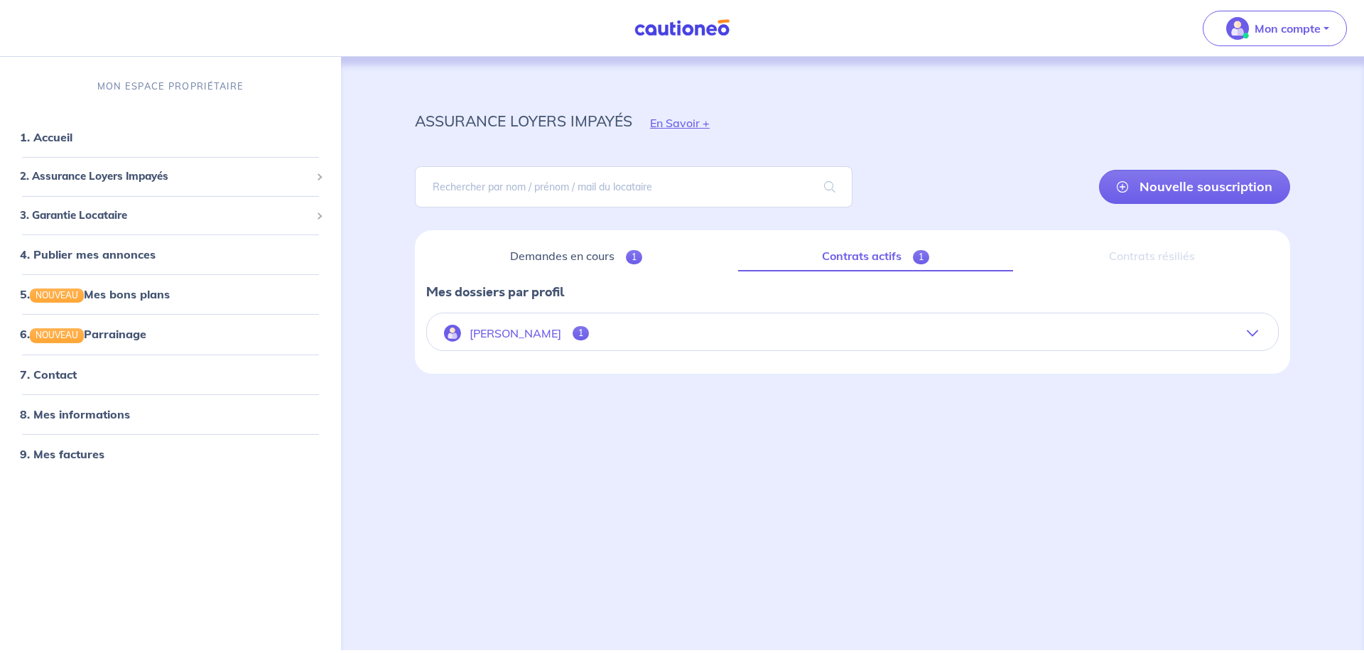
click at [576, 334] on span "1" at bounding box center [580, 333] width 16 height 14
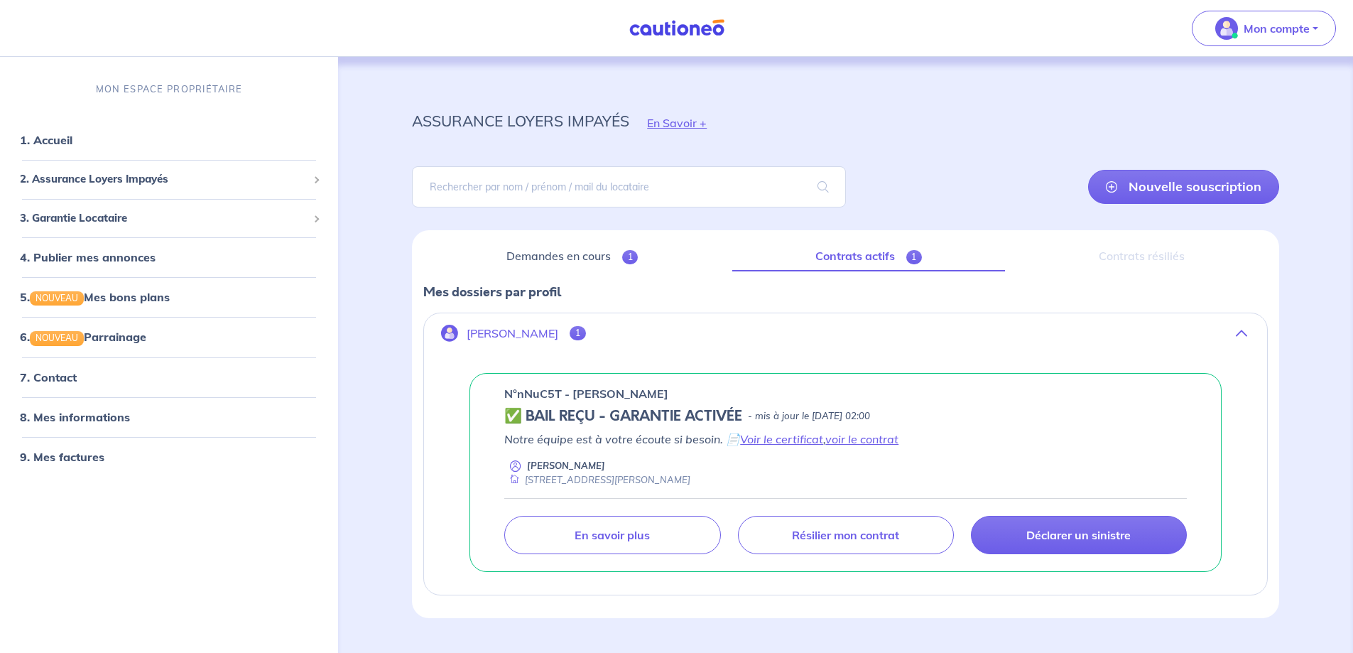
click at [557, 442] on p "Notre équipe est à votre écoute si besoin. 📄 Voir le certificat , voir le contr…" at bounding box center [845, 438] width 682 height 17
click at [559, 469] on p "[PERSON_NAME]" at bounding box center [566, 465] width 78 height 13
click at [606, 538] on p "En savoir plus" at bounding box center [612, 535] width 75 height 14
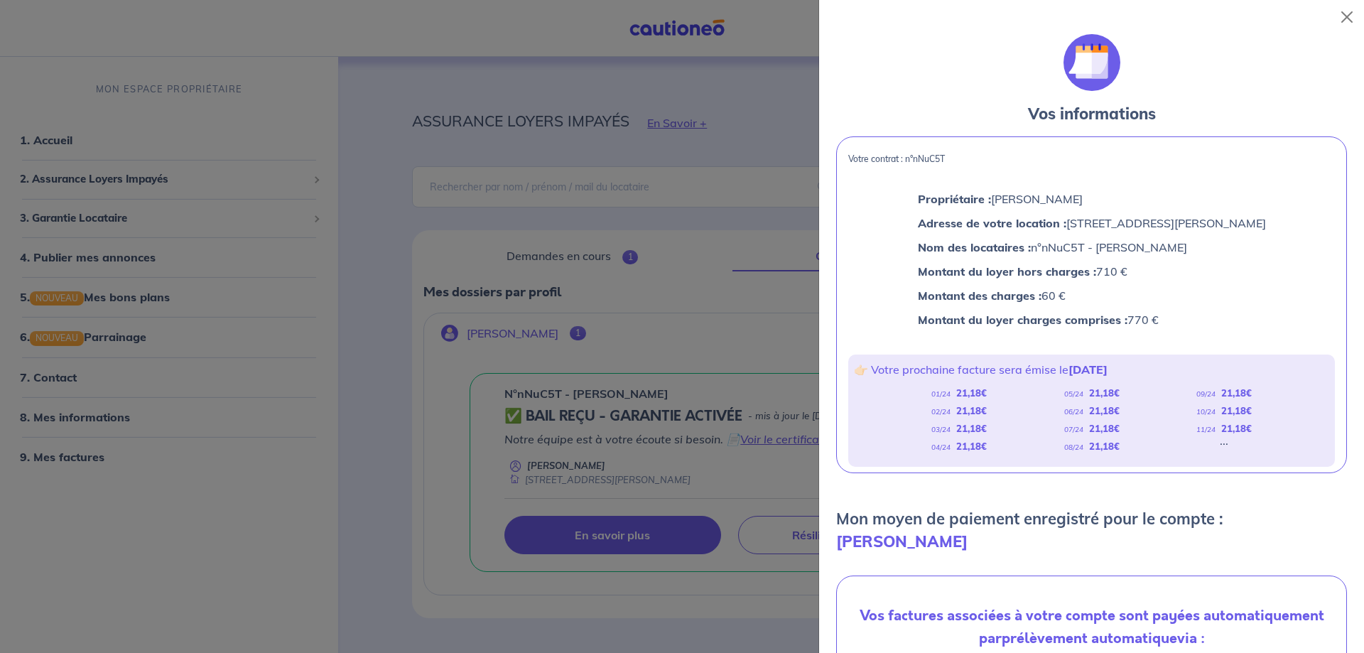
click at [1135, 272] on p "Montant du loyer hors charges : 710 €" at bounding box center [1092, 271] width 348 height 18
click at [967, 531] on strong "[PERSON_NAME]" at bounding box center [901, 541] width 131 height 20
click at [1350, 18] on button "Close" at bounding box center [1346, 17] width 23 height 23
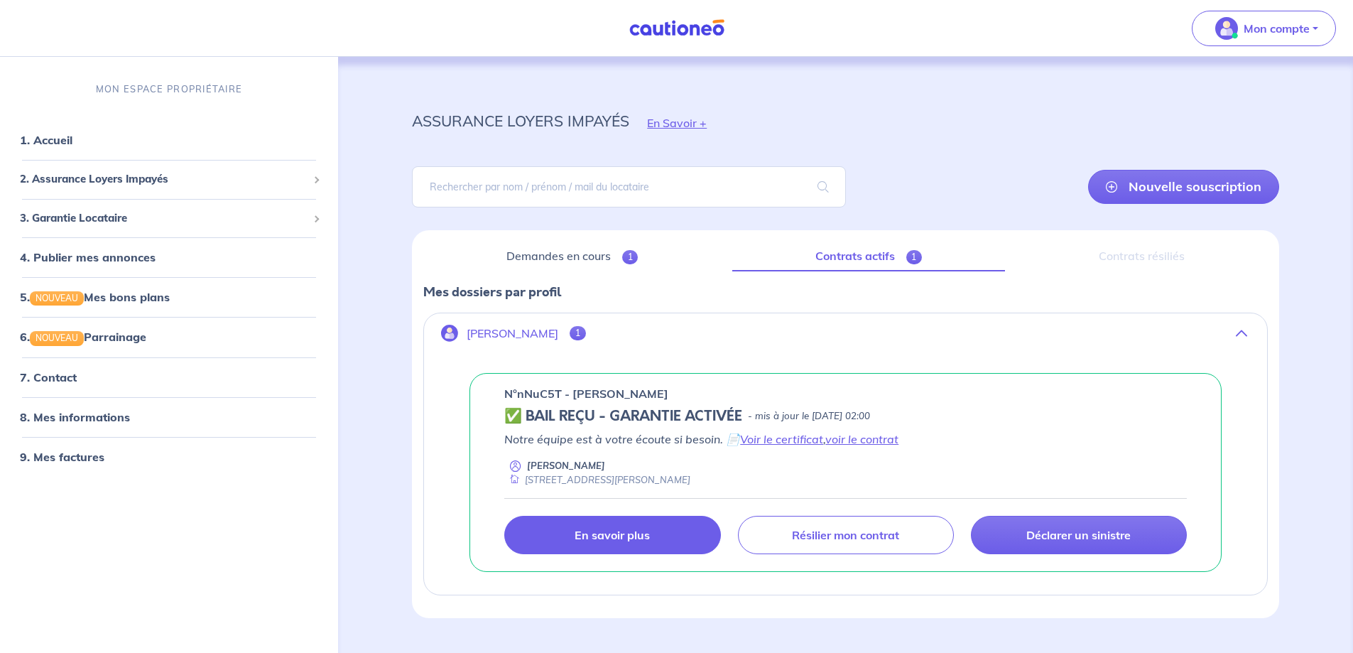
click at [543, 467] on p "[PERSON_NAME]" at bounding box center [566, 465] width 78 height 13
click at [817, 439] on link "Voir le certificat" at bounding box center [781, 439] width 83 height 14
click at [644, 540] on p "En savoir plus" at bounding box center [612, 535] width 75 height 14
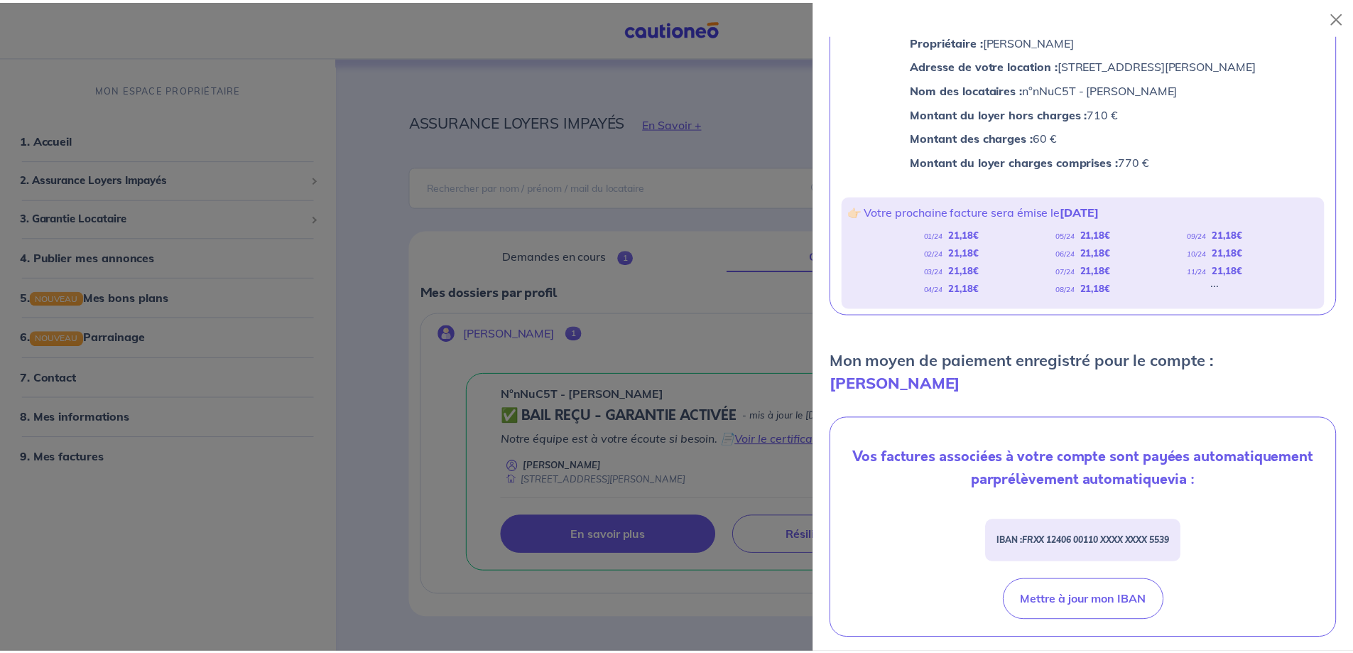
scroll to position [177, 0]
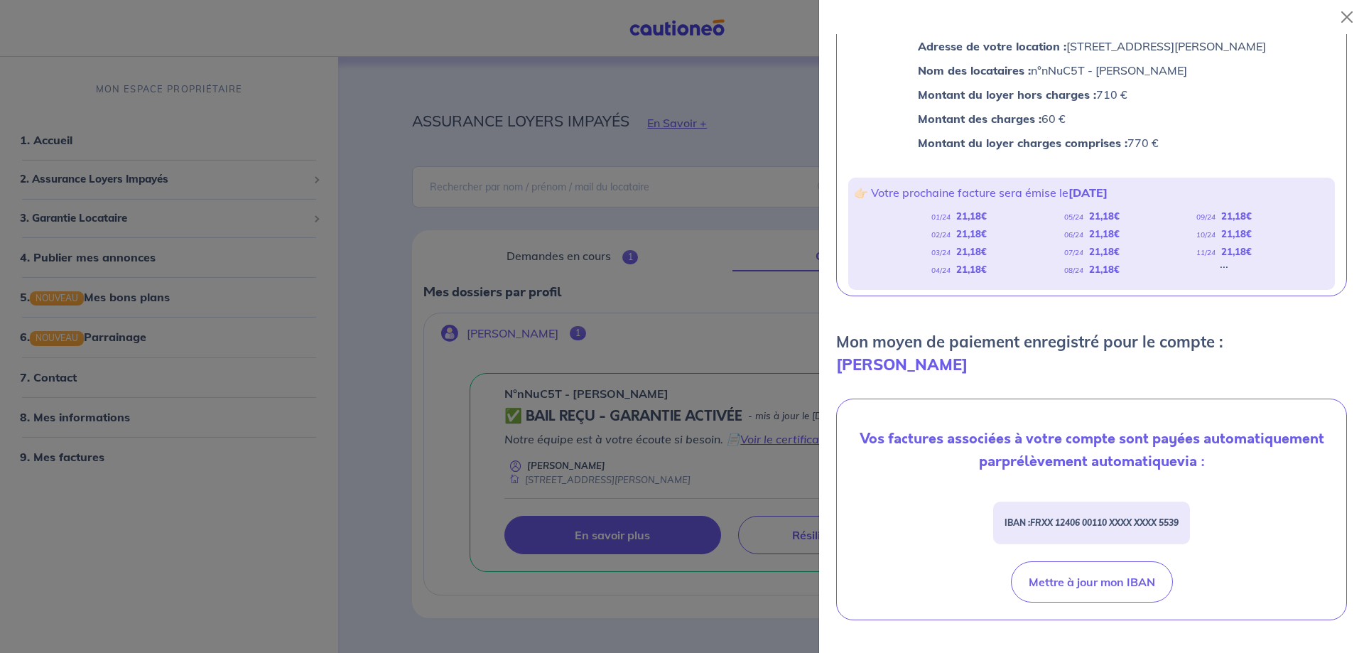
drag, startPoint x: 1351, startPoint y: 391, endPoint x: 1358, endPoint y: 521, distance: 130.2
click at [1358, 521] on div "Vos informations Votre contrat : n°nNuC5T Propriétaire : [PERSON_NAME] Adresse …" at bounding box center [1091, 343] width 545 height 619
click at [1345, 8] on button "Close" at bounding box center [1346, 17] width 23 height 23
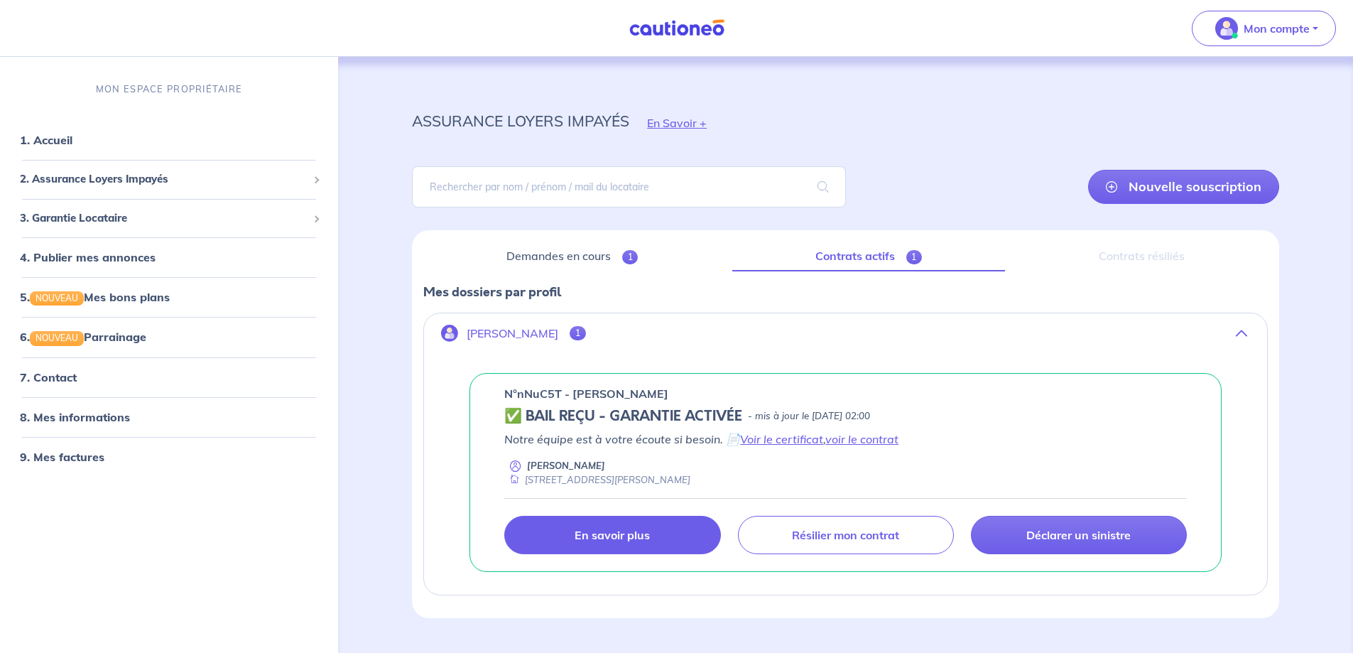
click at [957, 525] on div "Résilier mon contrat" at bounding box center [845, 535] width 233 height 38
click at [935, 529] on link "Résilier mon contrat" at bounding box center [846, 535] width 216 height 38
click at [320, 213] on div "3. Garantie Locataire" at bounding box center [169, 219] width 327 height 28
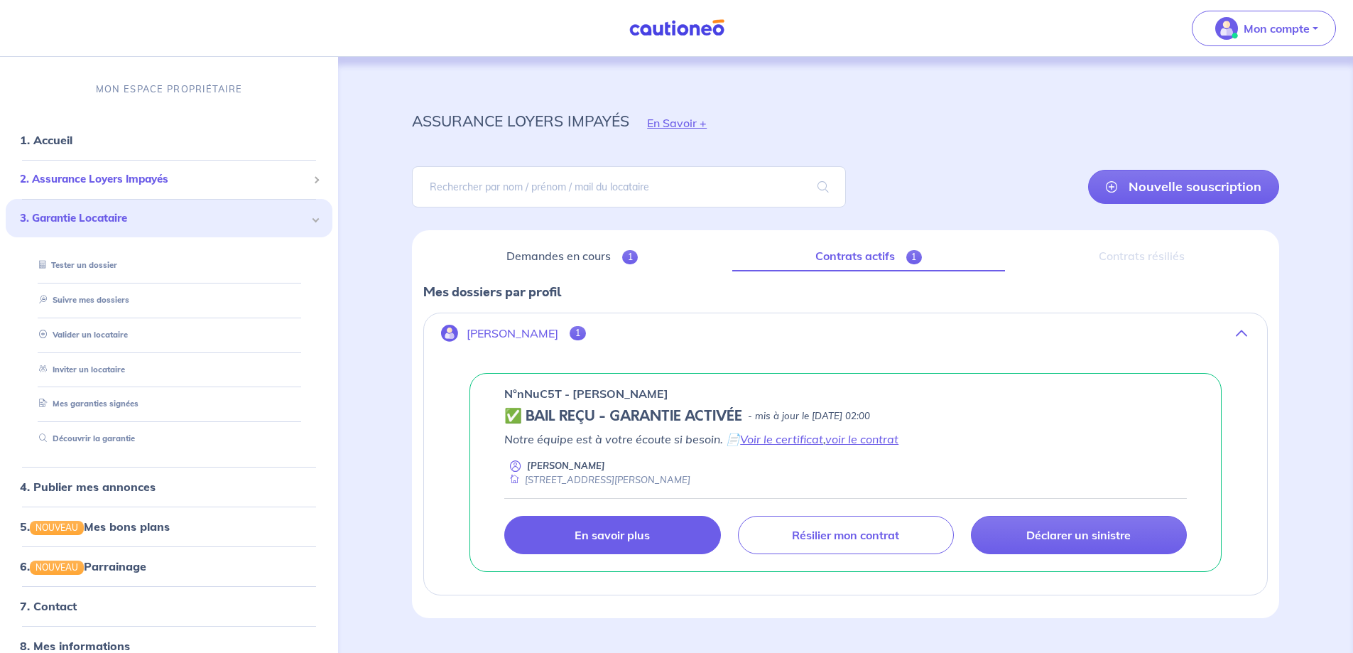
click at [317, 178] on div "2. Assurance Loyers Impayés" at bounding box center [169, 179] width 327 height 28
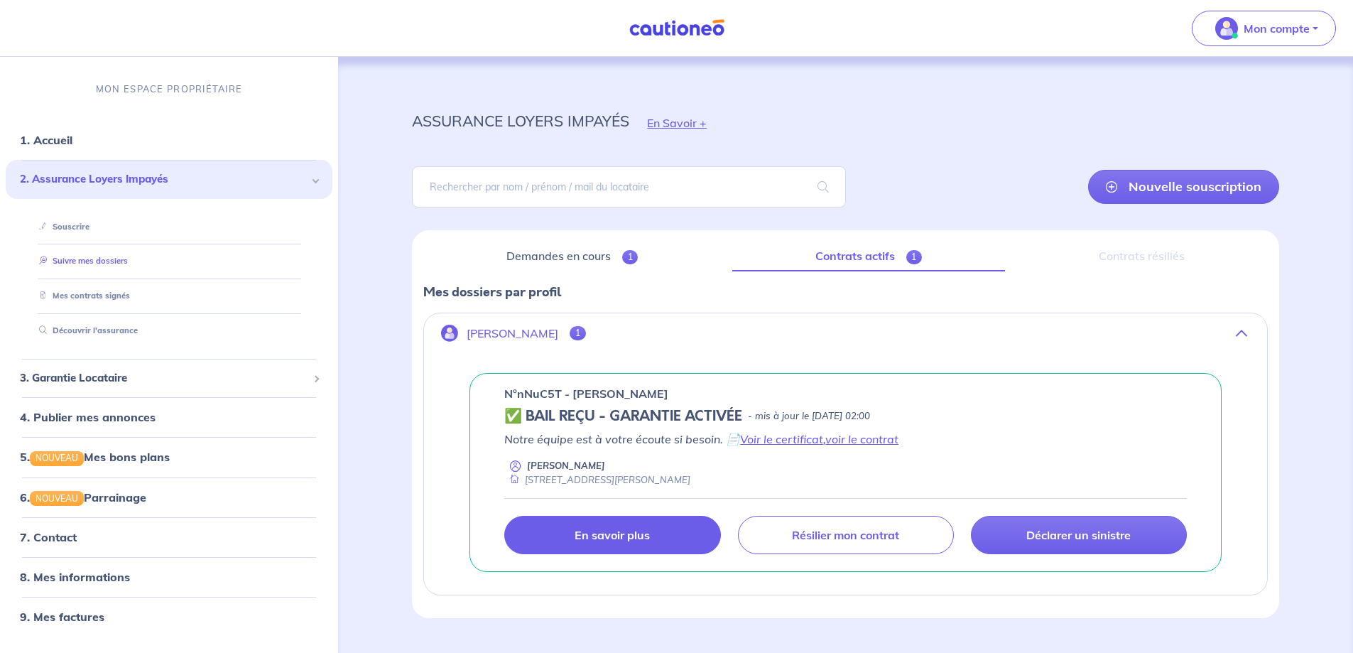
click at [94, 266] on link "Suivre mes dossiers" at bounding box center [80, 261] width 94 height 10
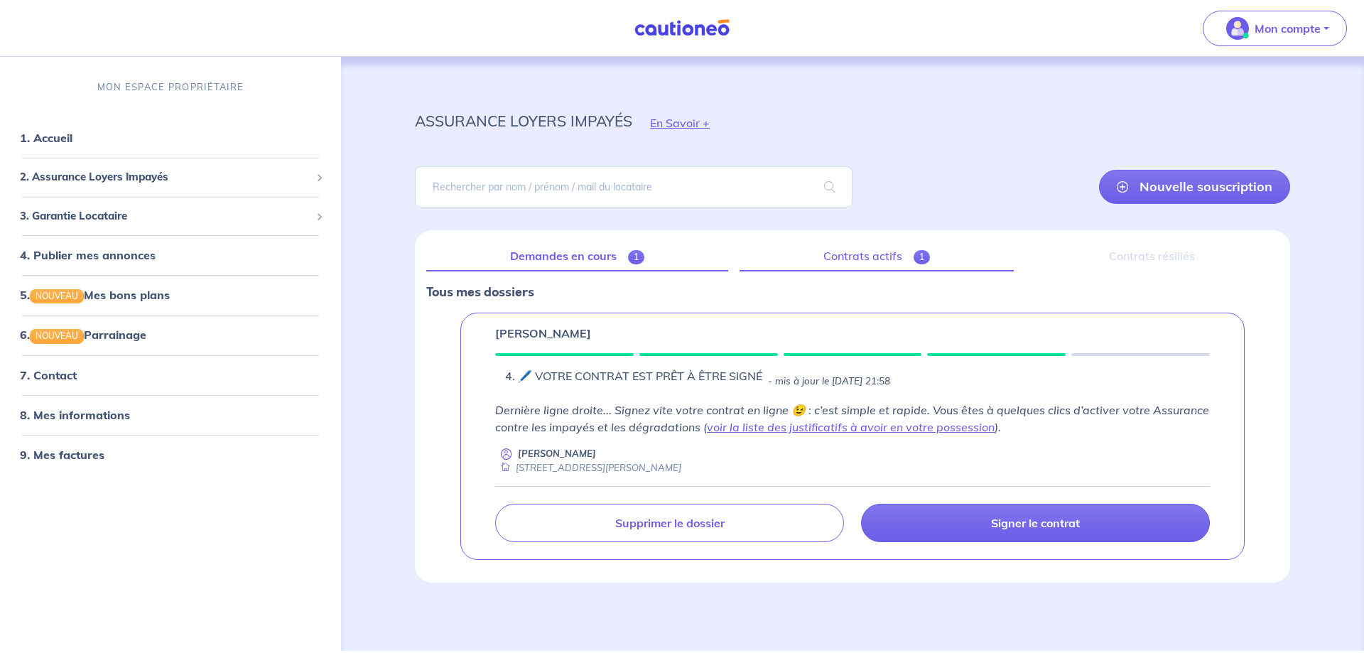
click at [839, 263] on link "Contrats actifs 1" at bounding box center [876, 256] width 274 height 30
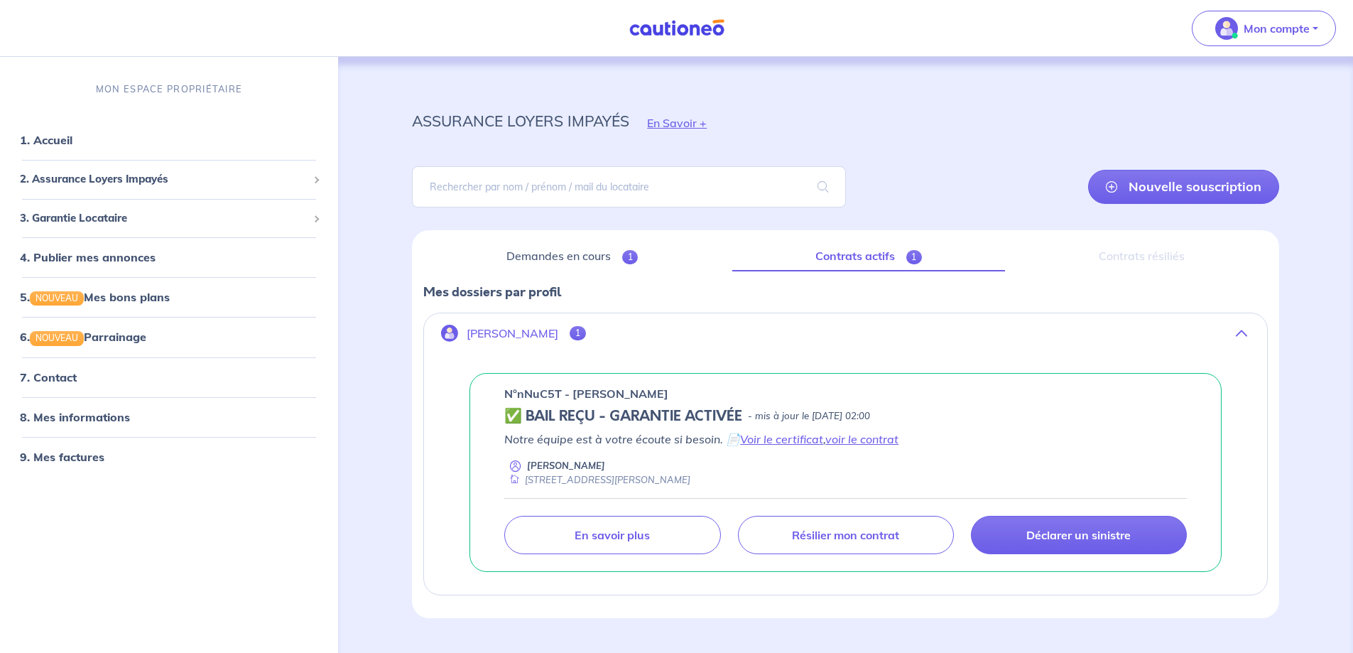
click at [545, 424] on h5 "✅ BAIL REÇU - GARANTIE ACTIVÉE" at bounding box center [623, 416] width 238 height 17
click at [517, 416] on h5 "✅ BAIL REÇU - GARANTIE ACTIVÉE" at bounding box center [623, 416] width 238 height 17
click at [517, 418] on h5 "✅ BAIL REÇU - GARANTIE ACTIVÉE" at bounding box center [623, 416] width 238 height 17
click at [859, 511] on div "Déclarer un sinistre [PERSON_NAME] mon contrat En savoir plus" at bounding box center [845, 526] width 682 height 56
click at [856, 526] on link "Résilier mon contrat" at bounding box center [846, 535] width 216 height 38
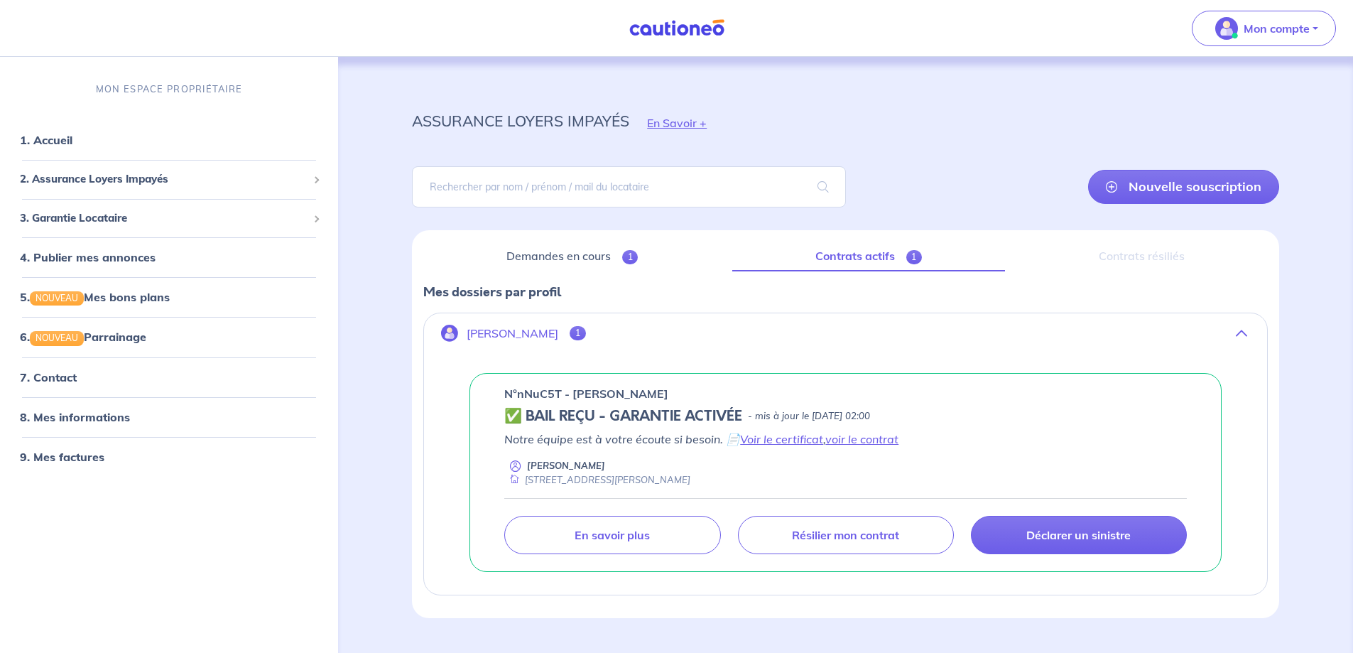
scroll to position [33, 0]
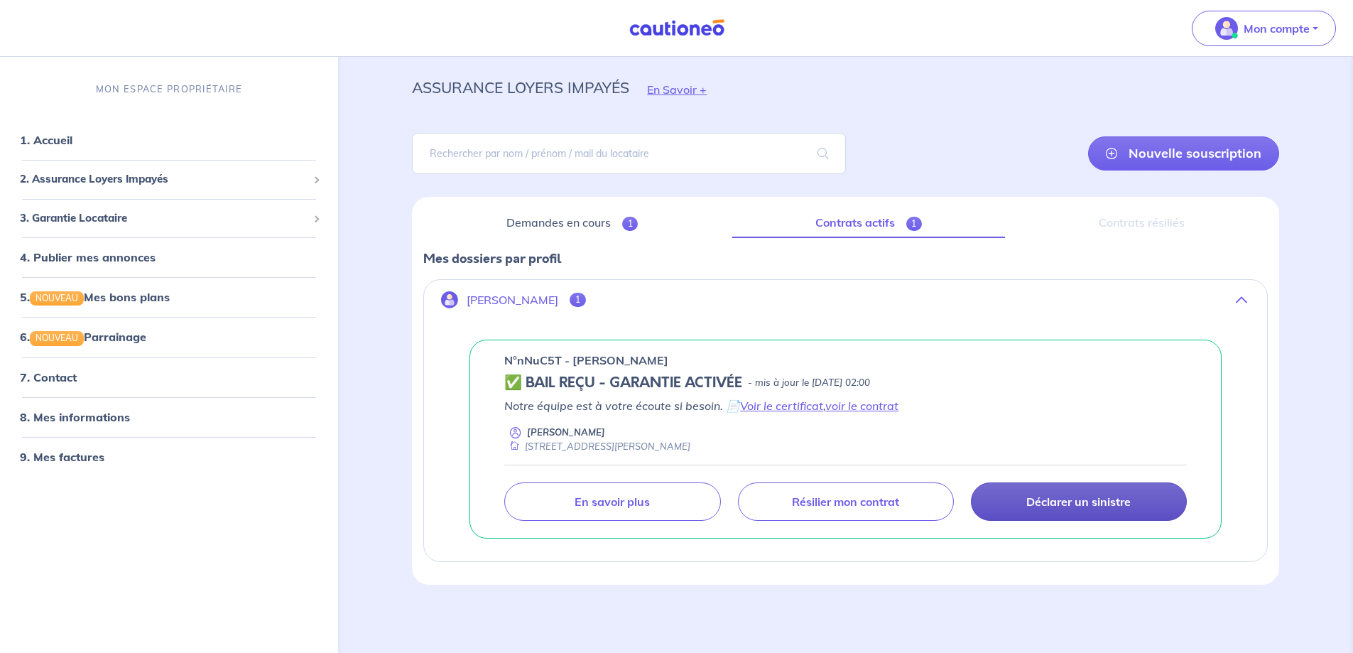
click at [1062, 493] on link "Déclarer un sinistre" at bounding box center [1079, 501] width 216 height 38
click at [91, 449] on link "9. Mes factures" at bounding box center [61, 456] width 82 height 14
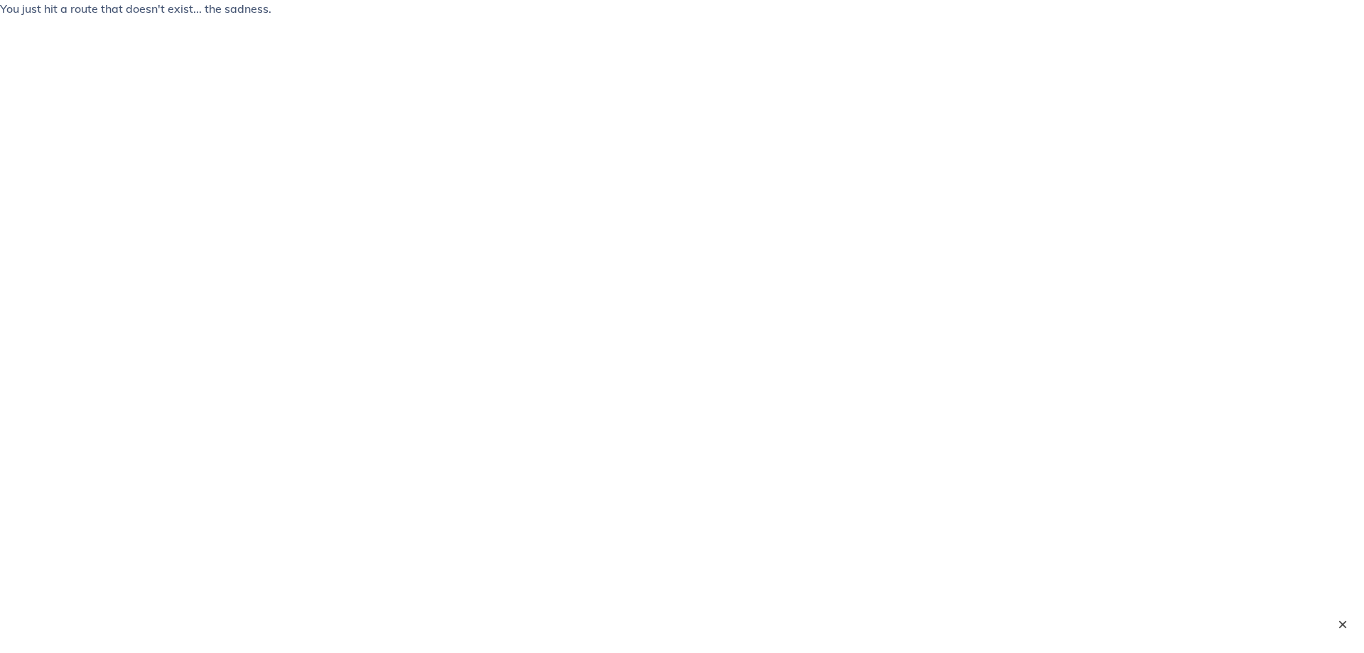
click at [1340, 625] on button "×" at bounding box center [1342, 624] width 17 height 17
